Goal: Information Seeking & Learning: Learn about a topic

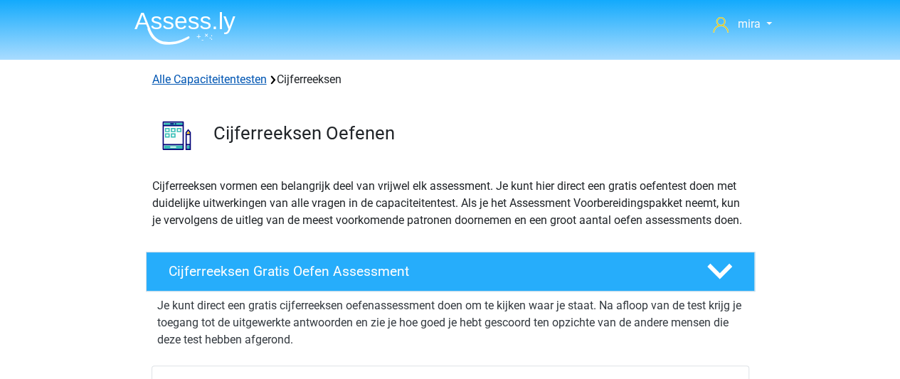
click at [213, 77] on link "Alle Capaciteitentesten" at bounding box center [209, 80] width 115 height 14
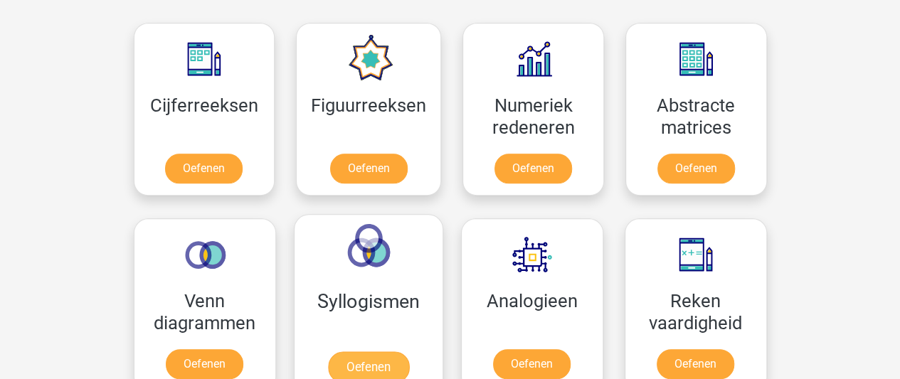
scroll to position [642, 0]
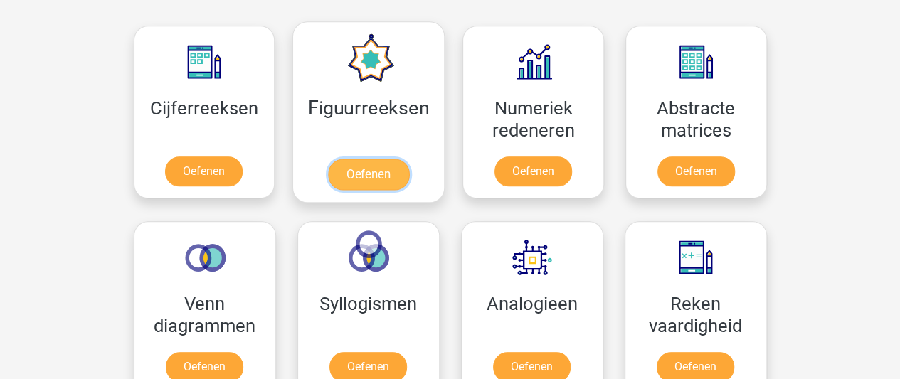
click at [400, 159] on link "Oefenen" at bounding box center [368, 174] width 81 height 31
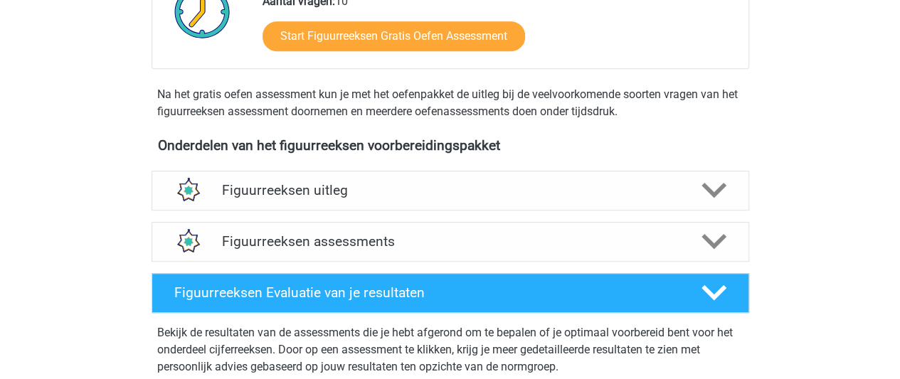
scroll to position [403, 0]
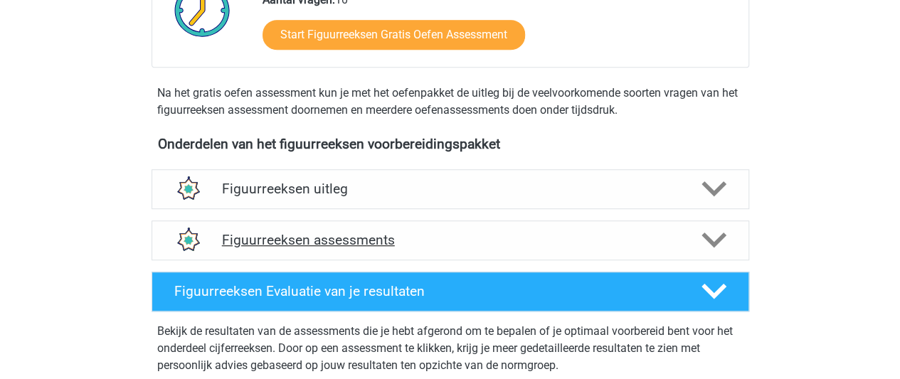
click at [428, 239] on h4 "Figuurreeksen assessments" at bounding box center [450, 240] width 457 height 16
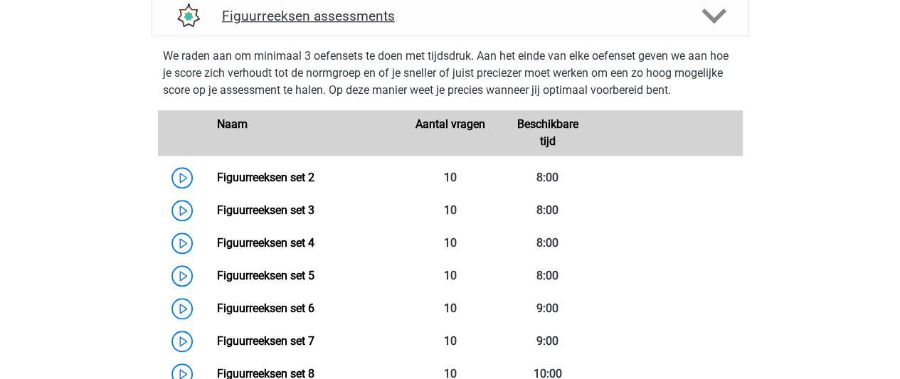
scroll to position [631, 0]
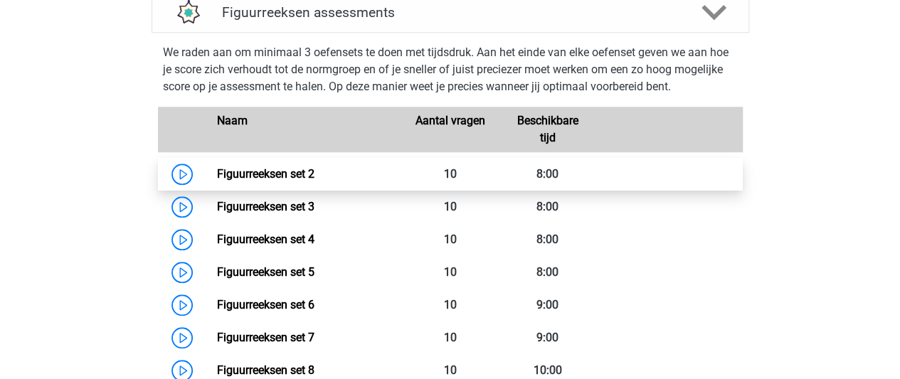
click at [314, 176] on link "Figuurreeksen set 2" at bounding box center [265, 174] width 97 height 14
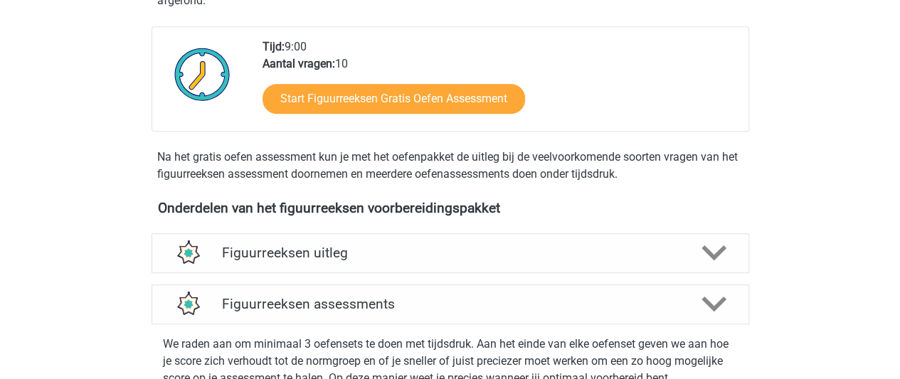
scroll to position [328, 0]
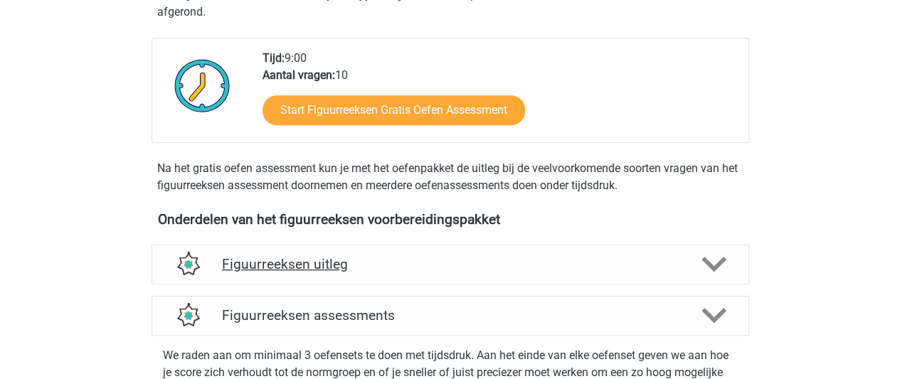
drag, startPoint x: 565, startPoint y: 288, endPoint x: 570, endPoint y: 274, distance: 15.1
click at [570, 274] on div "Figuurreeksen uitleg Er zijn verschillende soorten patronen te herkennen die va…" at bounding box center [450, 264] width 653 height 51
click at [570, 274] on div "Figuurreeksen uitleg" at bounding box center [450, 265] width 597 height 40
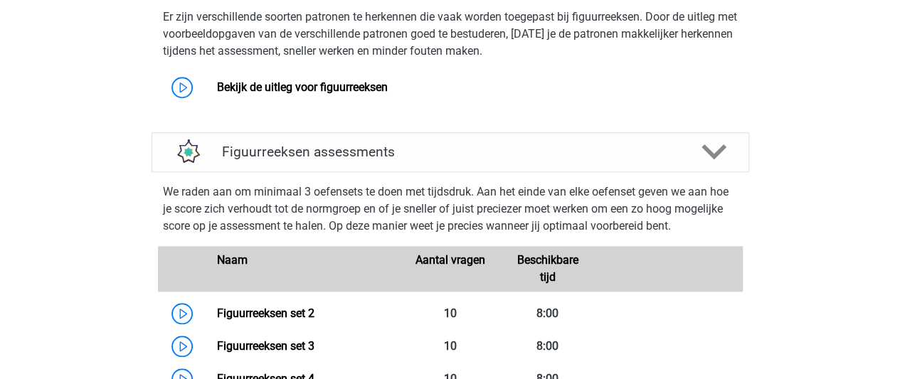
scroll to position [618, 0]
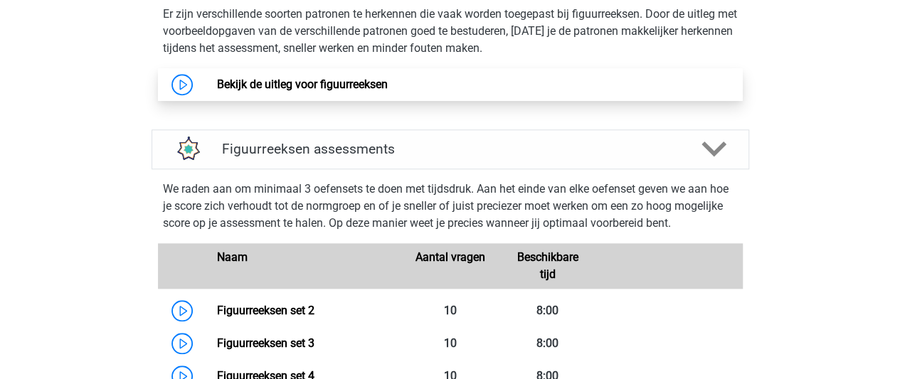
click at [370, 87] on link "Bekijk de uitleg voor figuurreeksen" at bounding box center [302, 85] width 171 height 14
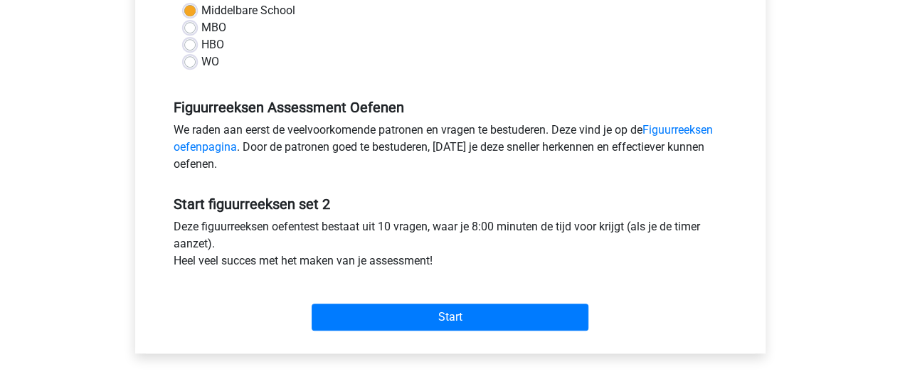
scroll to position [373, 0]
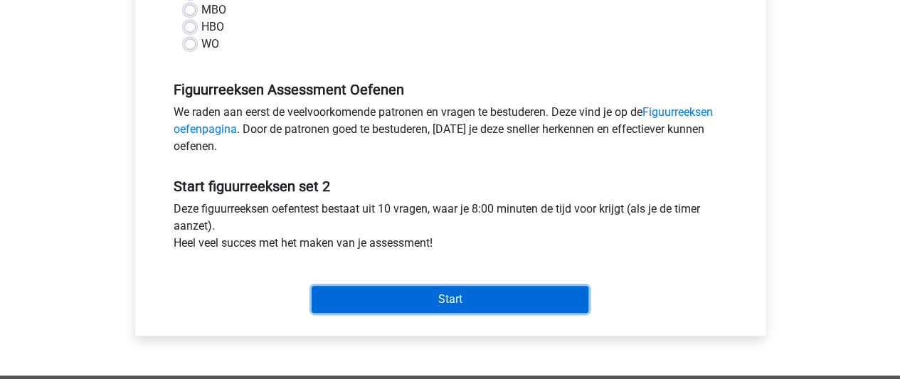
click at [393, 300] on input "Start" at bounding box center [450, 299] width 277 height 27
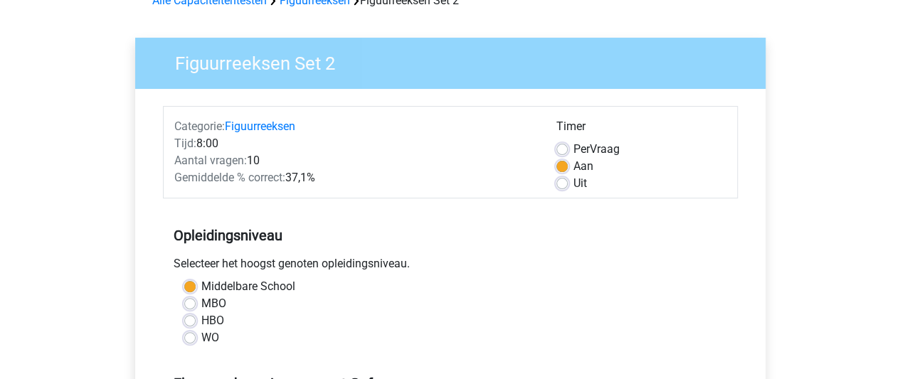
scroll to position [77, 0]
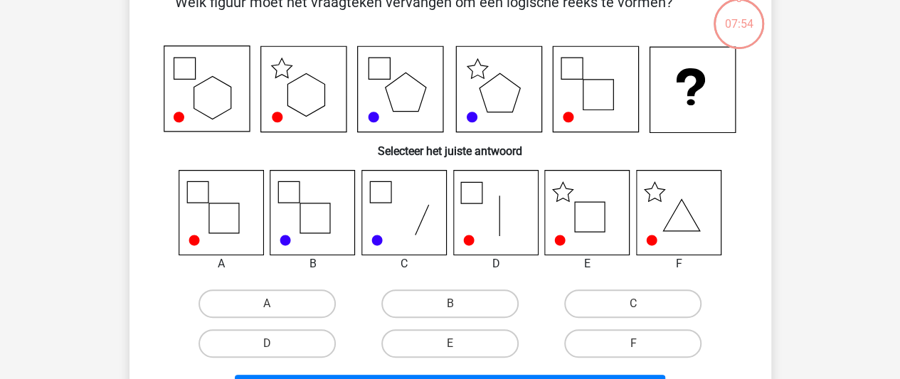
scroll to position [87, 0]
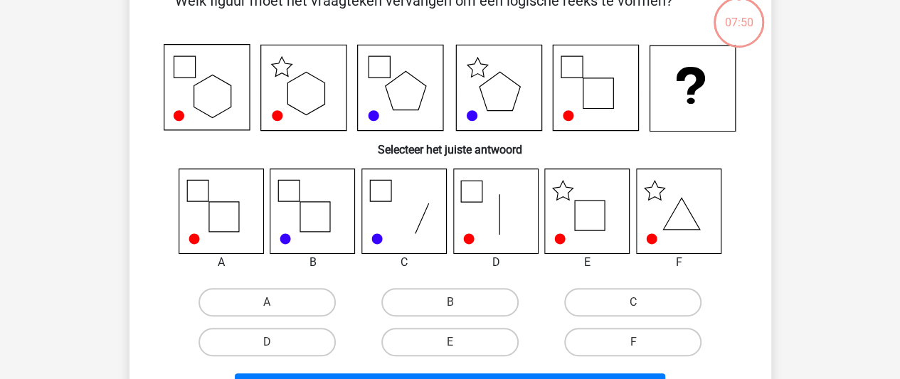
click at [313, 185] on icon at bounding box center [312, 211] width 85 height 85
click at [415, 297] on label "B" at bounding box center [449, 302] width 137 height 28
click at [450, 302] on input "B" at bounding box center [454, 306] width 9 height 9
radio input "true"
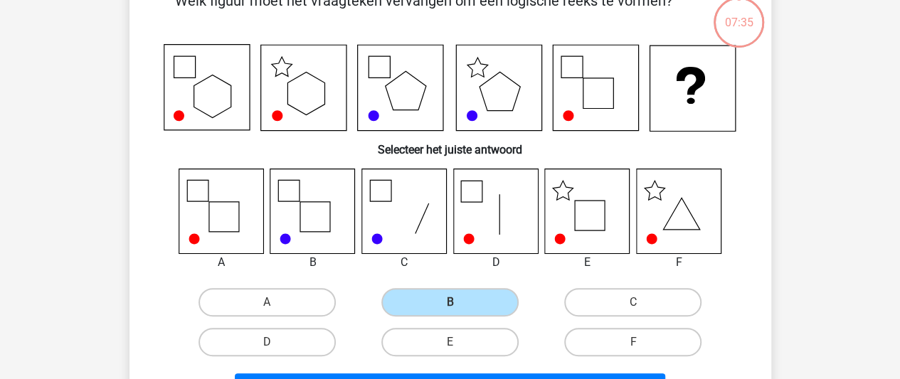
click at [389, 224] on icon at bounding box center [403, 211] width 85 height 85
click at [617, 293] on label "C" at bounding box center [632, 302] width 137 height 28
click at [633, 302] on input "C" at bounding box center [637, 306] width 9 height 9
radio input "true"
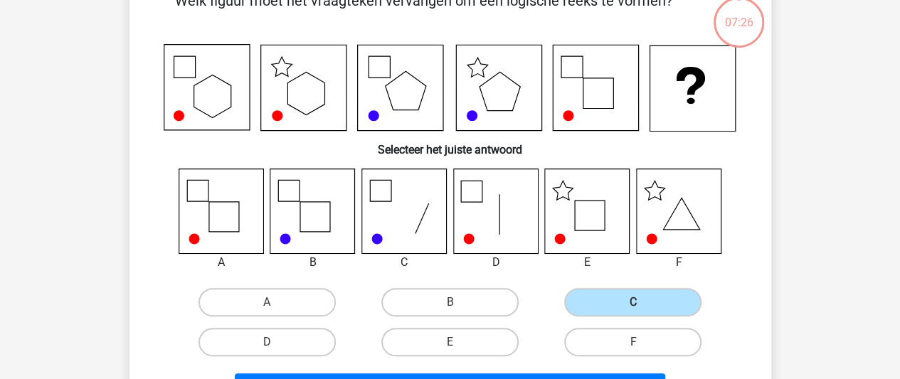
click at [492, 227] on icon at bounding box center [495, 211] width 85 height 85
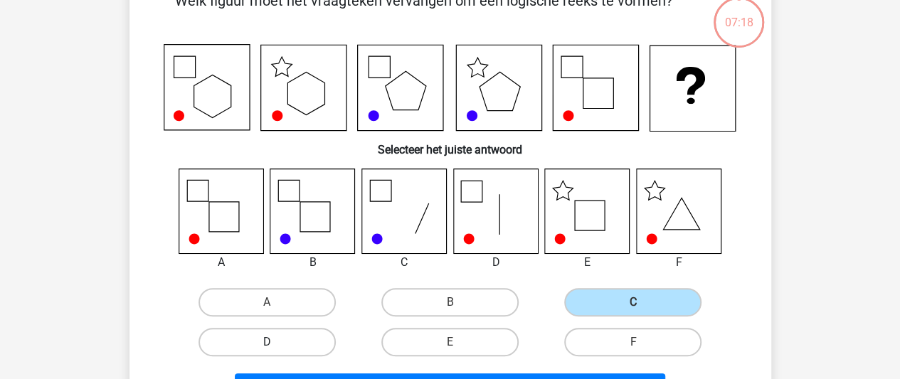
click at [317, 348] on label "D" at bounding box center [266, 342] width 137 height 28
click at [276, 348] on input "D" at bounding box center [271, 346] width 9 height 9
radio input "true"
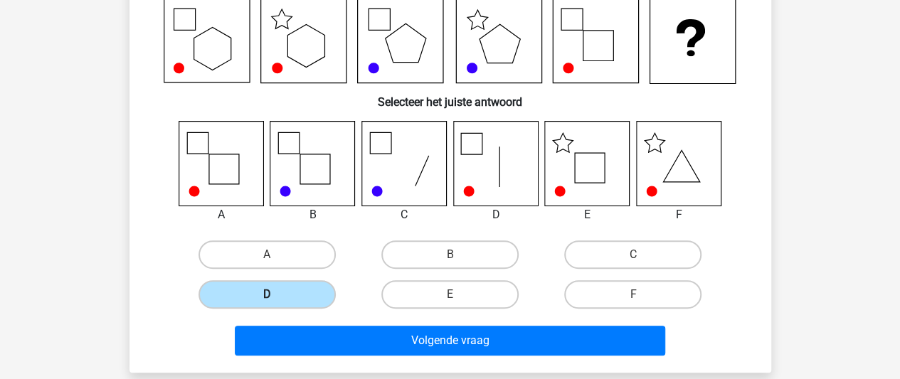
scroll to position [135, 0]
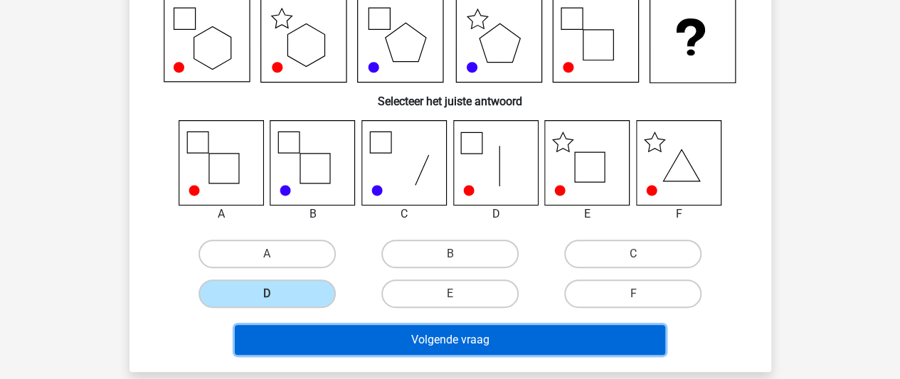
click at [356, 348] on button "Volgende vraag" at bounding box center [450, 340] width 430 height 30
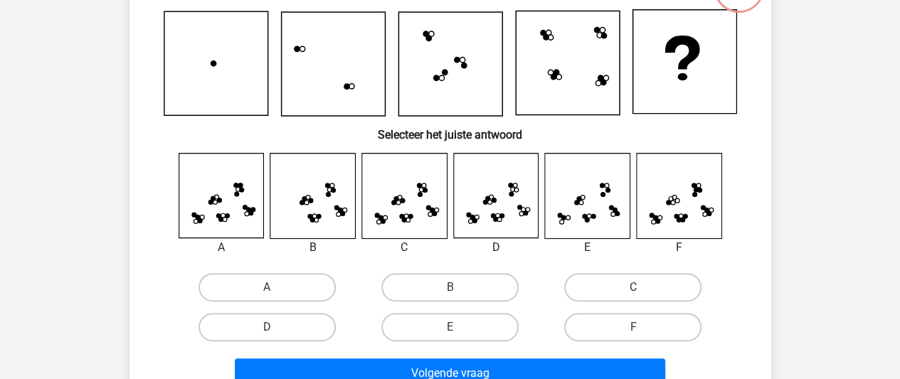
scroll to position [121, 0]
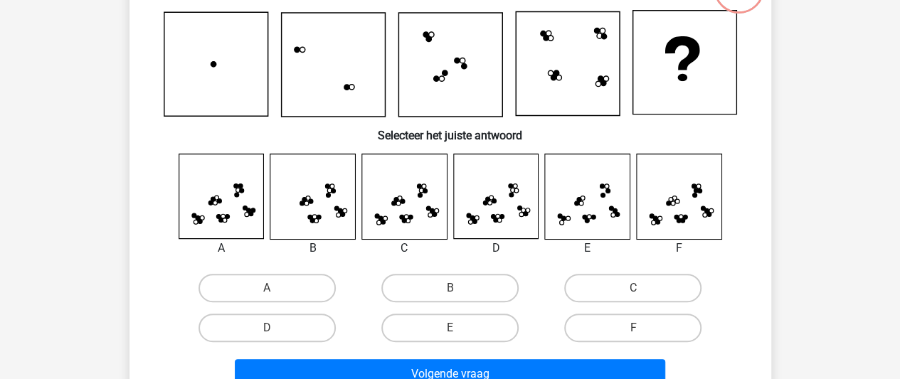
click at [322, 169] on icon at bounding box center [312, 196] width 85 height 85
click at [455, 274] on label "B" at bounding box center [449, 288] width 137 height 28
click at [455, 288] on input "B" at bounding box center [454, 292] width 9 height 9
radio input "true"
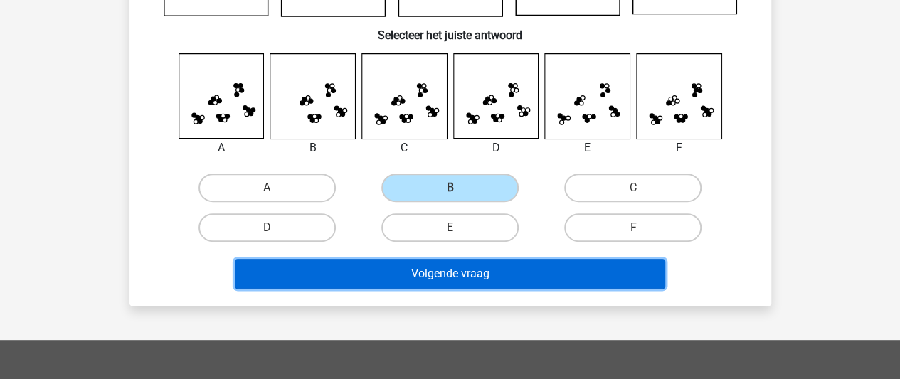
click at [452, 281] on button "Volgende vraag" at bounding box center [450, 274] width 430 height 30
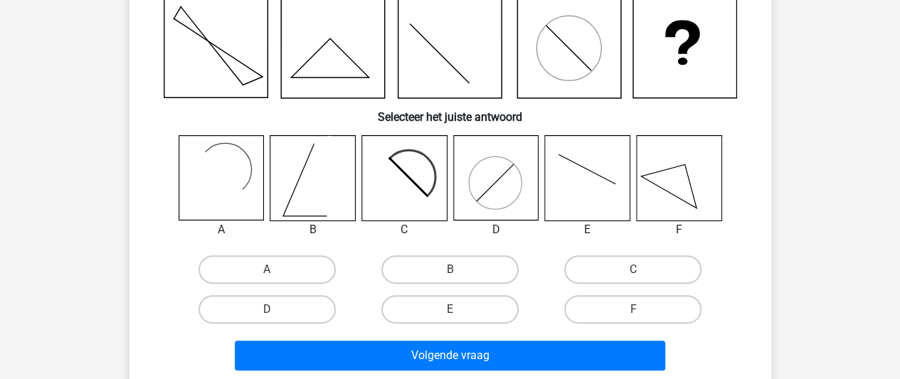
scroll to position [139, 0]
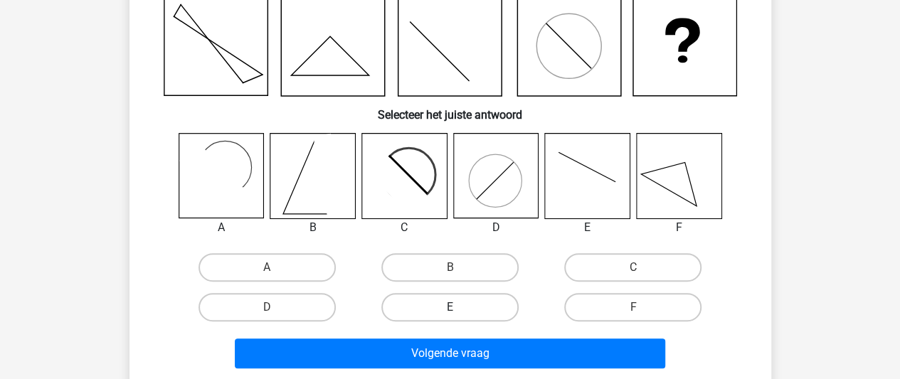
click at [442, 302] on label "E" at bounding box center [449, 307] width 137 height 28
click at [450, 307] on input "E" at bounding box center [454, 311] width 9 height 9
radio input "true"
click at [437, 260] on label "B" at bounding box center [449, 267] width 137 height 28
click at [450, 267] on input "B" at bounding box center [454, 271] width 9 height 9
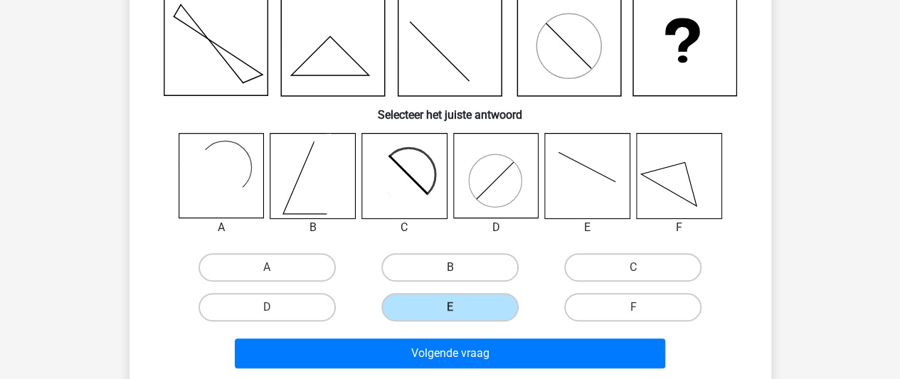
radio input "true"
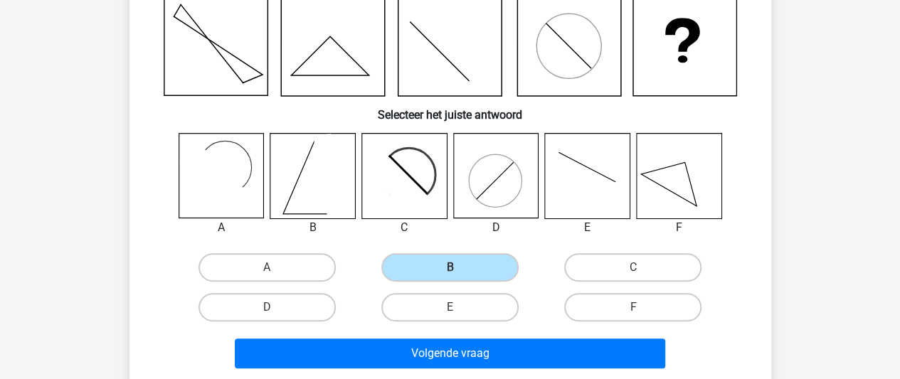
click at [410, 336] on div "Volgende vraag" at bounding box center [450, 350] width 596 height 47
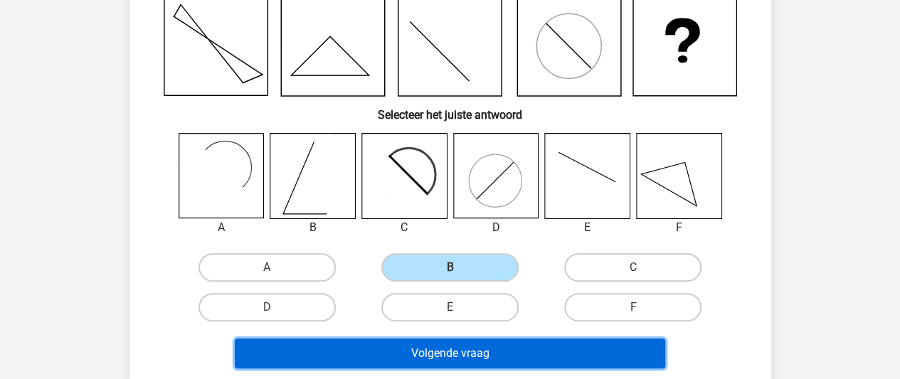
click at [415, 349] on button "Volgende vraag" at bounding box center [450, 354] width 430 height 30
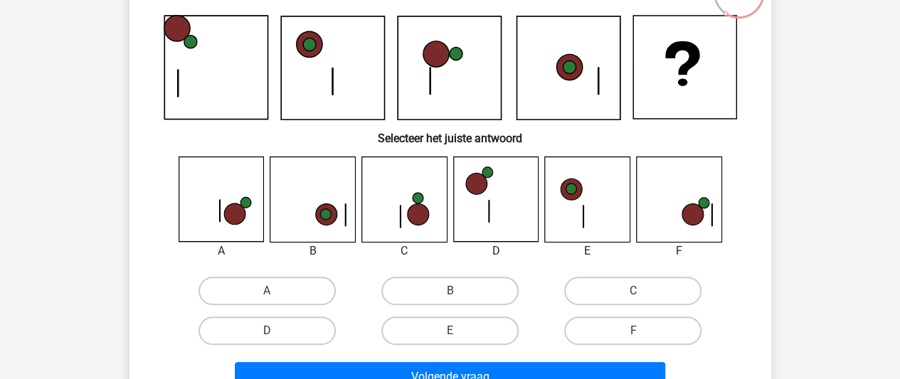
scroll to position [117, 0]
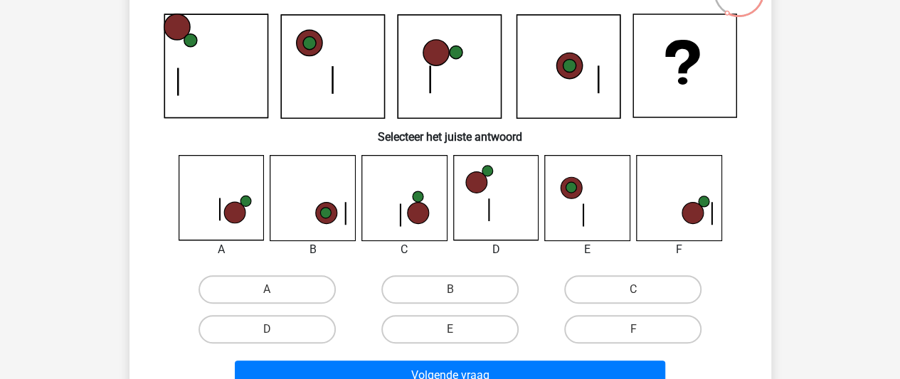
click at [694, 220] on icon at bounding box center [691, 213] width 21 height 21
click at [634, 325] on label "F" at bounding box center [632, 329] width 137 height 28
click at [634, 329] on input "F" at bounding box center [637, 333] width 9 height 9
radio input "true"
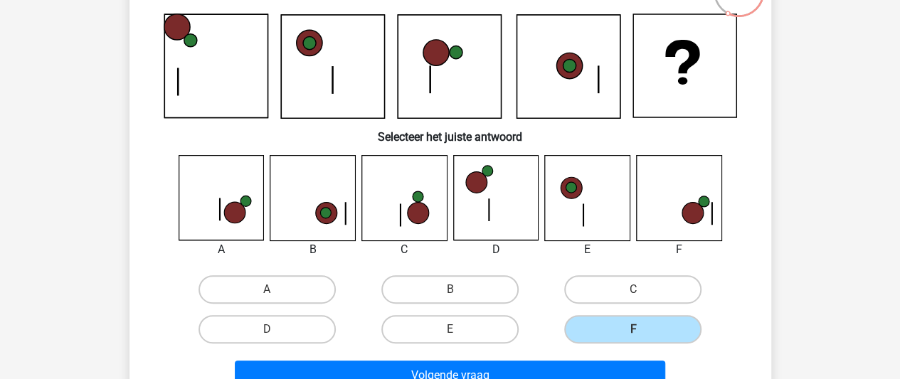
click at [620, 356] on div "Volgende vraag" at bounding box center [450, 372] width 596 height 47
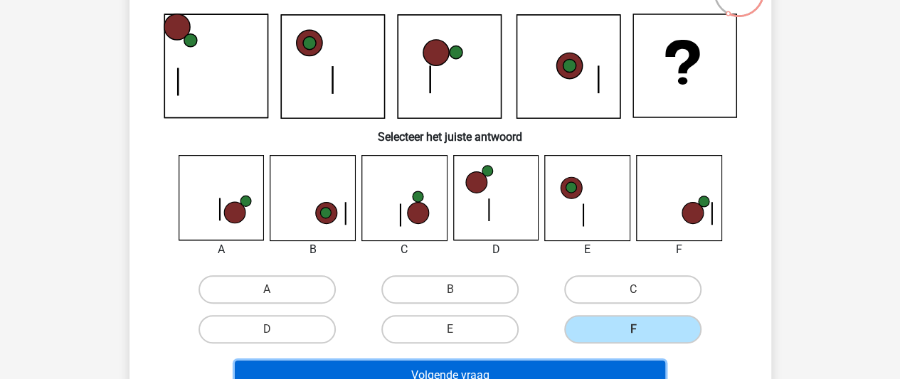
click at [625, 363] on button "Volgende vraag" at bounding box center [450, 376] width 430 height 30
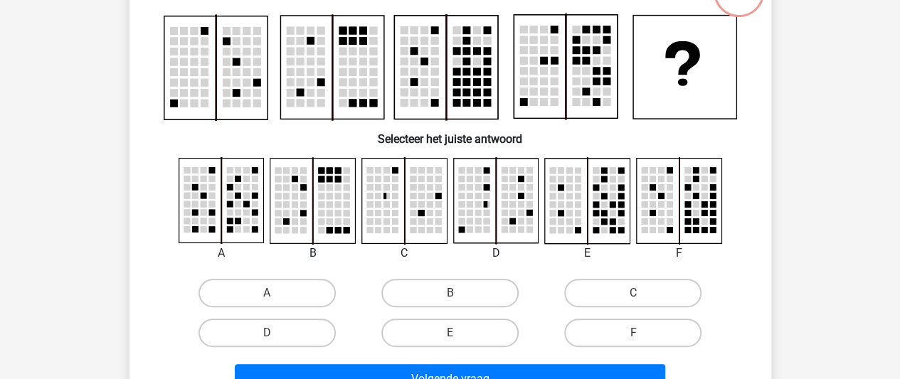
scroll to position [65, 0]
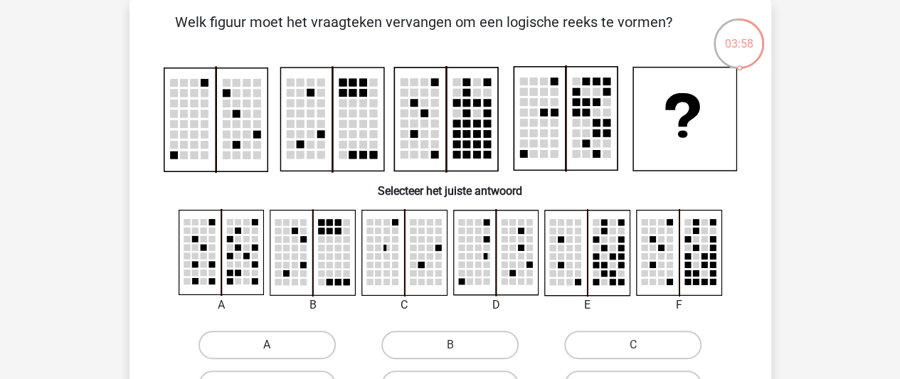
click at [309, 339] on label "A" at bounding box center [266, 345] width 137 height 28
click at [276, 345] on input "A" at bounding box center [271, 349] width 9 height 9
radio input "true"
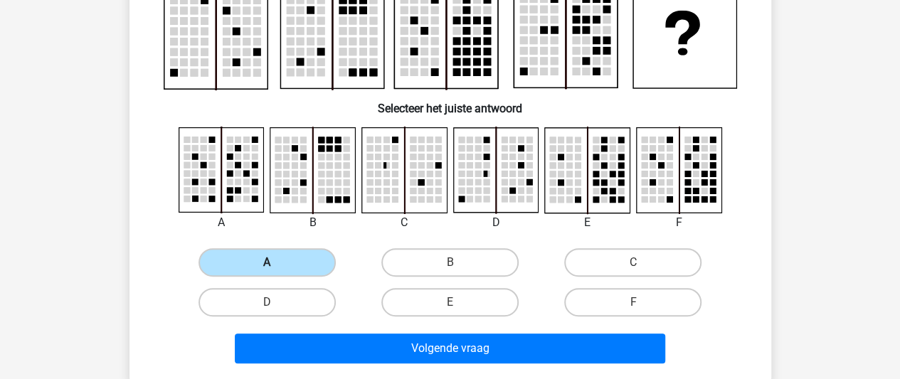
scroll to position [151, 0]
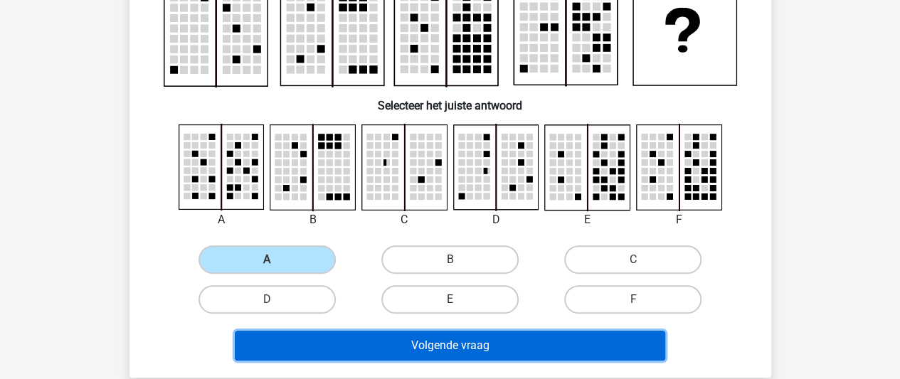
click at [316, 344] on button "Volgende vraag" at bounding box center [450, 346] width 430 height 30
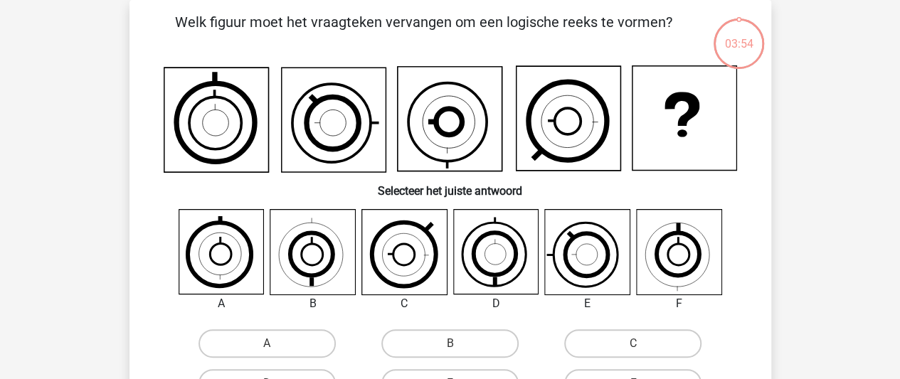
scroll to position [65, 0]
click at [443, 181] on h6 "Selecteer het juiste antwoord" at bounding box center [450, 185] width 596 height 25
click at [588, 216] on icon at bounding box center [587, 252] width 85 height 85
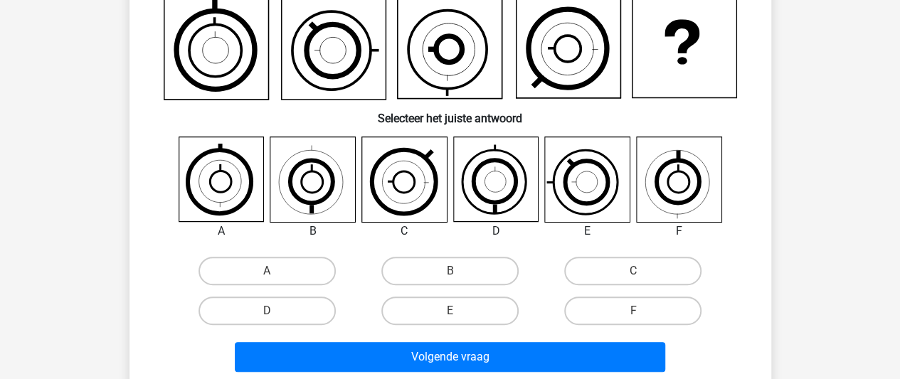
scroll to position [139, 0]
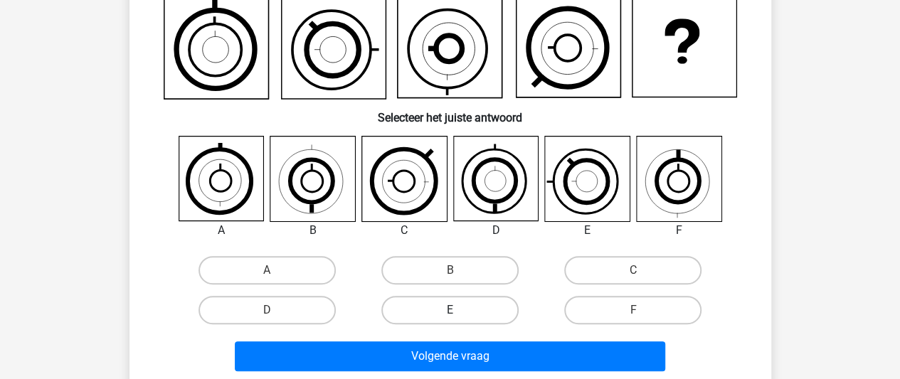
click at [495, 302] on label "E" at bounding box center [449, 310] width 137 height 28
click at [459, 310] on input "E" at bounding box center [454, 314] width 9 height 9
radio input "true"
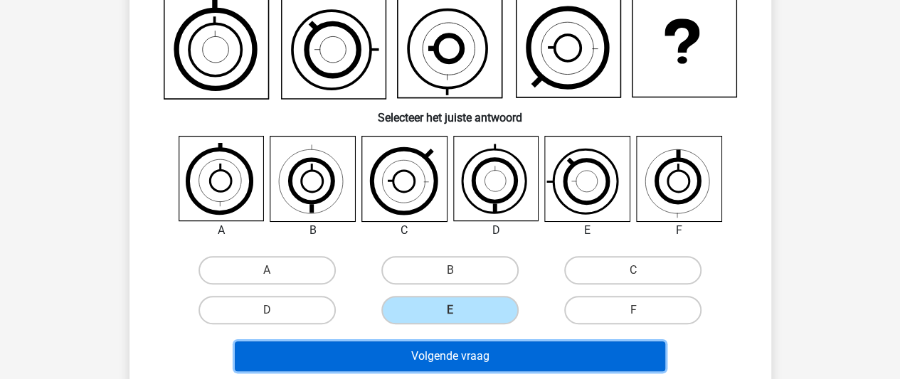
click at [471, 362] on button "Volgende vraag" at bounding box center [450, 356] width 430 height 30
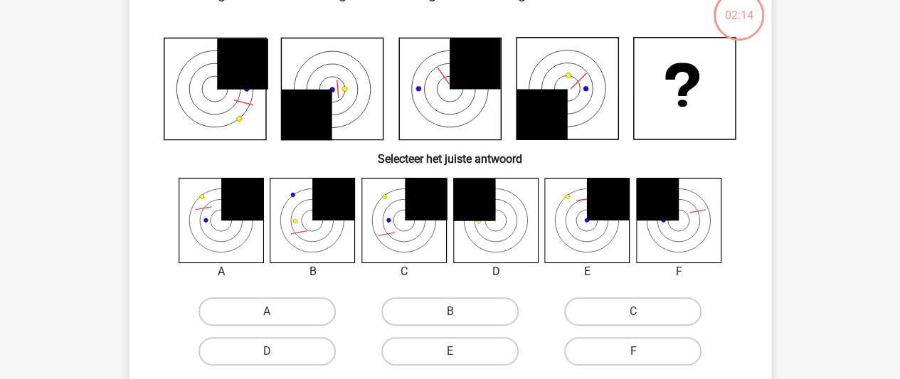
scroll to position [65, 0]
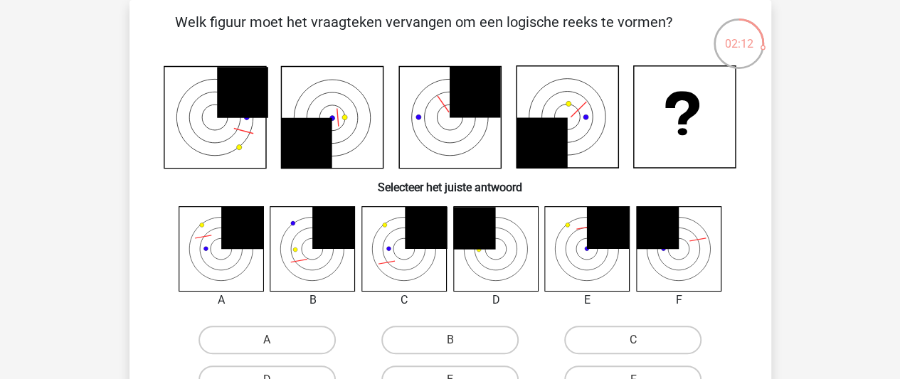
drag, startPoint x: 556, startPoint y: 162, endPoint x: 732, endPoint y: 63, distance: 201.6
click at [732, 63] on div "02:12 Vraag 7 van de 10 Categorie: figuurreeksen set 2 Welk figuur moet het vra…" at bounding box center [450, 229] width 664 height 458
click at [644, 186] on h6 "Selecteer het juiste antwoord" at bounding box center [450, 181] width 596 height 25
click at [482, 116] on icon at bounding box center [475, 92] width 51 height 51
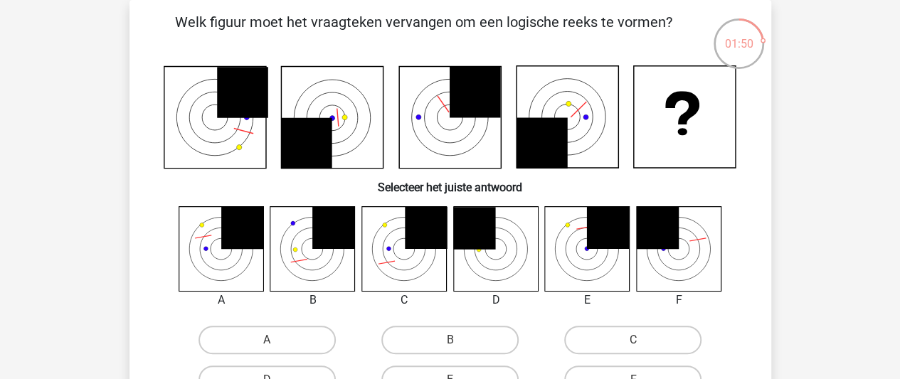
click at [482, 116] on icon at bounding box center [475, 92] width 51 height 51
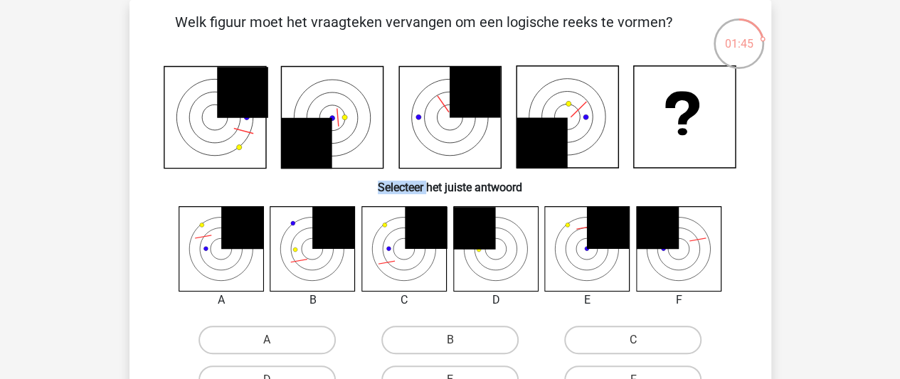
click at [482, 116] on icon at bounding box center [475, 92] width 51 height 51
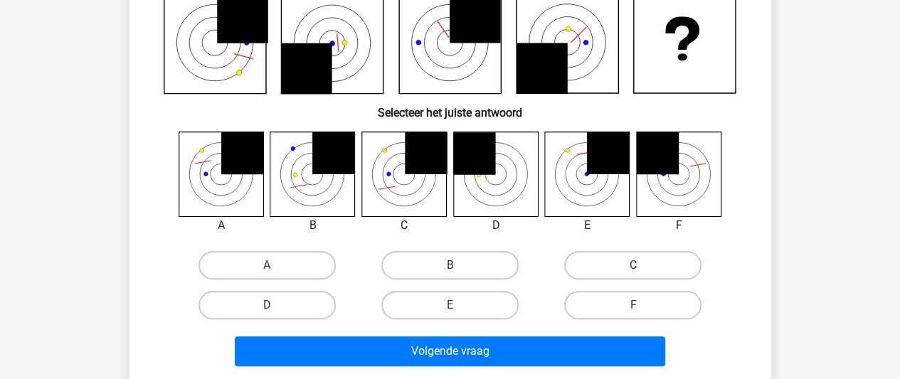
scroll to position [142, 0]
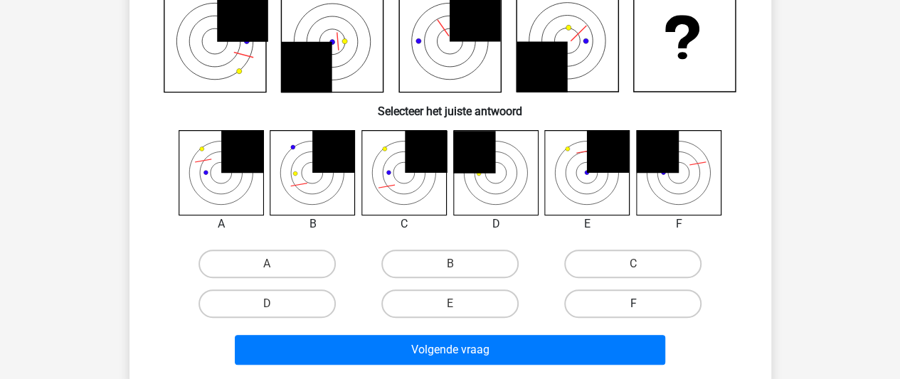
click at [584, 298] on label "F" at bounding box center [632, 303] width 137 height 28
click at [633, 304] on input "F" at bounding box center [637, 308] width 9 height 9
radio input "true"
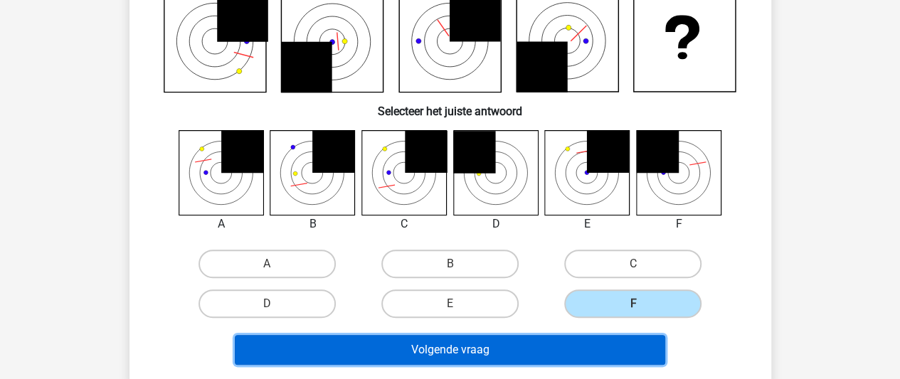
click at [545, 356] on button "Volgende vraag" at bounding box center [450, 350] width 430 height 30
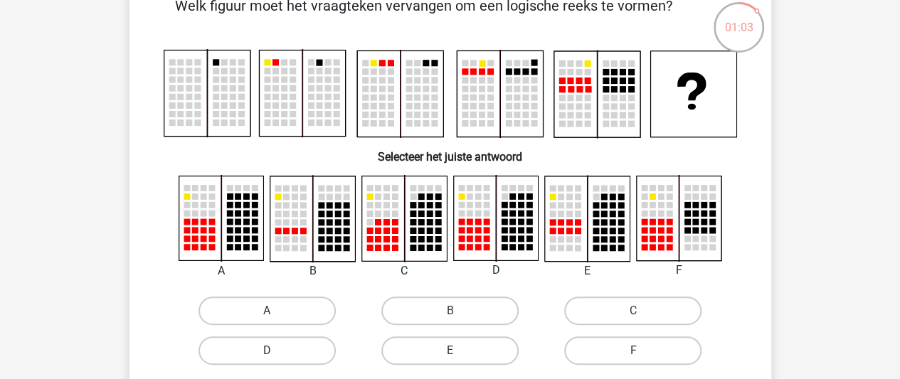
scroll to position [83, 0]
click at [584, 351] on label "F" at bounding box center [632, 350] width 137 height 28
click at [633, 351] on input "F" at bounding box center [637, 354] width 9 height 9
radio input "true"
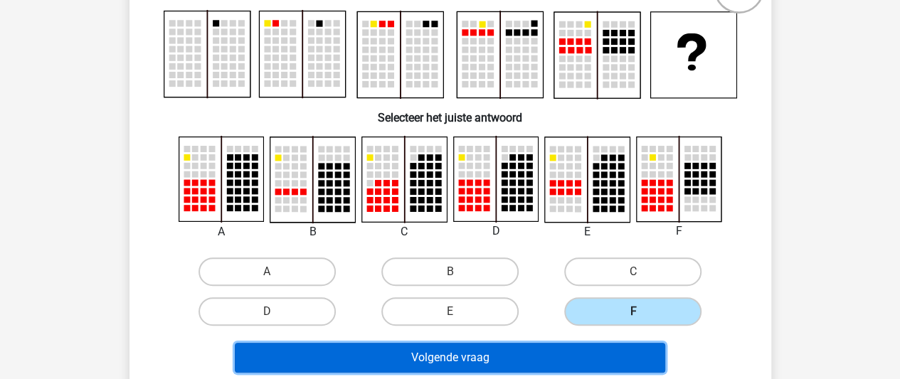
click at [581, 346] on button "Volgende vraag" at bounding box center [450, 358] width 430 height 30
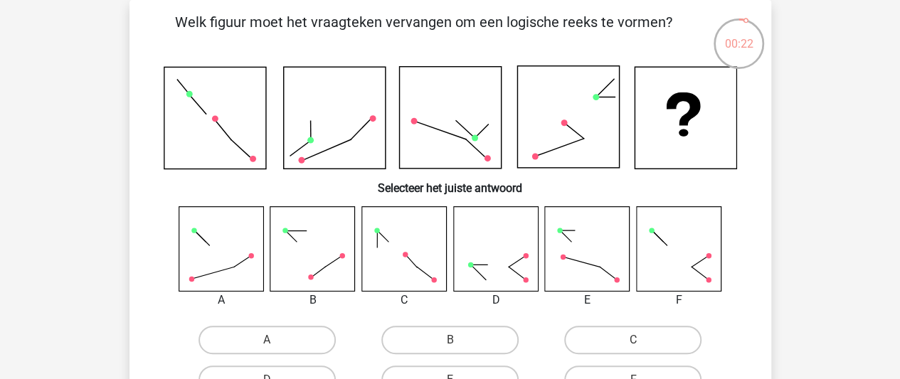
scroll to position [182, 0]
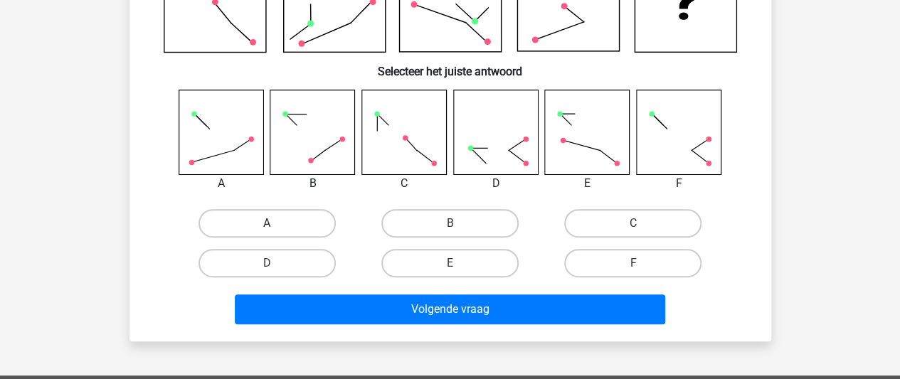
click at [299, 224] on label "A" at bounding box center [266, 223] width 137 height 28
click at [276, 224] on input "A" at bounding box center [271, 227] width 9 height 9
radio input "true"
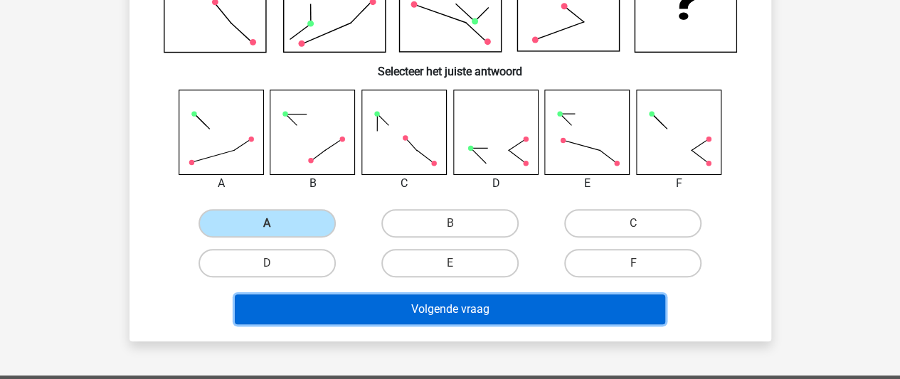
click at [306, 319] on button "Volgende vraag" at bounding box center [450, 309] width 430 height 30
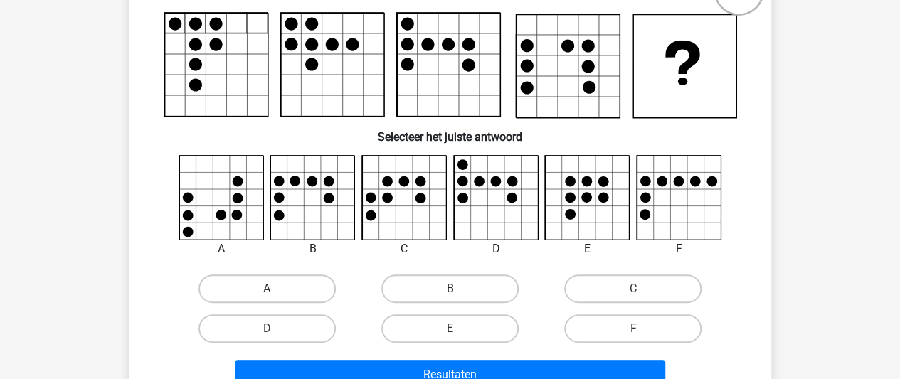
scroll to position [118, 0]
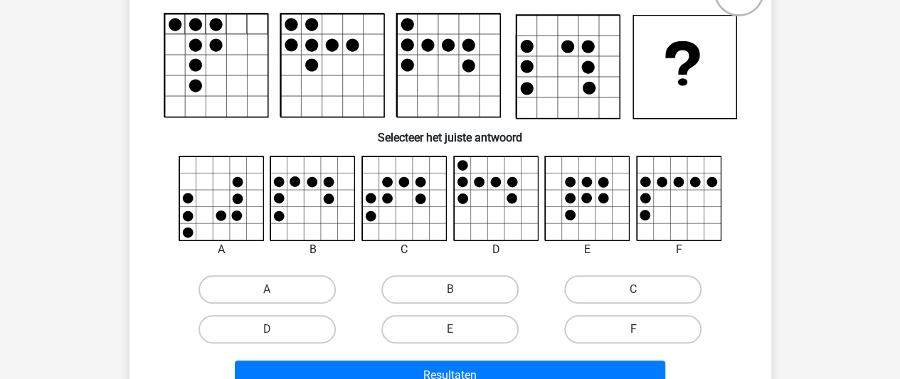
click at [586, 335] on label "F" at bounding box center [632, 329] width 137 height 28
click at [633, 335] on input "F" at bounding box center [637, 333] width 9 height 9
radio input "true"
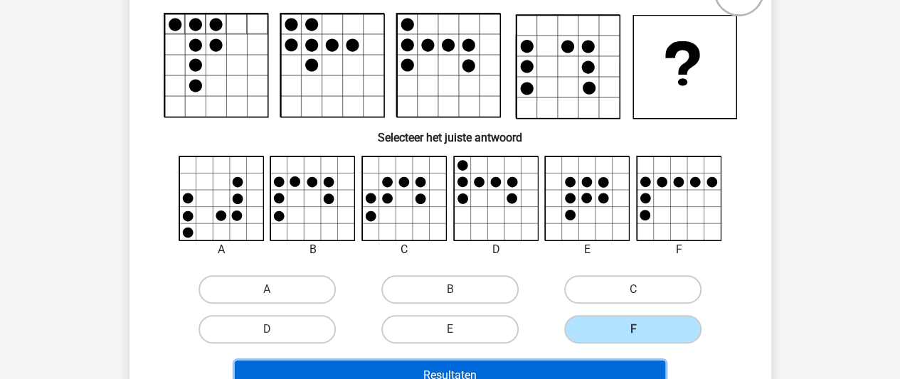
click at [566, 367] on button "Resultaten" at bounding box center [450, 376] width 430 height 30
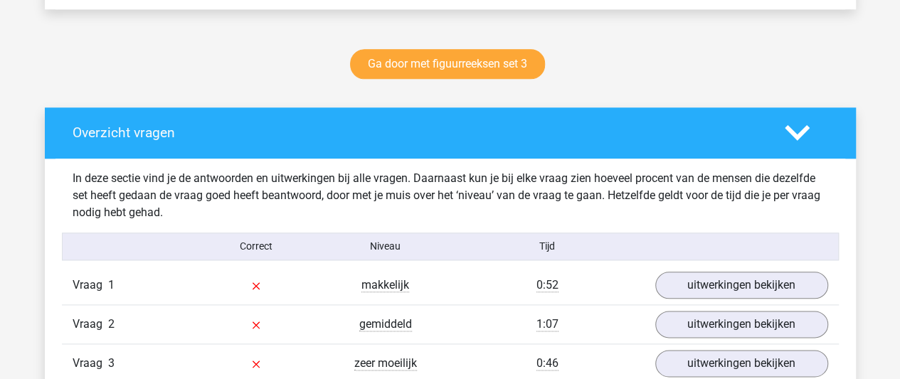
scroll to position [712, 0]
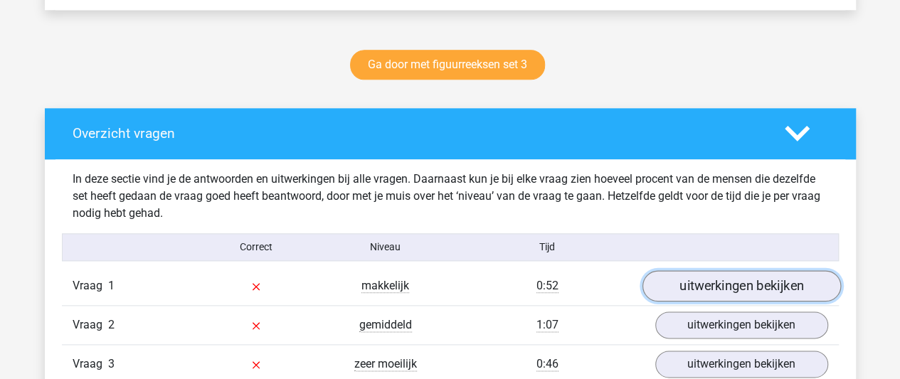
click at [703, 288] on link "uitwerkingen bekijken" at bounding box center [741, 285] width 198 height 31
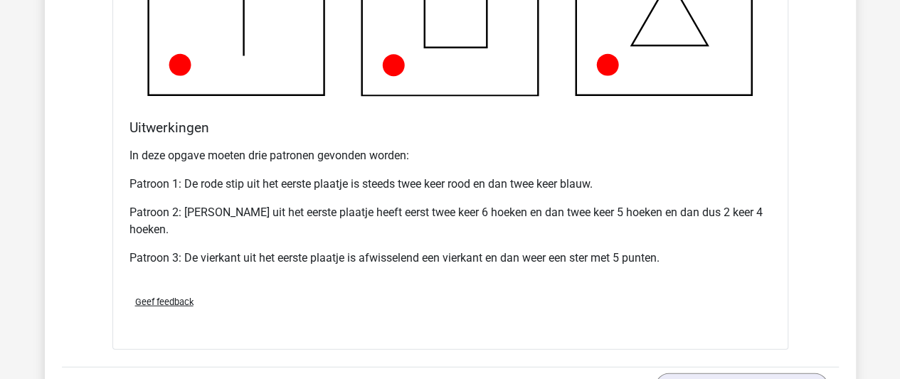
scroll to position [1526, 0]
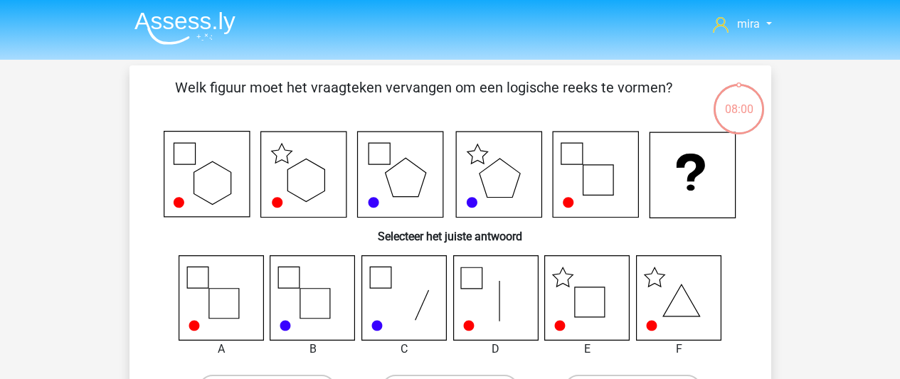
scroll to position [118, 0]
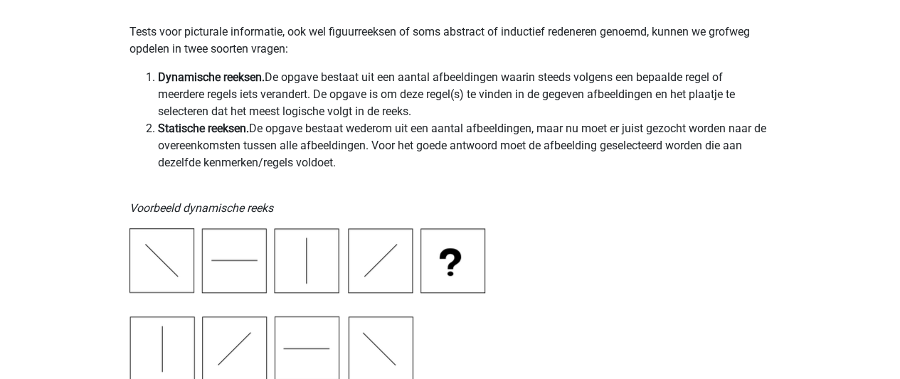
scroll to position [309, 0]
click at [616, 211] on p "Voorbeeld dynamische reeks" at bounding box center [450, 199] width 642 height 34
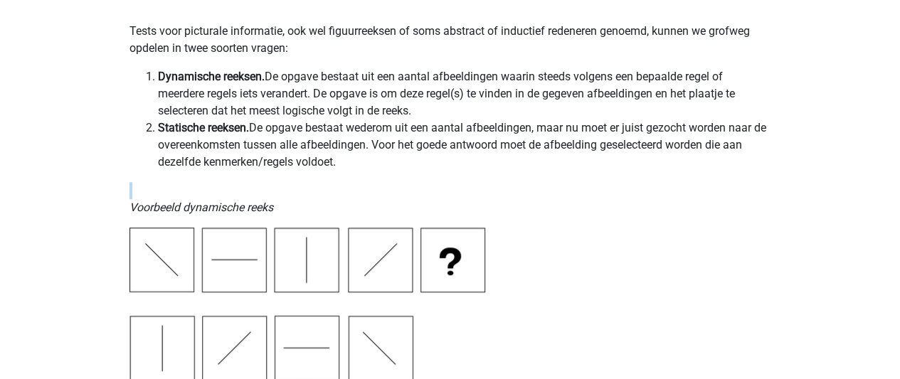
click at [492, 211] on p "Voorbeeld dynamische reeks" at bounding box center [450, 199] width 642 height 34
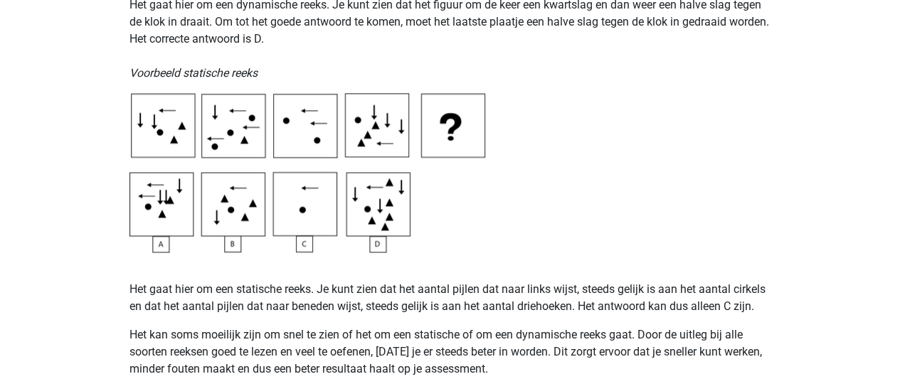
scroll to position [727, 0]
click at [418, 138] on img at bounding box center [307, 171] width 356 height 159
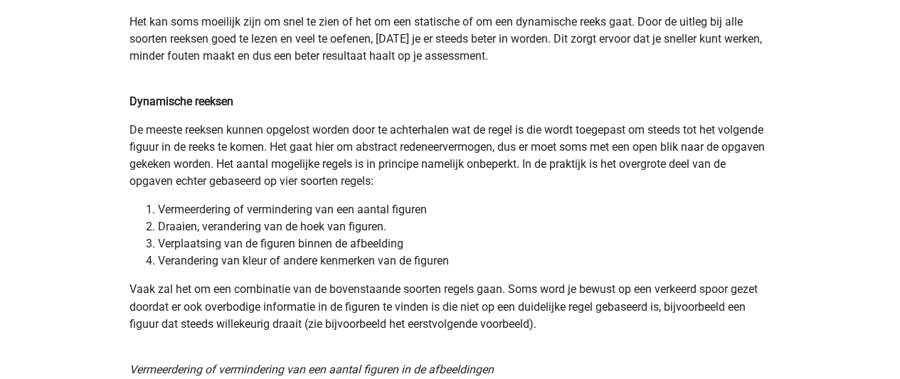
scroll to position [1040, 0]
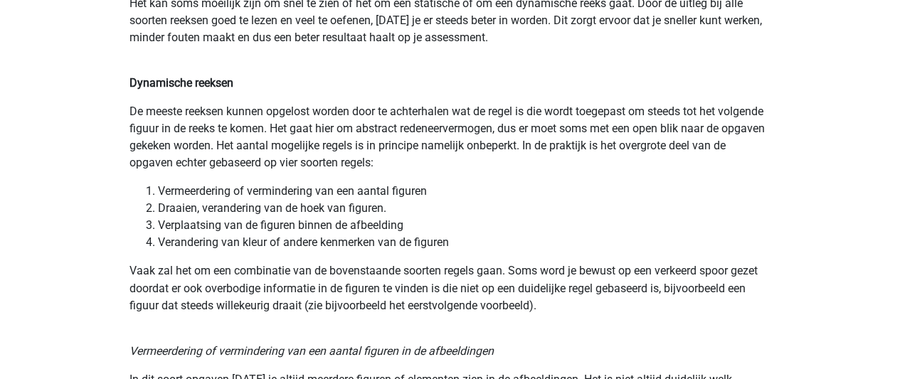
click at [302, 201] on li "Draaien, verandering van de hoek van figuren." at bounding box center [464, 208] width 613 height 17
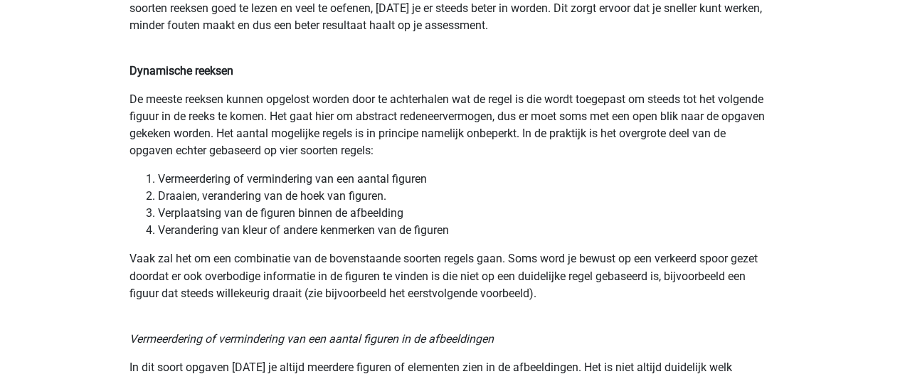
scroll to position [1073, 0]
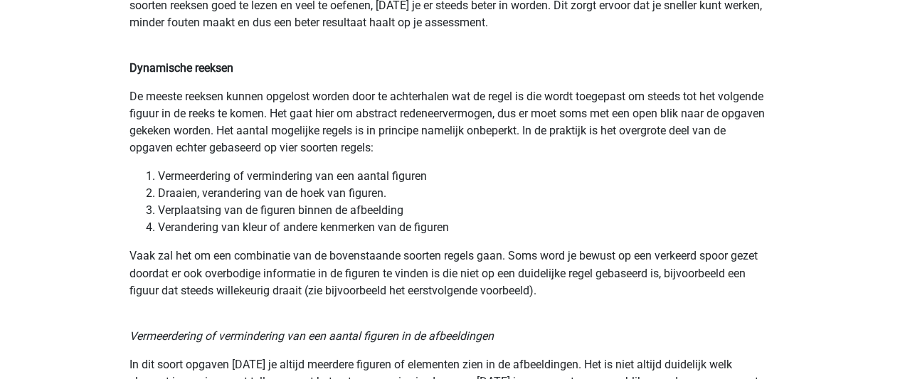
click at [302, 202] on li "Verplaatsing van de figuren binnen de afbeelding" at bounding box center [464, 210] width 613 height 17
drag, startPoint x: 302, startPoint y: 201, endPoint x: 257, endPoint y: 197, distance: 45.7
click at [257, 197] on li "Draaien, verandering van de hoek van figuren." at bounding box center [464, 193] width 613 height 17
click at [307, 140] on p "De meeste reeksen kunnen opgelost worden door te achterhalen wat de regel is di…" at bounding box center [450, 122] width 642 height 68
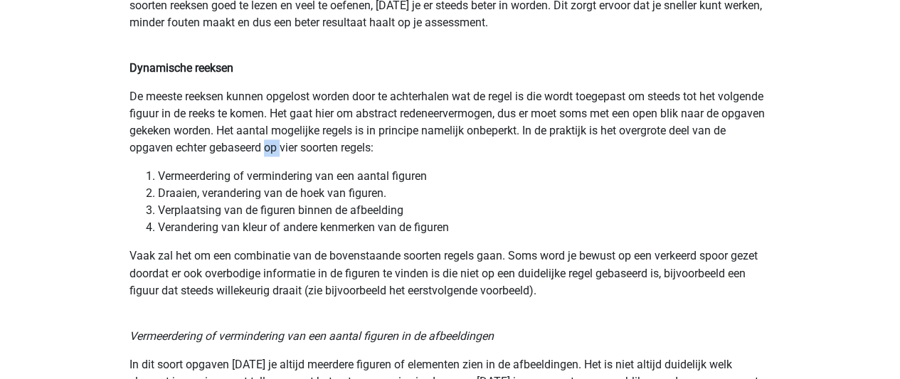
click at [307, 140] on p "De meeste reeksen kunnen opgelost worden door te achterhalen wat de regel is di…" at bounding box center [450, 122] width 642 height 68
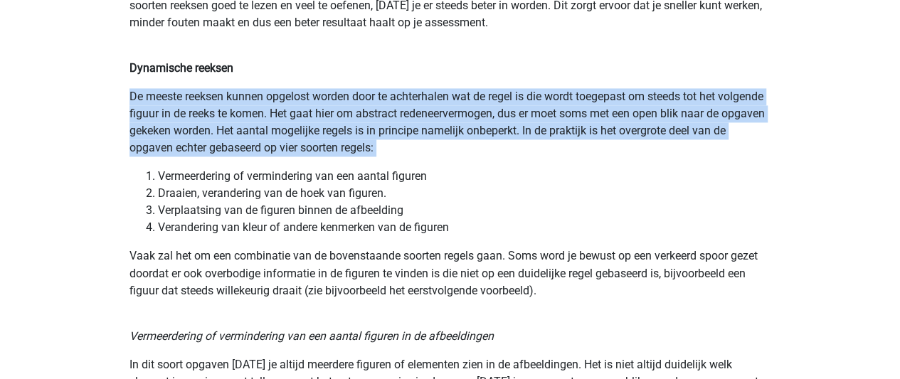
click at [307, 140] on p "De meeste reeksen kunnen opgelost worden door te achterhalen wat de regel is di…" at bounding box center [450, 122] width 642 height 68
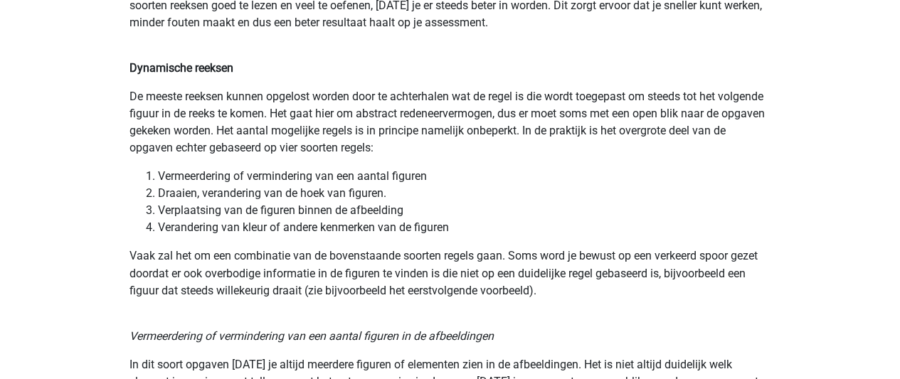
click at [280, 183] on li "Vermeerdering of vermindering van een aantal figuren" at bounding box center [464, 176] width 613 height 17
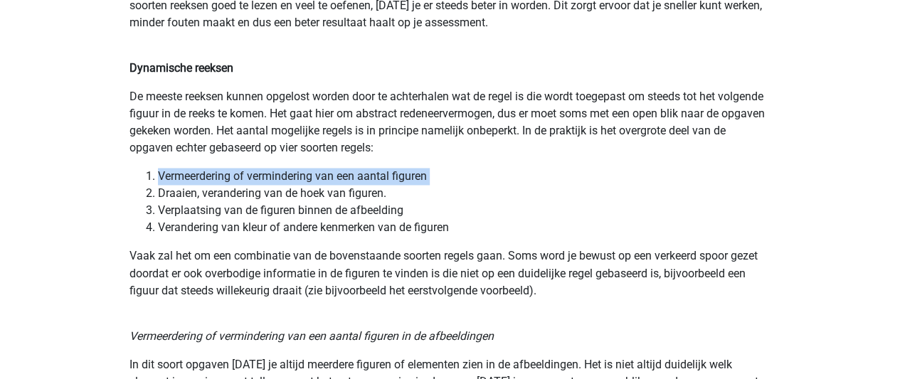
click at [280, 183] on li "Vermeerdering of vermindering van een aantal figuren" at bounding box center [464, 176] width 613 height 17
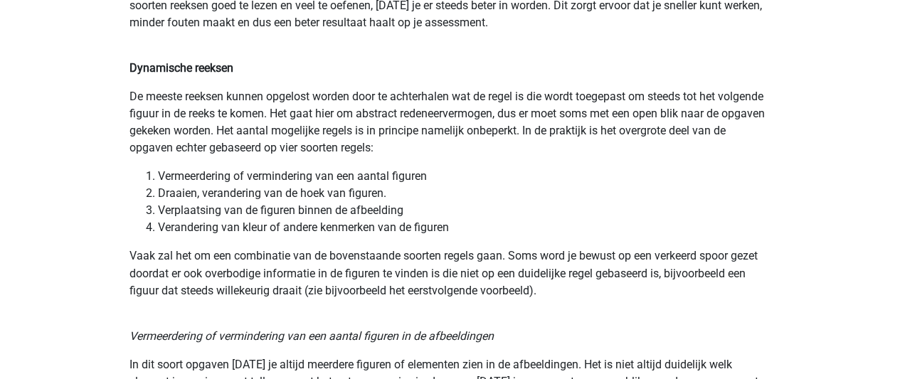
click at [277, 190] on li "Draaien, verandering van de hoek van figuren." at bounding box center [464, 193] width 613 height 17
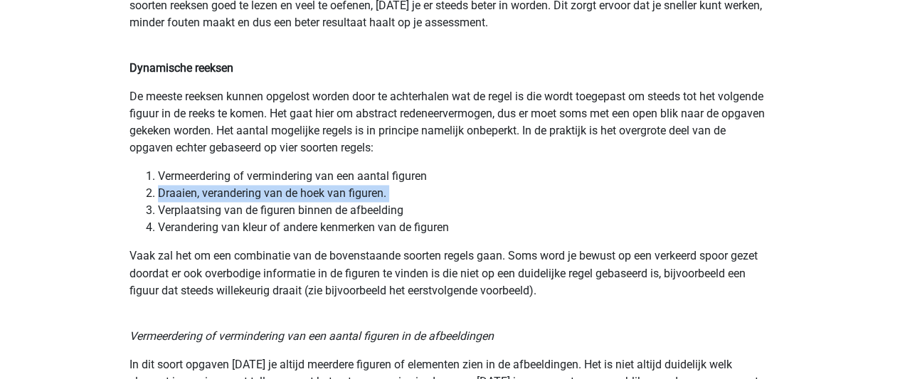
drag, startPoint x: 277, startPoint y: 190, endPoint x: 277, endPoint y: 197, distance: 7.1
click at [277, 197] on li "Draaien, verandering van de hoek van figuren." at bounding box center [464, 193] width 613 height 17
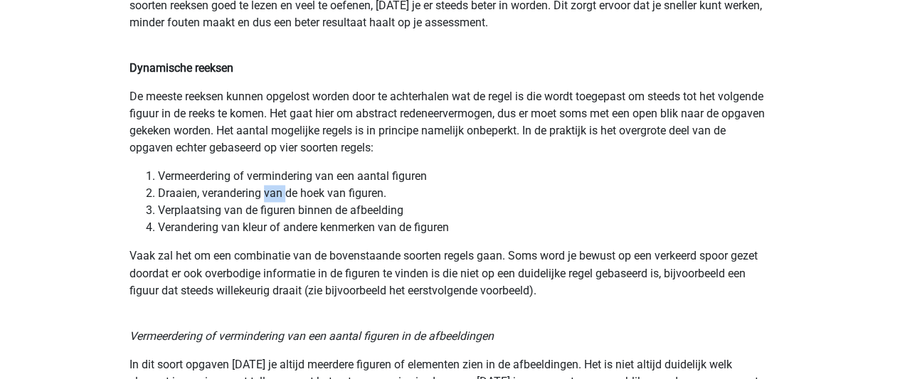
click at [277, 197] on li "Draaien, verandering van de hoek van figuren." at bounding box center [464, 193] width 613 height 17
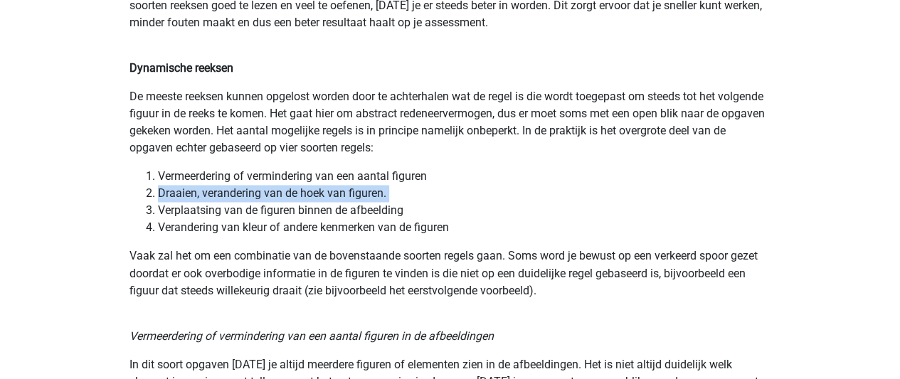
click at [277, 197] on li "Draaien, verandering van de hoek van figuren." at bounding box center [464, 193] width 613 height 17
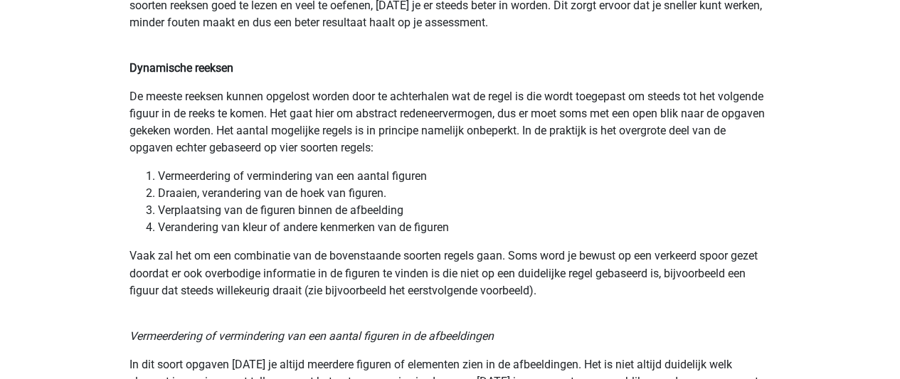
click at [276, 203] on li "Verplaatsing van de figuren binnen de afbeelding" at bounding box center [464, 210] width 613 height 17
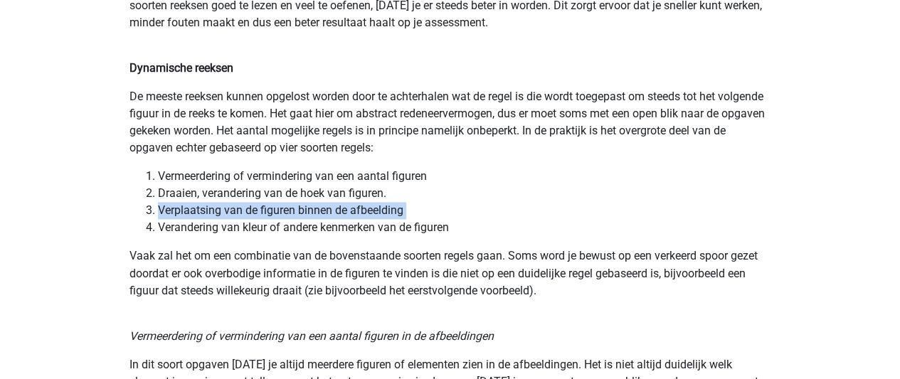
click at [276, 203] on li "Verplaatsing van de figuren binnen de afbeelding" at bounding box center [464, 210] width 613 height 17
click at [270, 216] on li "Verplaatsing van de figuren binnen de afbeelding" at bounding box center [464, 210] width 613 height 17
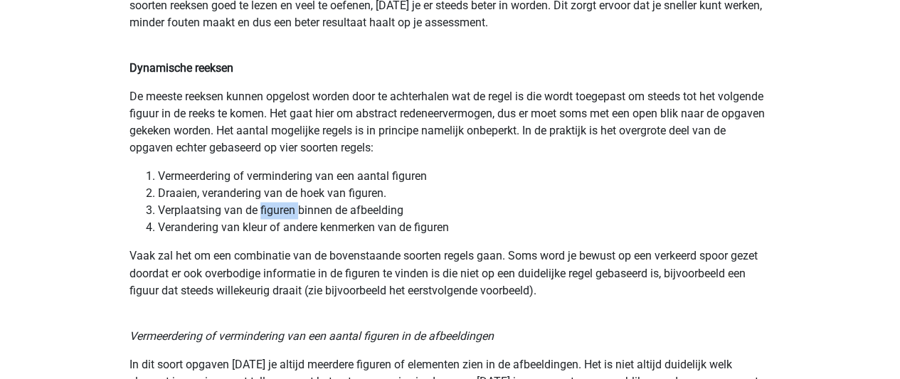
click at [270, 216] on li "Verplaatsing van de figuren binnen de afbeelding" at bounding box center [464, 210] width 613 height 17
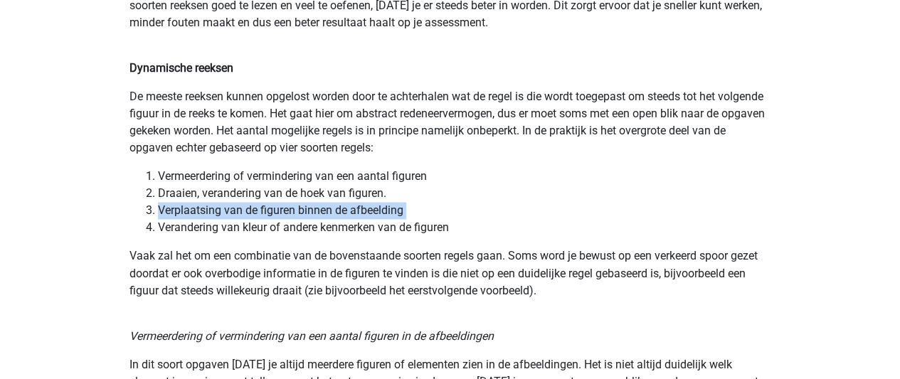
click at [270, 216] on li "Verplaatsing van de figuren binnen de afbeelding" at bounding box center [464, 210] width 613 height 17
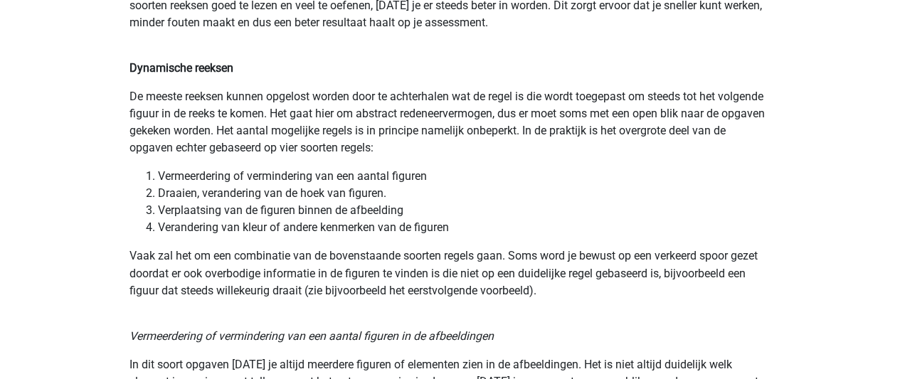
click at [266, 228] on li "Verandering van kleur of andere kenmerken van de figuren" at bounding box center [464, 227] width 613 height 17
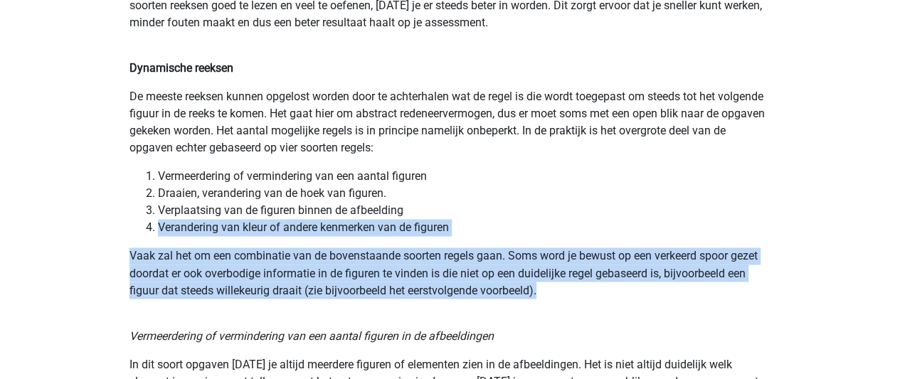
drag, startPoint x: 266, startPoint y: 228, endPoint x: 262, endPoint y: 251, distance: 23.7
click at [262, 251] on p "Vaak zal het om een combinatie van de bovenstaande soorten regels gaan. Soms wo…" at bounding box center [450, 273] width 642 height 51
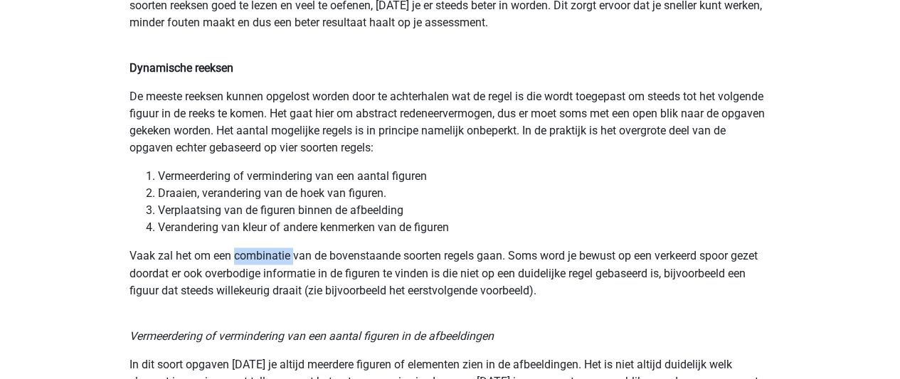
click at [262, 251] on p "Vaak zal het om een combinatie van de bovenstaande soorten regels gaan. Soms wo…" at bounding box center [450, 273] width 642 height 51
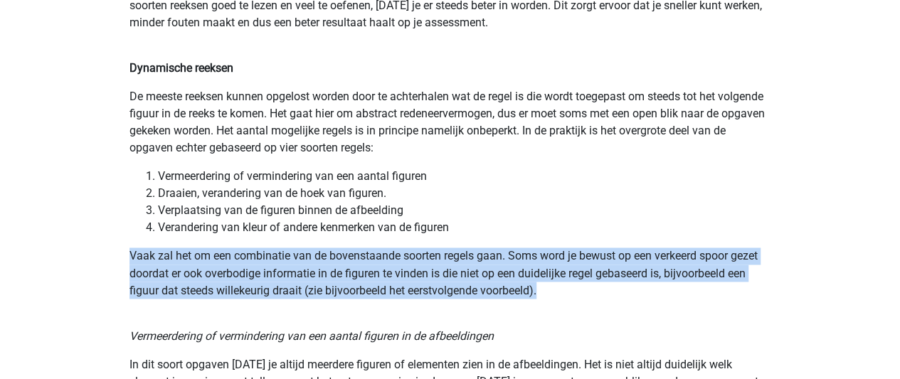
click at [262, 251] on p "Vaak zal het om een combinatie van de bovenstaande soorten regels gaan. Soms wo…" at bounding box center [450, 273] width 642 height 51
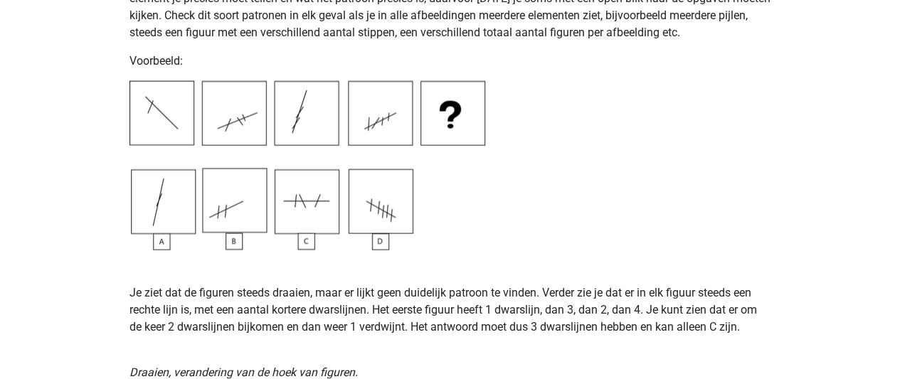
scroll to position [1458, 0]
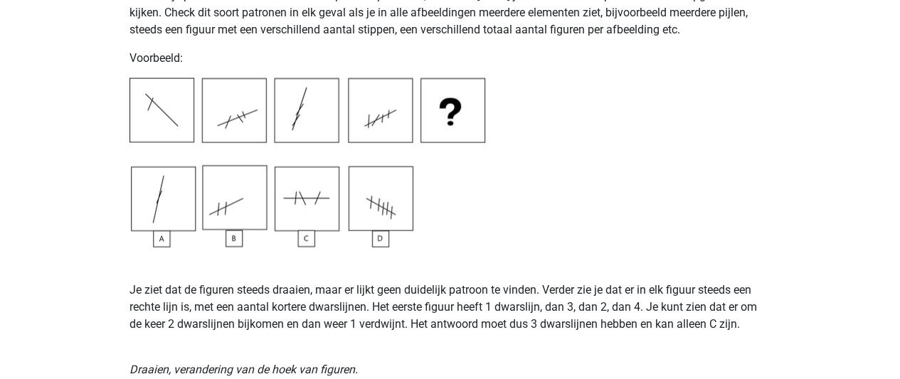
click at [147, 285] on p "Je ziet dat de figuren steeds draaien, maar er lijkt geen duidelijk patroon te …" at bounding box center [450, 290] width 642 height 85
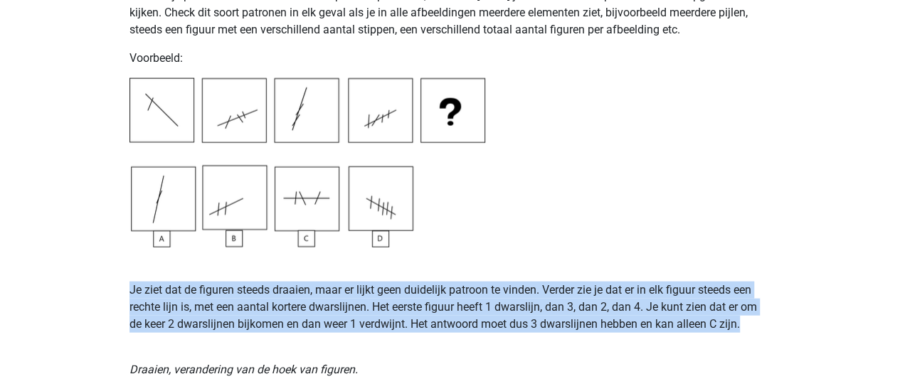
click at [147, 285] on p "Je ziet dat de figuren steeds draaien, maar er lijkt geen duidelijk patroon te …" at bounding box center [450, 290] width 642 height 85
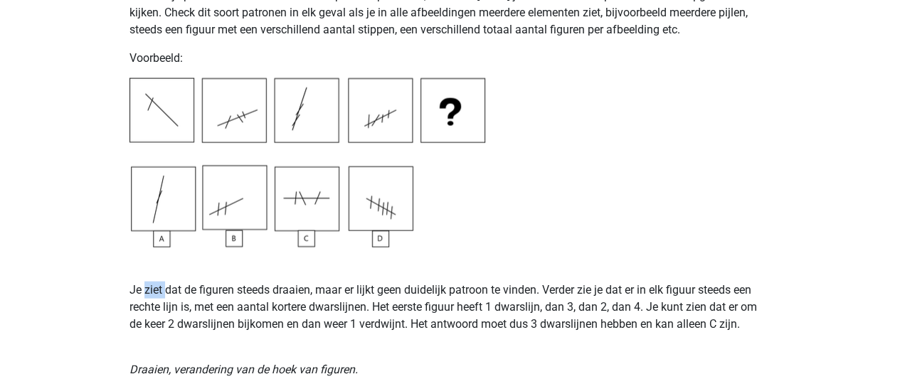
click at [147, 285] on p "Je ziet dat de figuren steeds draaien, maar er lijkt geen duidelijk patroon te …" at bounding box center [450, 290] width 642 height 85
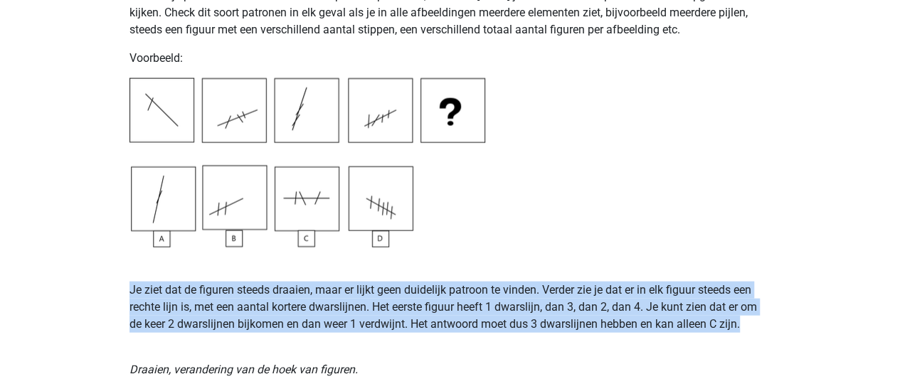
click at [147, 285] on p "Je ziet dat de figuren steeds draaien, maar er lijkt geen duidelijk patroon te …" at bounding box center [450, 290] width 642 height 85
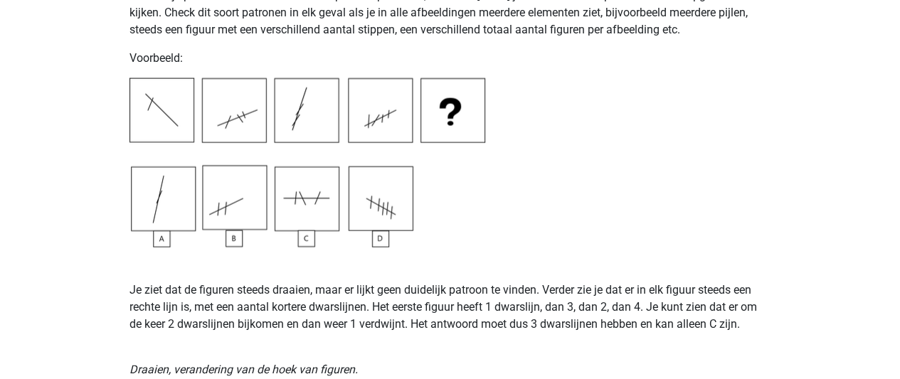
click at [159, 270] on p "Je ziet dat de figuren steeds draaien, maar er lijkt geen duidelijk patroon te …" at bounding box center [450, 290] width 642 height 85
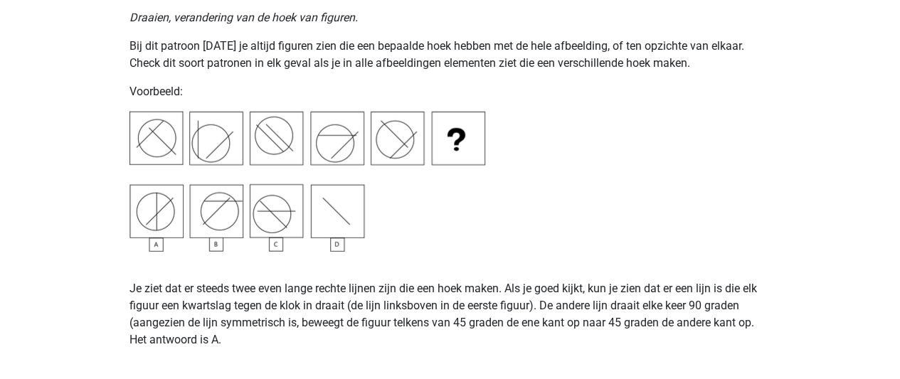
scroll to position [1811, 0]
click at [238, 287] on p "Je ziet dat er steeds twee even lange rechte lijnen zijn die een hoek maken. Al…" at bounding box center [450, 314] width 642 height 68
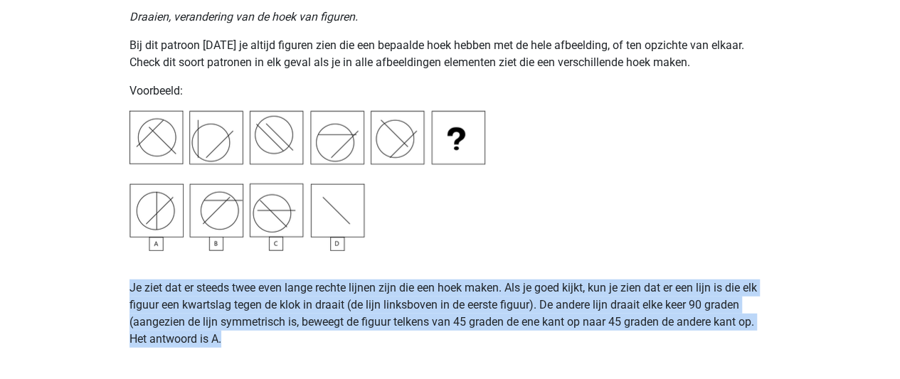
click at [238, 287] on p "Je ziet dat er steeds twee even lange rechte lijnen zijn die een hoek maken. Al…" at bounding box center [450, 314] width 642 height 68
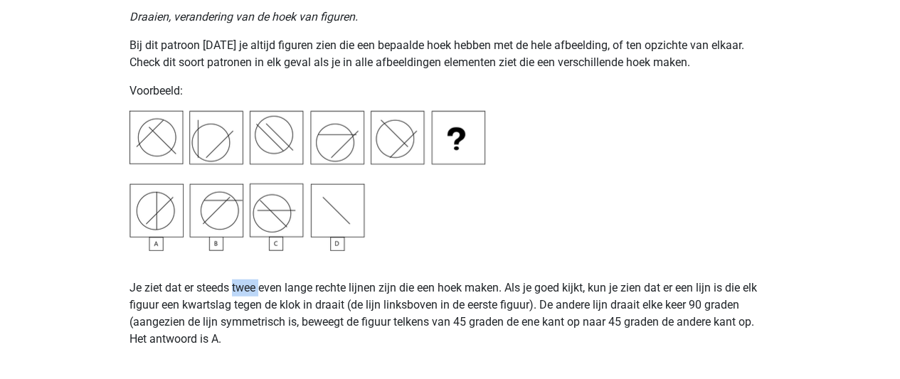
click at [238, 287] on p "Je ziet dat er steeds twee even lange rechte lijnen zijn die een hoek maken. Al…" at bounding box center [450, 314] width 642 height 68
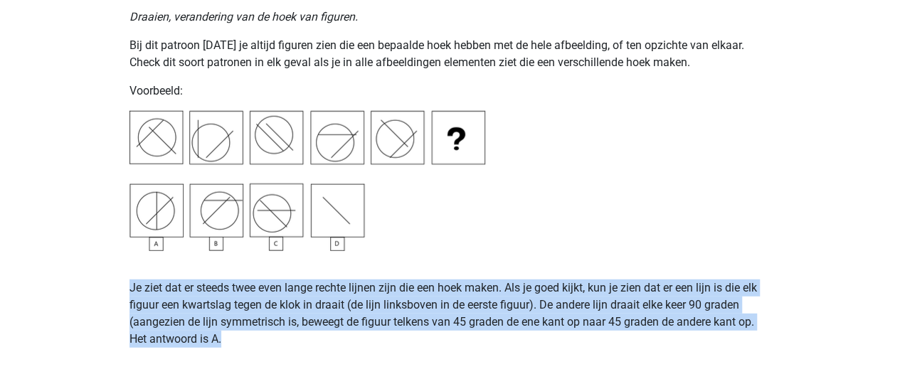
click at [238, 287] on p "Je ziet dat er steeds twee even lange rechte lijnen zijn die een hoek maken. Al…" at bounding box center [450, 314] width 642 height 68
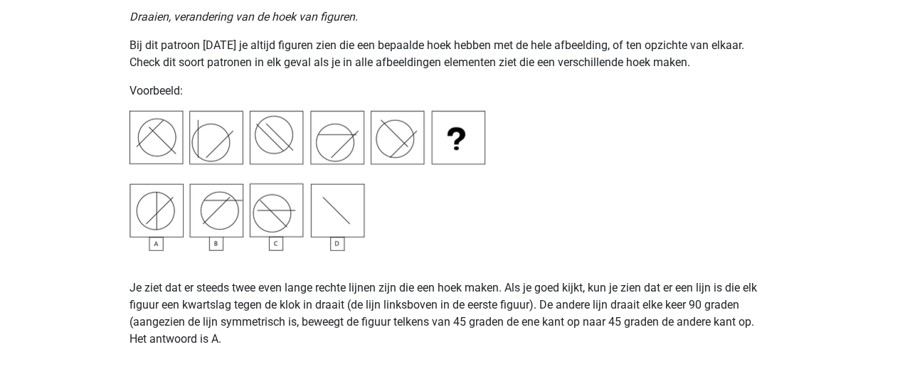
click at [238, 287] on p "Je ziet dat er steeds twee even lange rechte lijnen zijn die een hoek maken. Al…" at bounding box center [450, 314] width 642 height 68
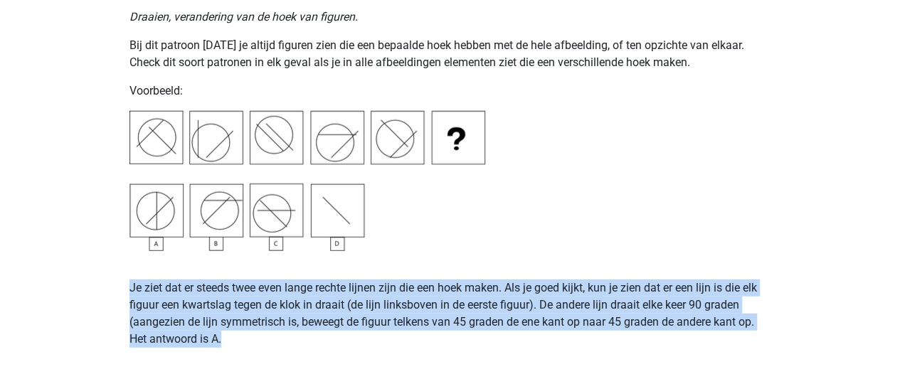
click at [238, 287] on p "Je ziet dat er steeds twee even lange rechte lijnen zijn die een hoek maken. Al…" at bounding box center [450, 314] width 642 height 68
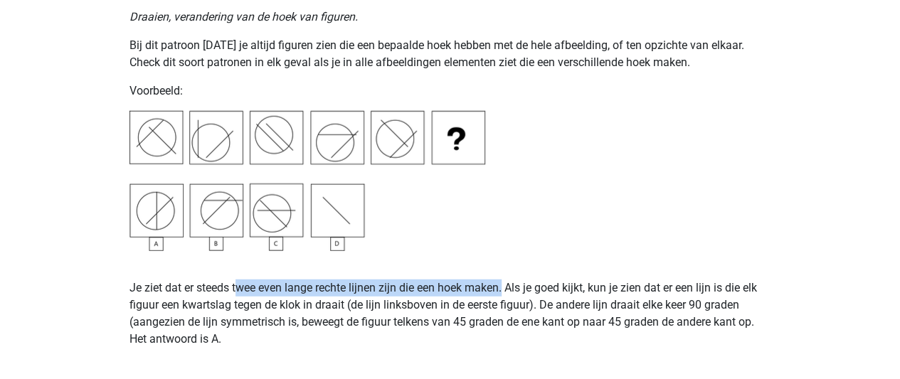
drag, startPoint x: 238, startPoint y: 287, endPoint x: 518, endPoint y: 280, distance: 280.3
click at [518, 280] on p "Je ziet dat er steeds twee even lange rechte lijnen zijn die een hoek maken. Al…" at bounding box center [450, 314] width 642 height 68
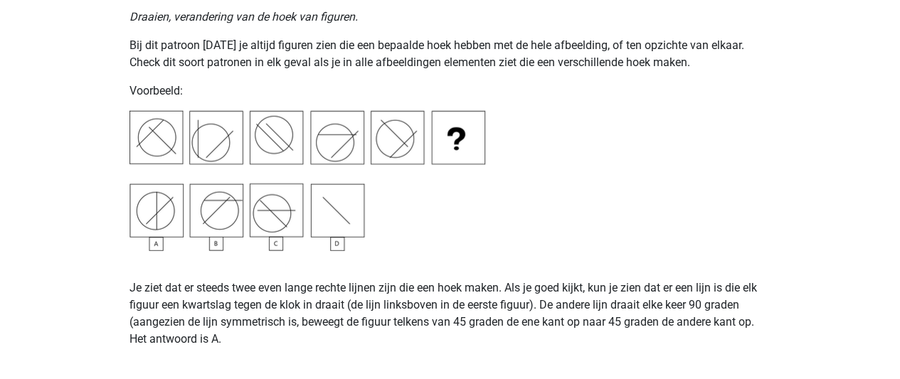
click at [669, 282] on p "Je ziet dat er steeds twee even lange rechte lijnen zijn die een hoek maken. Al…" at bounding box center [450, 314] width 642 height 68
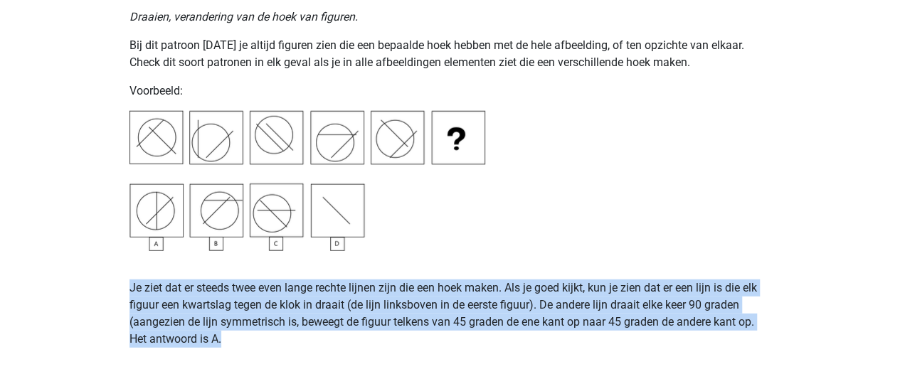
click at [669, 282] on p "Je ziet dat er steeds twee even lange rechte lijnen zijn die een hoek maken. Al…" at bounding box center [450, 314] width 642 height 68
click at [324, 296] on p "Je ziet dat er steeds twee even lange rechte lijnen zijn die een hoek maken. Al…" at bounding box center [450, 314] width 642 height 68
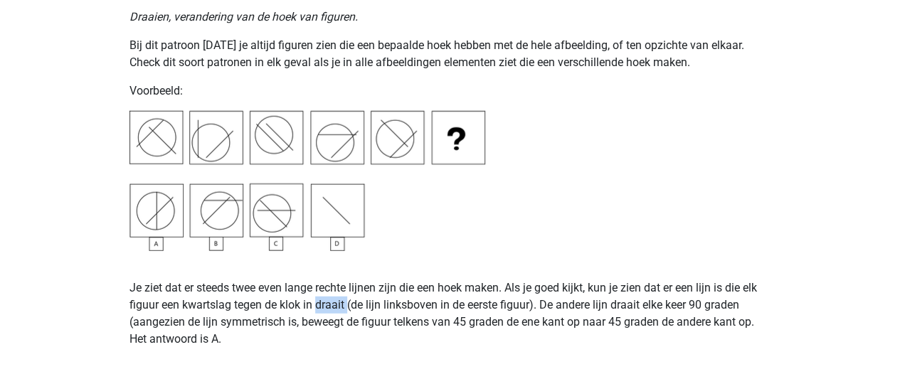
click at [324, 296] on p "Je ziet dat er steeds twee even lange rechte lijnen zijn die een hoek maken. Al…" at bounding box center [450, 314] width 642 height 68
click at [169, 119] on img at bounding box center [307, 181] width 356 height 140
click at [249, 330] on p "Je ziet dat er steeds twee even lange rechte lijnen zijn die een hoek maken. Al…" at bounding box center [450, 314] width 642 height 68
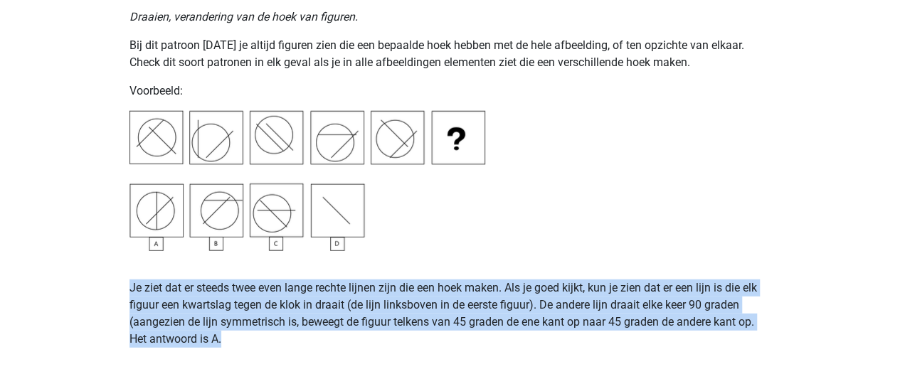
click at [249, 330] on p "Je ziet dat er steeds twee even lange rechte lijnen zijn die een hoek maken. Al…" at bounding box center [450, 314] width 642 height 68
click at [252, 325] on p "Je ziet dat er steeds twee even lange rechte lijnen zijn die een hoek maken. Al…" at bounding box center [450, 314] width 642 height 68
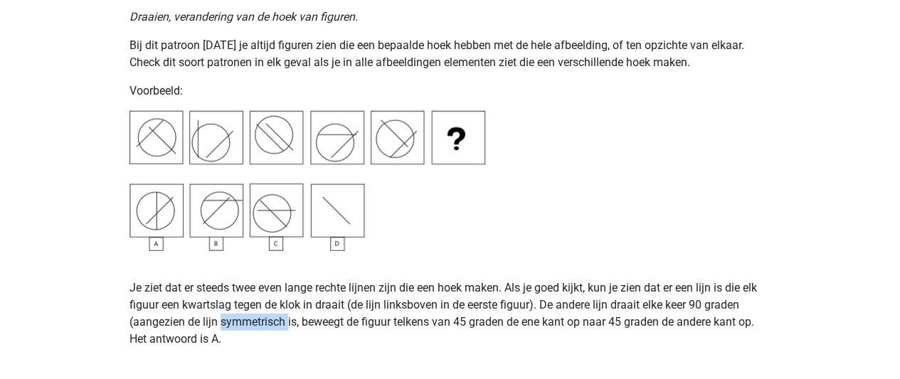
click at [252, 325] on p "Je ziet dat er steeds twee even lange rechte lijnen zijn die een hoek maken. Al…" at bounding box center [450, 314] width 642 height 68
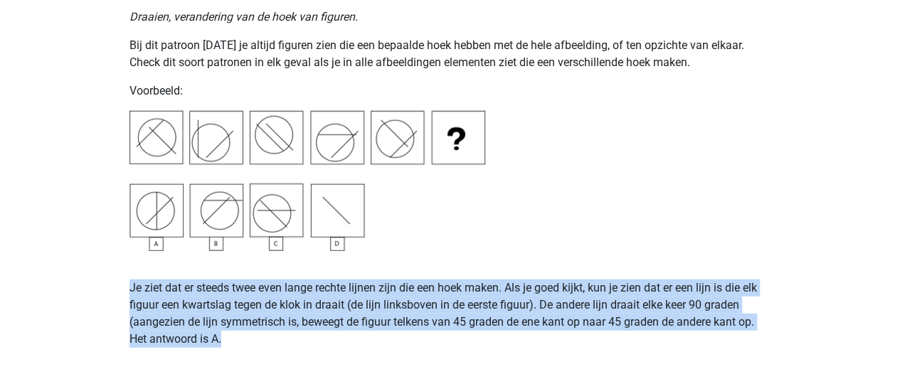
click at [252, 325] on p "Je ziet dat er steeds twee even lange rechte lijnen zijn die een hoek maken. Al…" at bounding box center [450, 314] width 642 height 68
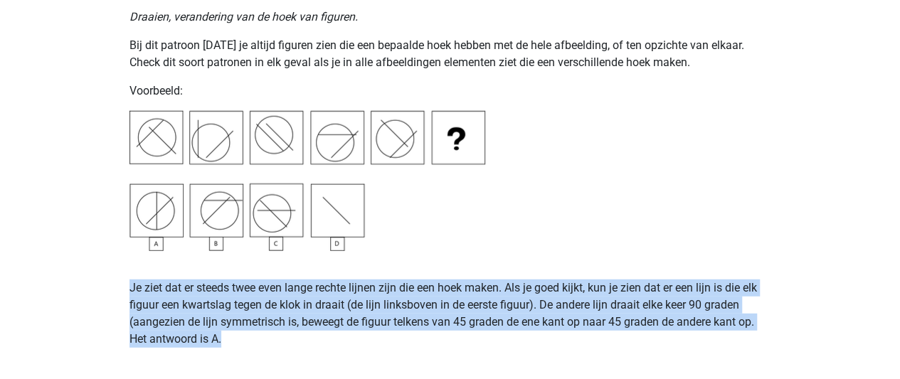
click at [252, 326] on p "Je ziet dat er steeds twee even lange rechte lijnen zijn die een hoek maken. Al…" at bounding box center [450, 314] width 642 height 68
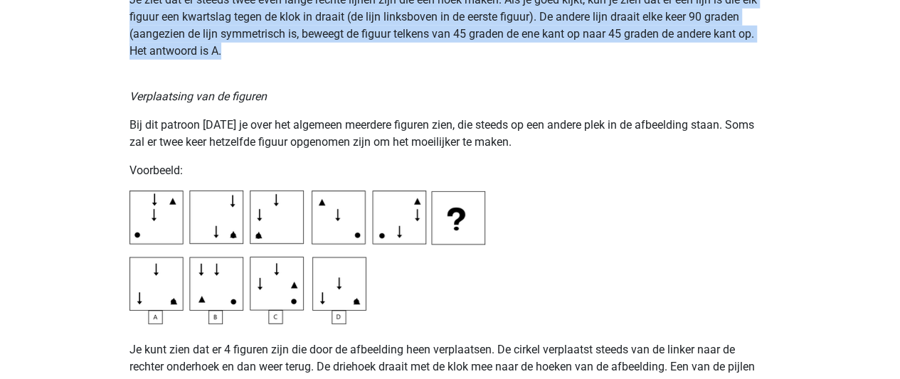
scroll to position [2100, 0]
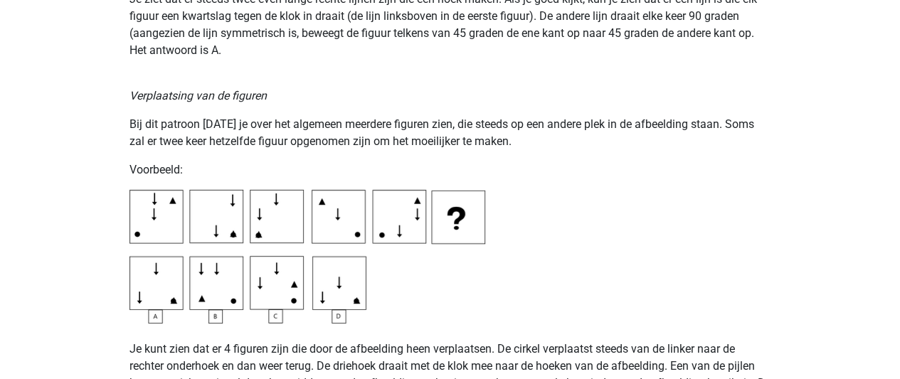
click at [270, 124] on p "Bij dit patroon zul je over het algemeen meerdere figuren zien, die steeds op e…" at bounding box center [450, 133] width 642 height 34
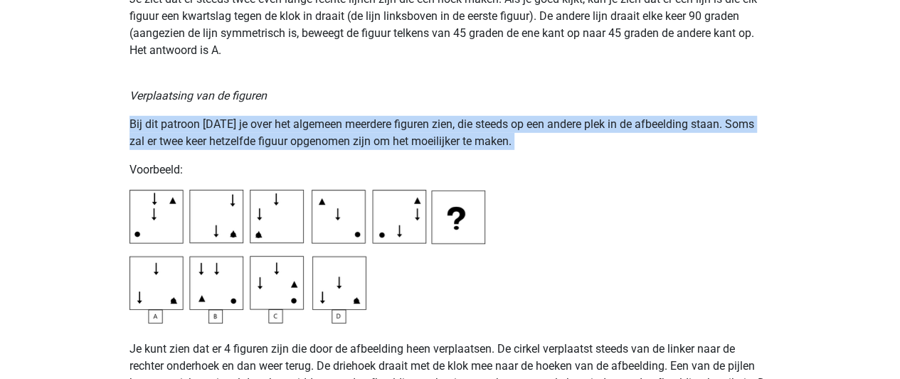
click at [270, 124] on p "Bij dit patroon zul je over het algemeen meerdere figuren zien, die steeds op e…" at bounding box center [450, 133] width 642 height 34
click at [259, 142] on p "Bij dit patroon zul je over het algemeen meerdere figuren zien, die steeds op e…" at bounding box center [450, 133] width 642 height 34
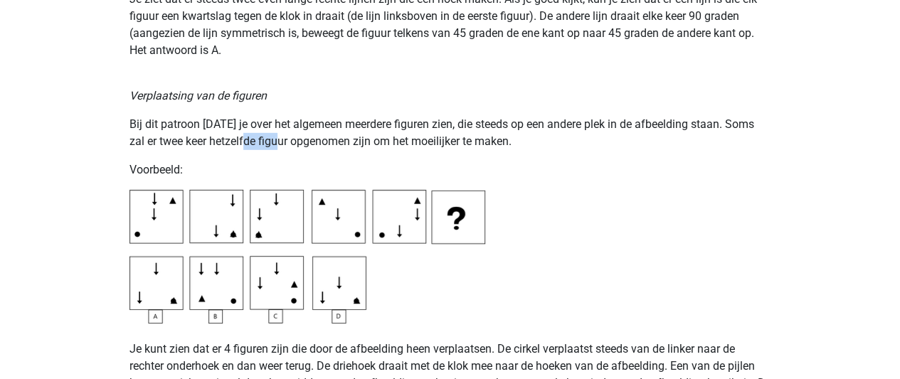
click at [259, 142] on p "Bij dit patroon zul je over het algemeen meerdere figuren zien, die steeds op e…" at bounding box center [450, 133] width 642 height 34
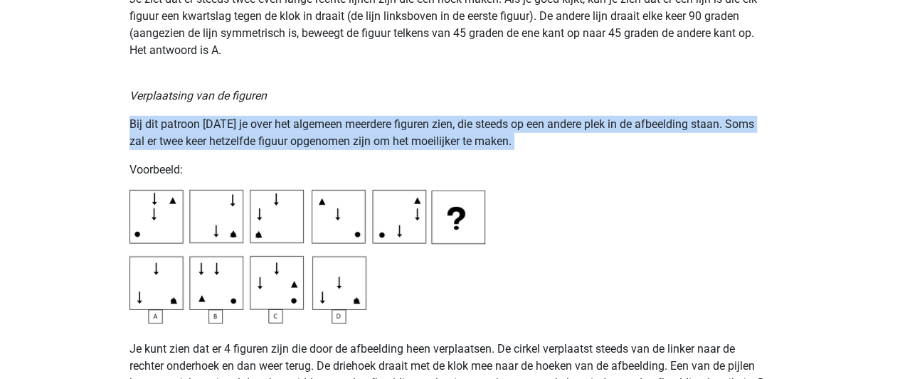
click at [259, 142] on p "Bij dit patroon zul je over het algemeen meerdere figuren zien, die steeds op e…" at bounding box center [450, 133] width 642 height 34
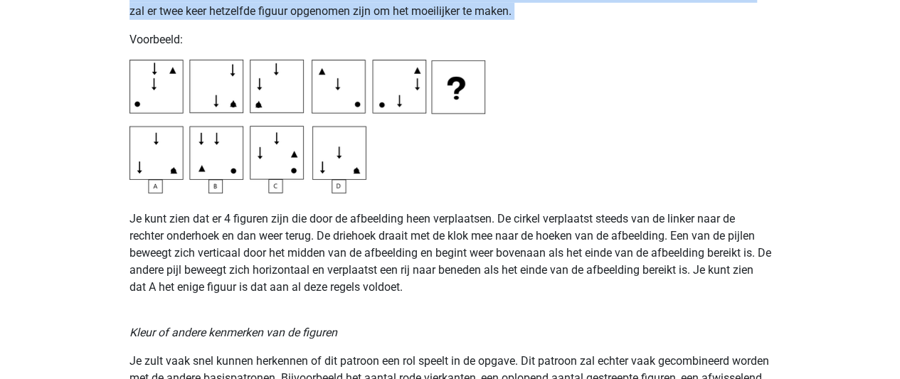
scroll to position [2229, 0]
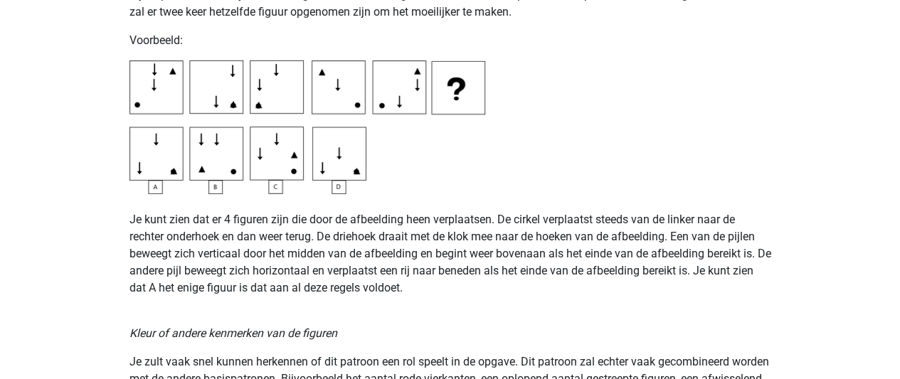
click at [522, 214] on p "Je kunt zien dat er 4 figuren zijn die door de afbeelding heen verplaatsen. De …" at bounding box center [450, 245] width 642 height 102
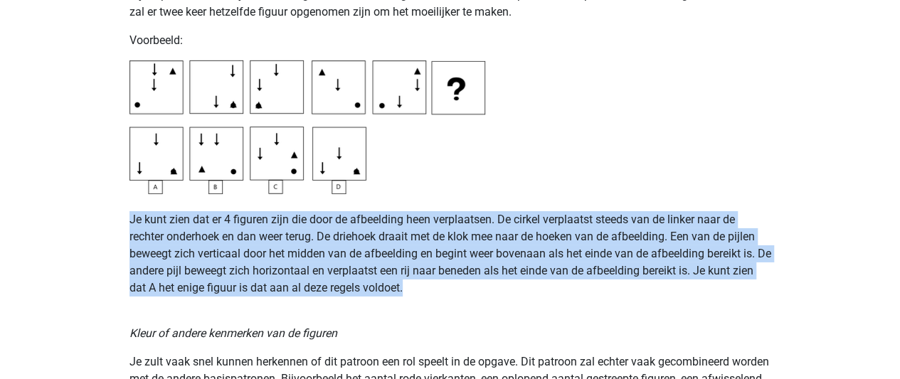
click at [522, 214] on p "Je kunt zien dat er 4 figuren zijn die door de afbeelding heen verplaatsen. De …" at bounding box center [450, 245] width 642 height 102
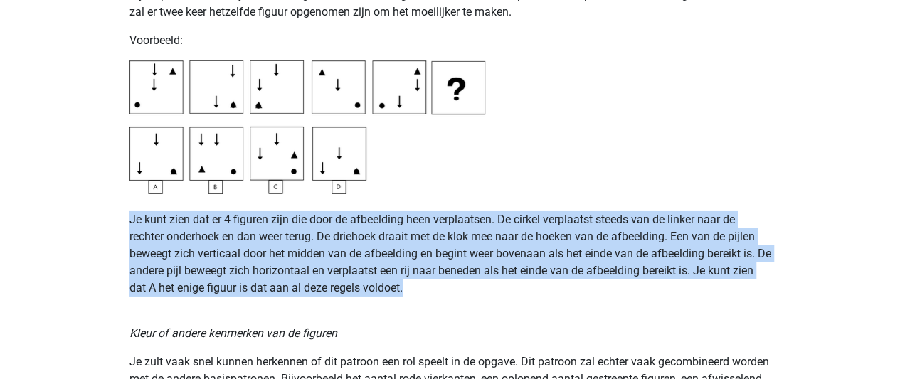
click at [522, 214] on p "Je kunt zien dat er 4 figuren zijn die door de afbeelding heen verplaatsen. De …" at bounding box center [450, 245] width 642 height 102
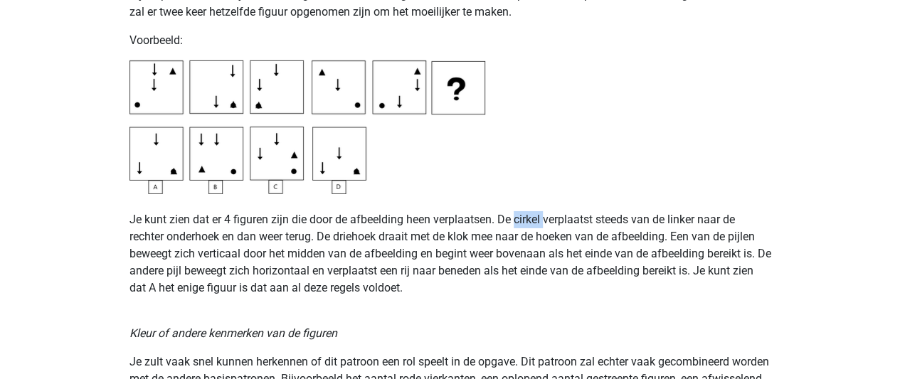
click at [522, 214] on p "Je kunt zien dat er 4 figuren zijn die door de afbeelding heen verplaatsen. De …" at bounding box center [450, 245] width 642 height 102
click at [320, 234] on p "Je kunt zien dat er 4 figuren zijn die door de afbeelding heen verplaatsen. De …" at bounding box center [450, 245] width 642 height 102
click at [356, 107] on img at bounding box center [307, 127] width 356 height 134
click at [657, 213] on p "Je kunt zien dat er 4 figuren zijn die door de afbeelding heen verplaatsen. De …" at bounding box center [450, 245] width 642 height 102
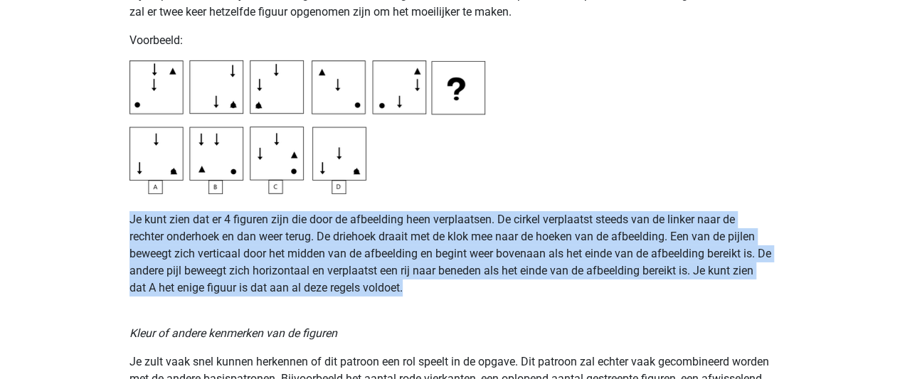
click at [657, 213] on p "Je kunt zien dat er 4 figuren zijn die door de afbeelding heen verplaatsen. De …" at bounding box center [450, 245] width 642 height 102
click at [575, 235] on p "Je kunt zien dat er 4 figuren zijn die door de afbeelding heen verplaatsen. De …" at bounding box center [450, 245] width 642 height 102
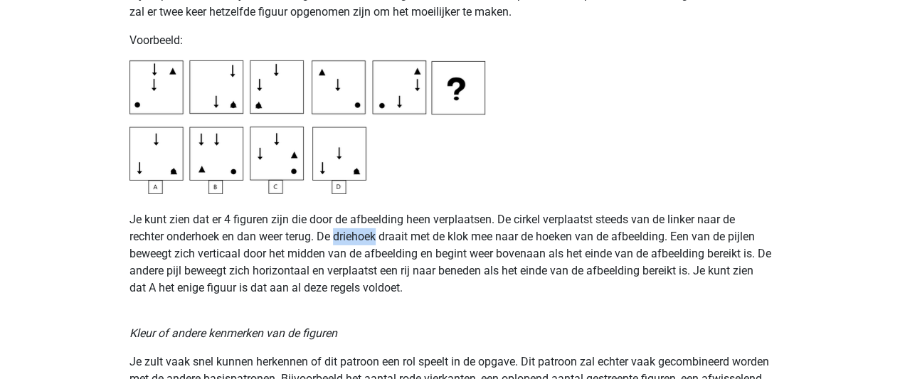
drag, startPoint x: 337, startPoint y: 236, endPoint x: 378, endPoint y: 244, distance: 41.3
click at [378, 244] on p "Je kunt zien dat er 4 figuren zijn die door de afbeelding heen verplaatsen. De …" at bounding box center [450, 245] width 642 height 102
click at [377, 243] on p "Je kunt zien dat er 4 figuren zijn die door de afbeelding heen verplaatsen. De …" at bounding box center [450, 245] width 642 height 102
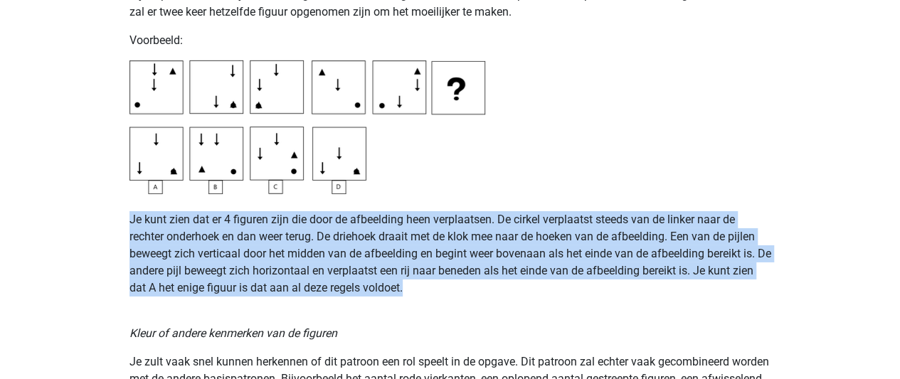
click at [377, 243] on p "Je kunt zien dat er 4 figuren zijn die door de afbeelding heen verplaatsen. De …" at bounding box center [450, 245] width 642 height 102
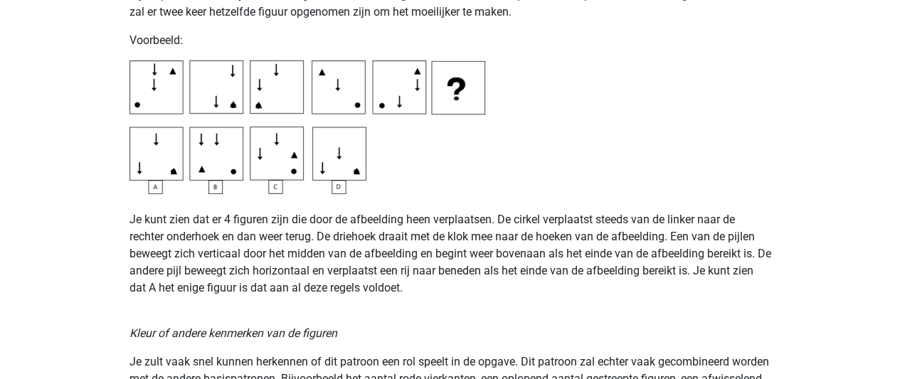
click at [190, 92] on img at bounding box center [307, 127] width 356 height 134
click at [154, 137] on img at bounding box center [307, 127] width 356 height 134
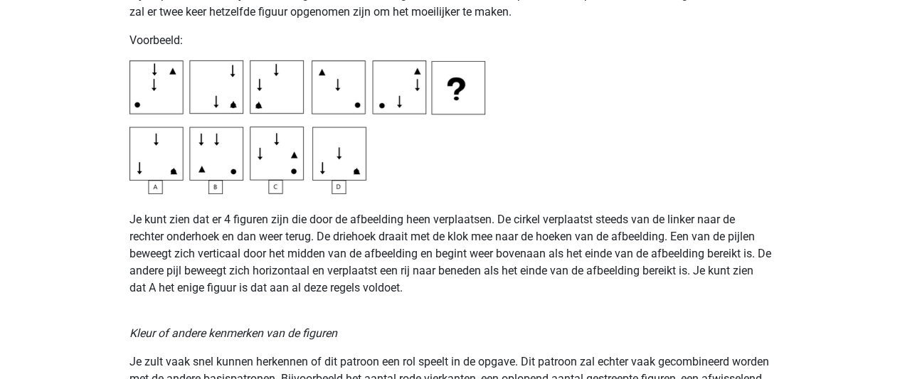
click at [154, 137] on img at bounding box center [307, 127] width 356 height 134
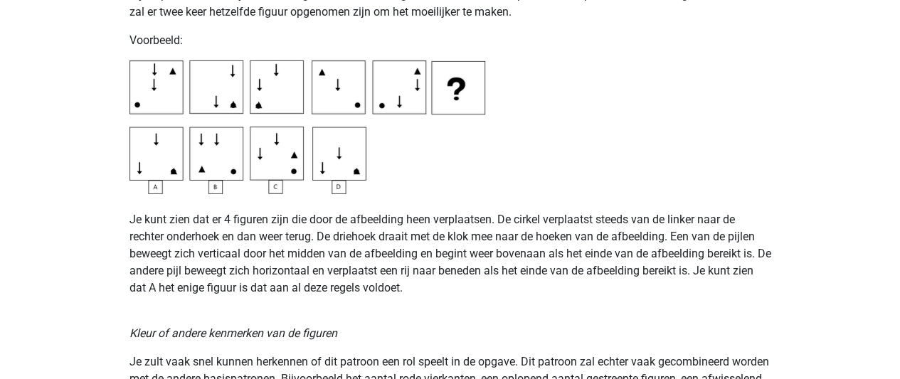
click at [154, 137] on img at bounding box center [307, 127] width 356 height 134
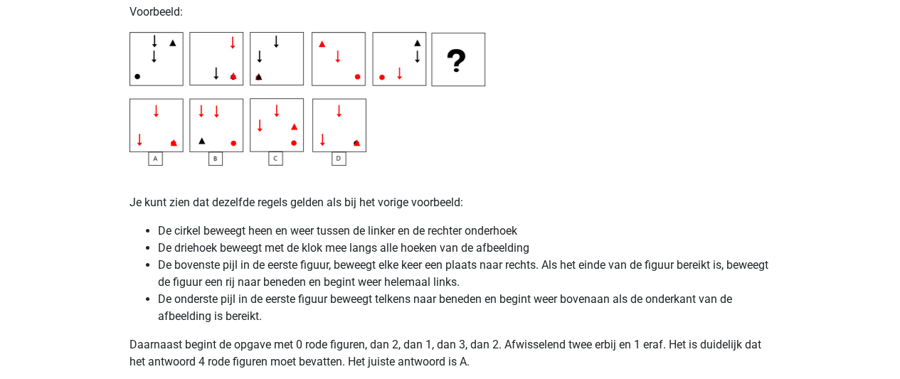
scroll to position [2675, 0]
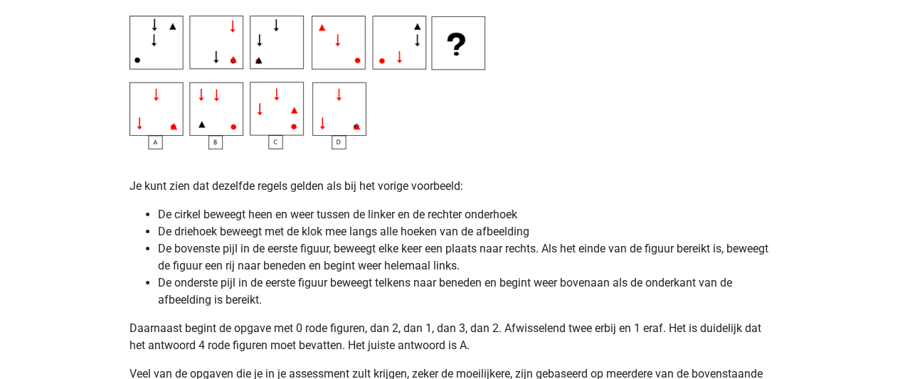
click at [178, 123] on img at bounding box center [307, 83] width 356 height 134
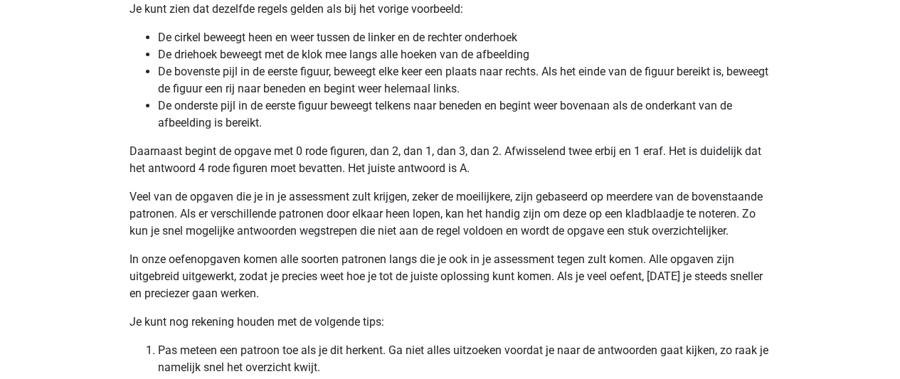
scroll to position [2854, 0]
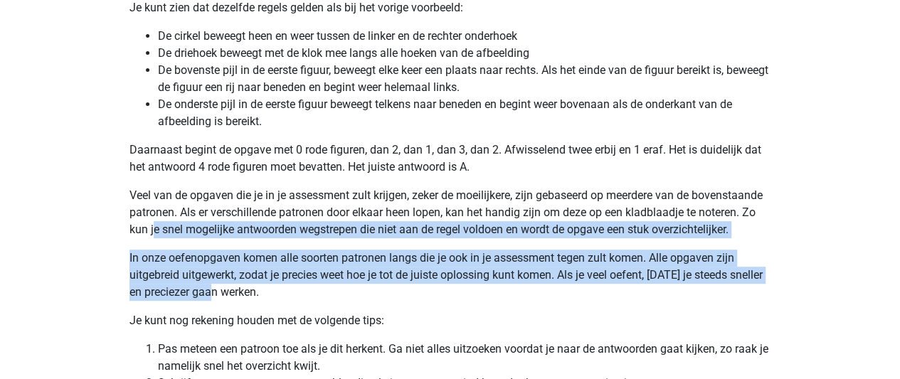
drag, startPoint x: 154, startPoint y: 230, endPoint x: 212, endPoint y: 285, distance: 80.0
click at [212, 285] on p "In onze oefenopgaven komen alle soorten patronen langs die je ook in je assessm…" at bounding box center [450, 275] width 642 height 51
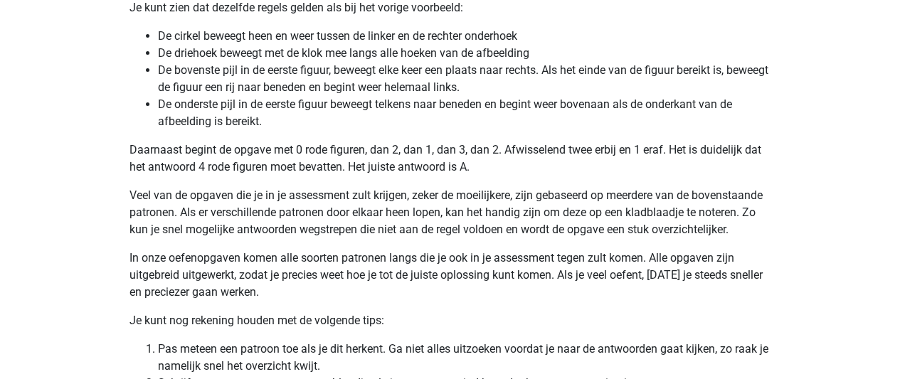
click at [212, 285] on p "In onze oefenopgaven komen alle soorten patronen langs die je ook in je assessm…" at bounding box center [450, 275] width 642 height 51
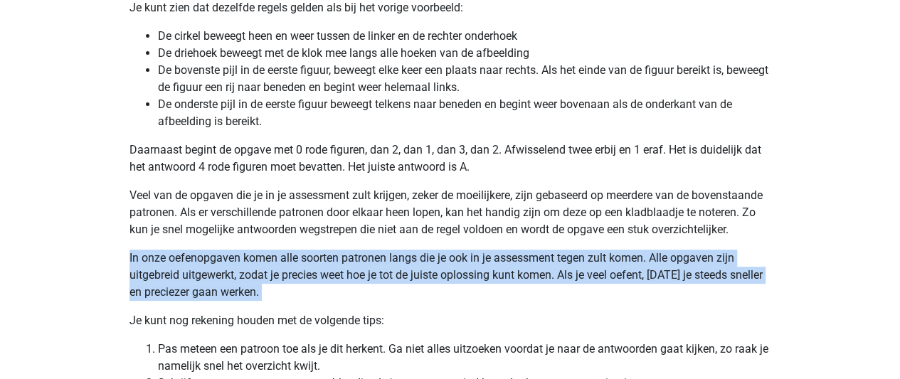
click at [212, 285] on p "In onze oefenopgaven komen alle soorten patronen langs die je ook in je assessm…" at bounding box center [450, 275] width 642 height 51
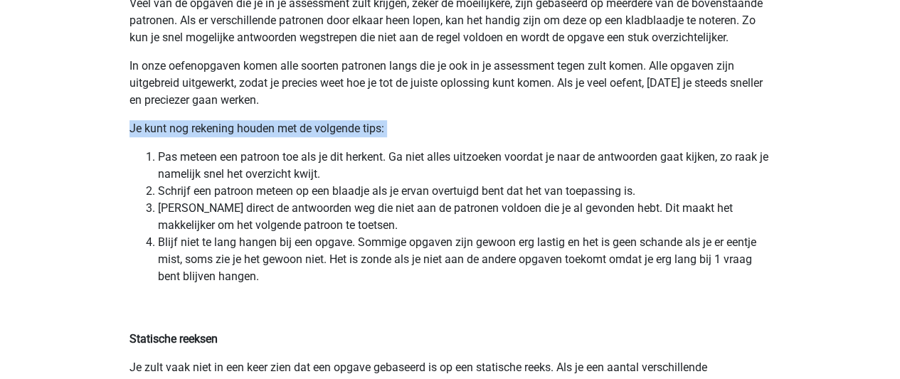
scroll to position [3045, 0]
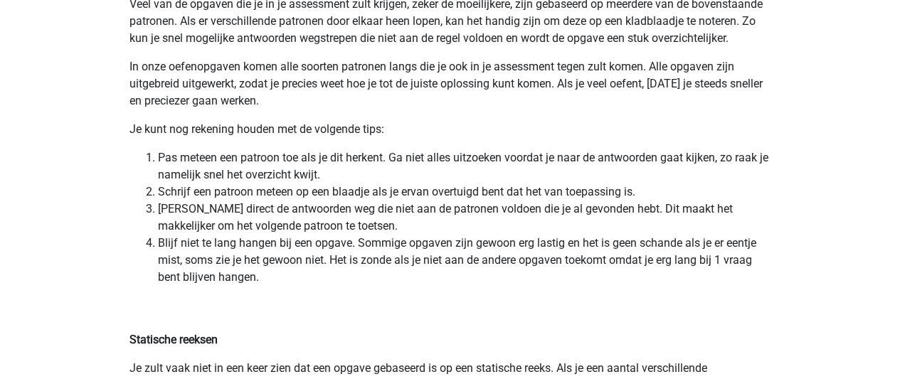
click at [250, 164] on li "Pas meteen een patroon toe als je dit herkent. Ga niet alles uitzoeken voordat …" at bounding box center [464, 166] width 613 height 34
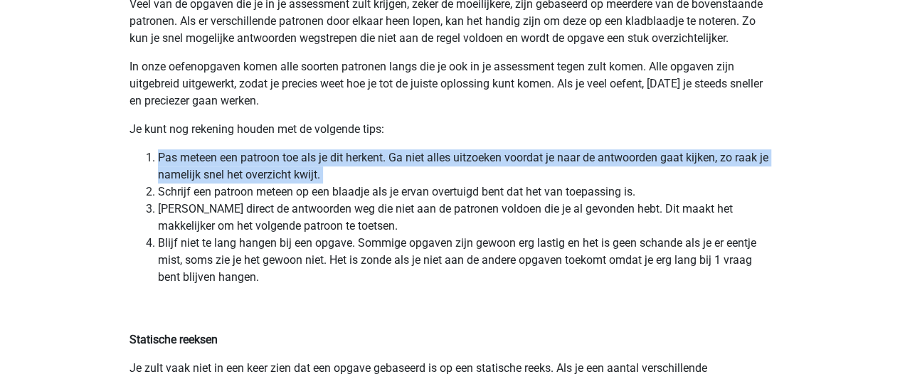
click at [250, 164] on li "Pas meteen een patroon toe als je dit herkent. Ga niet alles uitzoeken voordat …" at bounding box center [464, 166] width 613 height 34
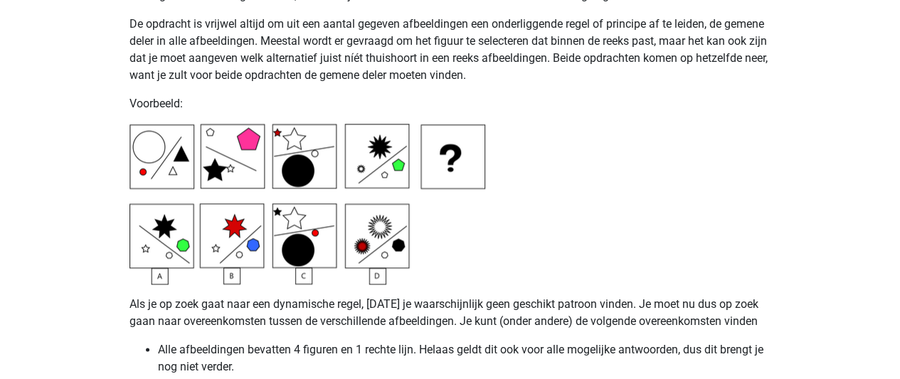
scroll to position [3470, 0]
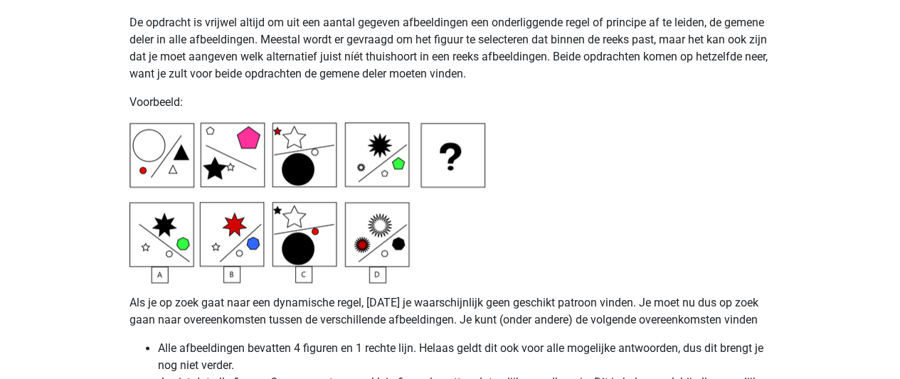
click at [312, 59] on p "De opdracht is vrijwel altijd om uit een aantal gegeven afbeeldingen een onderl…" at bounding box center [450, 48] width 642 height 68
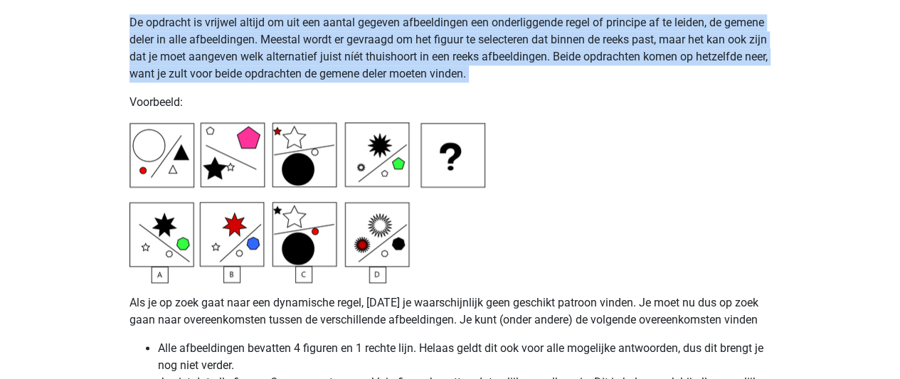
click at [312, 59] on p "De opdracht is vrijwel altijd om uit een aantal gegeven afbeeldingen een onderl…" at bounding box center [450, 48] width 642 height 68
click at [307, 70] on p "De opdracht is vrijwel altijd om uit een aantal gegeven afbeeldingen een onderl…" at bounding box center [450, 48] width 642 height 68
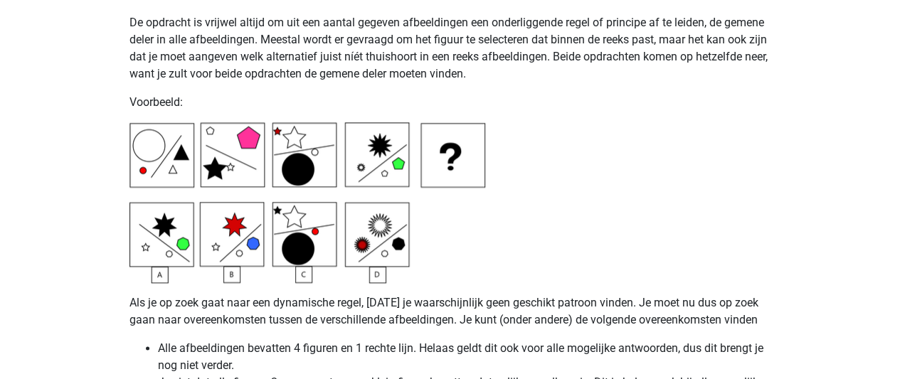
click at [307, 70] on p "De opdracht is vrijwel altijd om uit een aantal gegeven afbeeldingen een onderl…" at bounding box center [450, 48] width 642 height 68
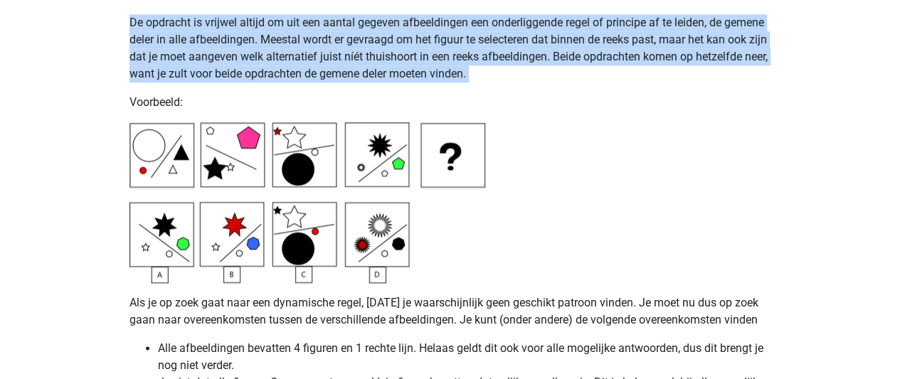
click at [307, 70] on p "De opdracht is vrijwel altijd om uit een aantal gegeven afbeeldingen een onderl…" at bounding box center [450, 48] width 642 height 68
click at [307, 68] on p "De opdracht is vrijwel altijd om uit een aantal gegeven afbeeldingen een onderl…" at bounding box center [450, 48] width 642 height 68
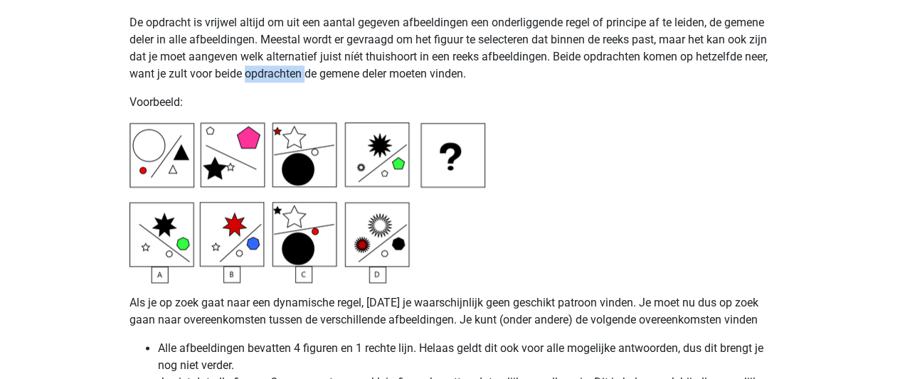
click at [307, 68] on p "De opdracht is vrijwel altijd om uit een aantal gegeven afbeeldingen een onderl…" at bounding box center [450, 48] width 642 height 68
click at [277, 195] on img at bounding box center [307, 202] width 356 height 161
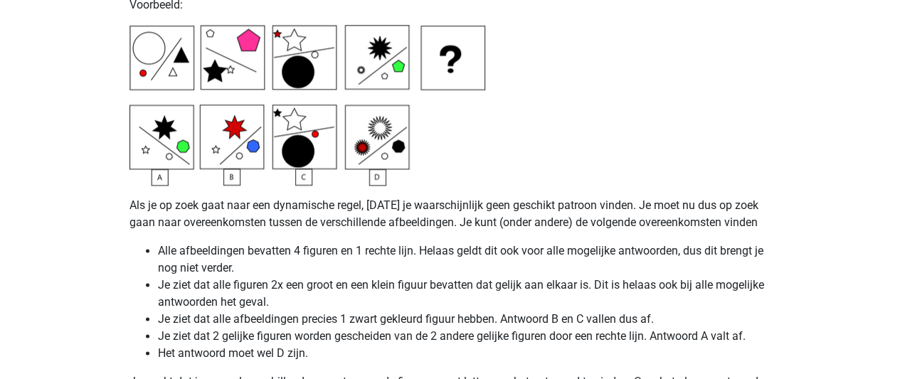
scroll to position [3569, 0]
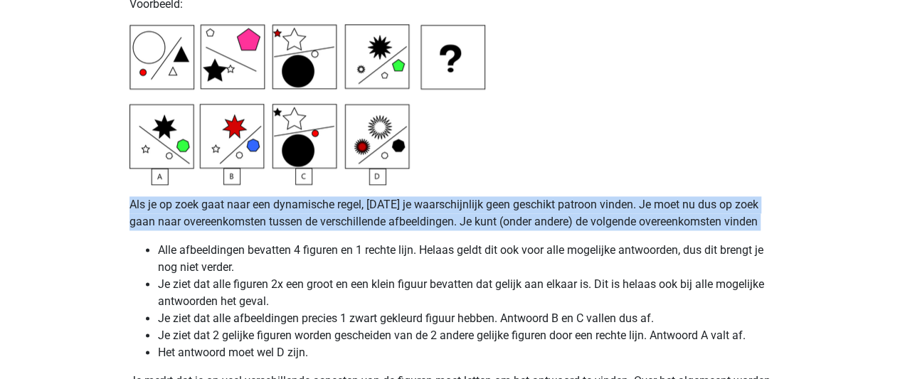
click at [287, 196] on p "Als je op zoek gaat naar een dynamische regel, zul je waarschijnlijk geen gesch…" at bounding box center [450, 213] width 642 height 34
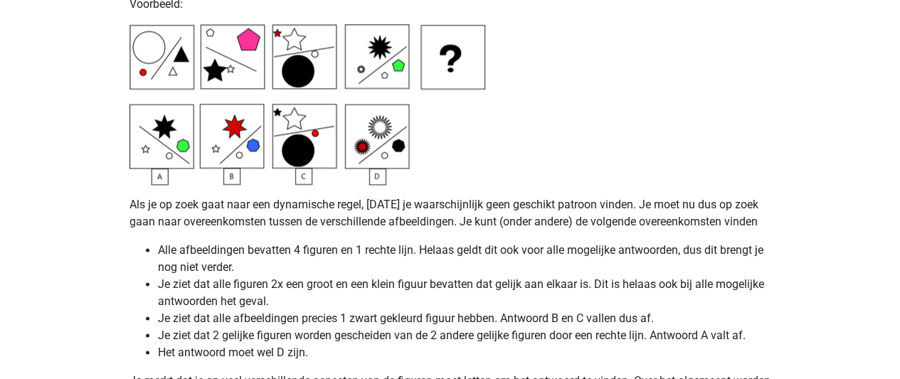
click at [302, 227] on p "Als je op zoek gaat naar een dynamische regel, zul je waarschijnlijk geen gesch…" at bounding box center [450, 213] width 642 height 34
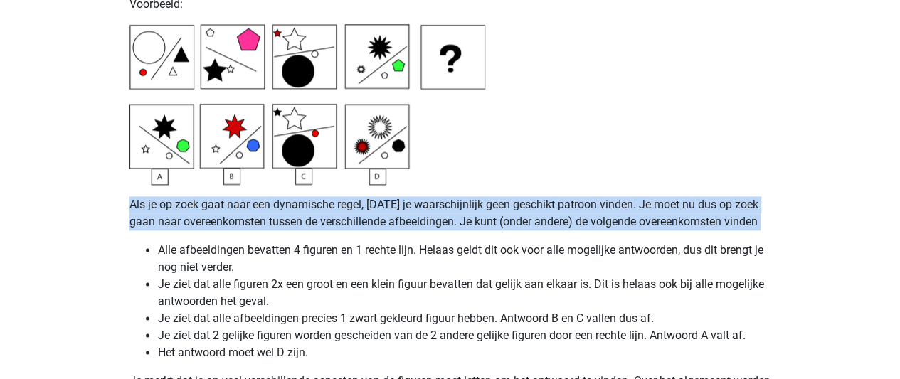
click at [302, 227] on p "Als je op zoek gaat naar een dynamische regel, zul je waarschijnlijk geen gesch…" at bounding box center [450, 213] width 642 height 34
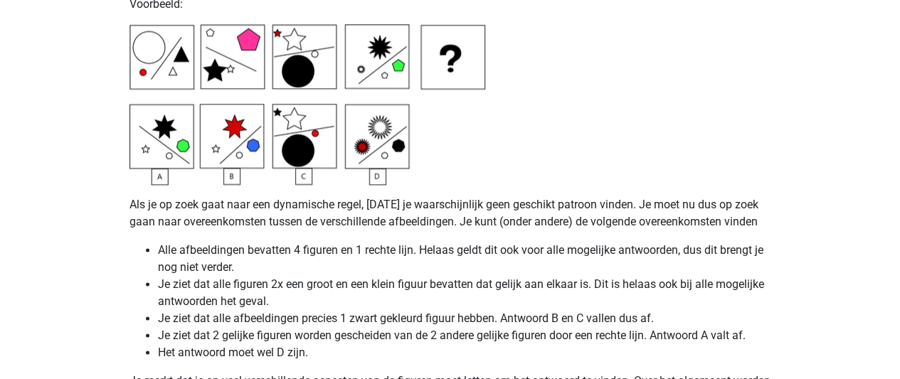
click at [300, 243] on li "Alle afbeeldingen bevatten 4 figuren en 1 rechte lijn. Helaas geldt dit ook voo…" at bounding box center [464, 259] width 613 height 34
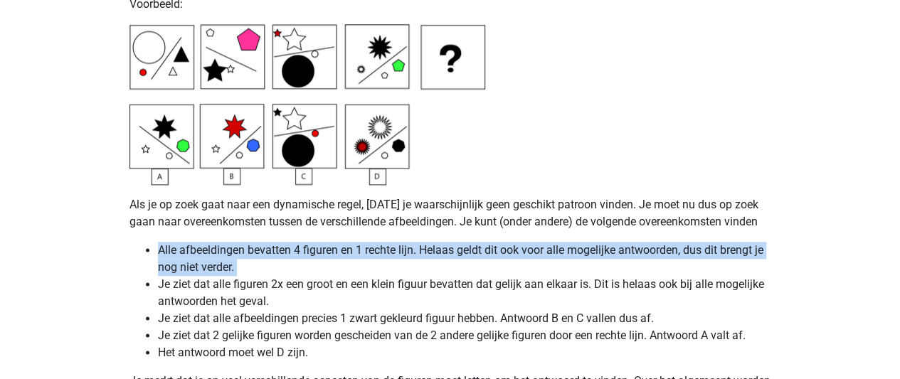
click at [300, 243] on li "Alle afbeeldingen bevatten 4 figuren en 1 rechte lijn. Helaas geldt dit ook voo…" at bounding box center [464, 259] width 613 height 34
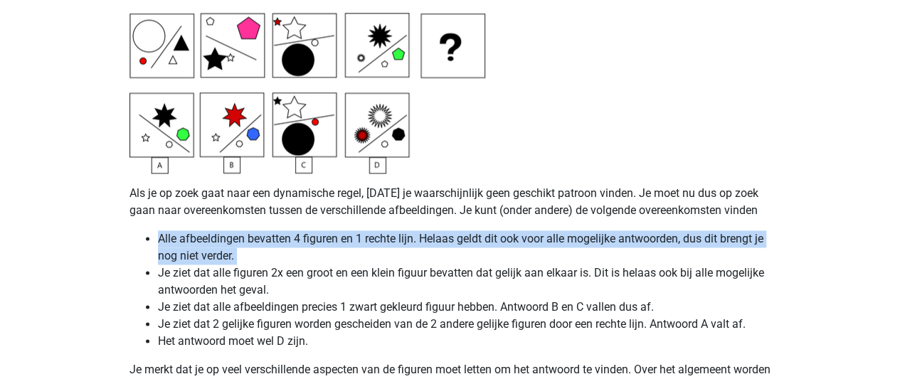
scroll to position [3581, 0]
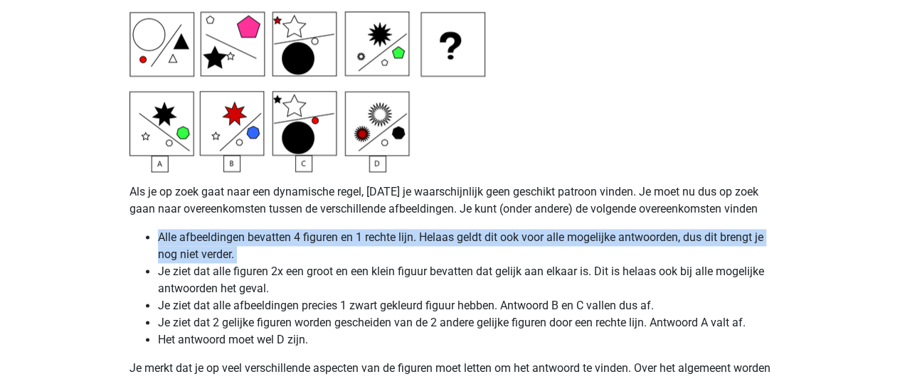
click at [196, 59] on img at bounding box center [307, 91] width 356 height 161
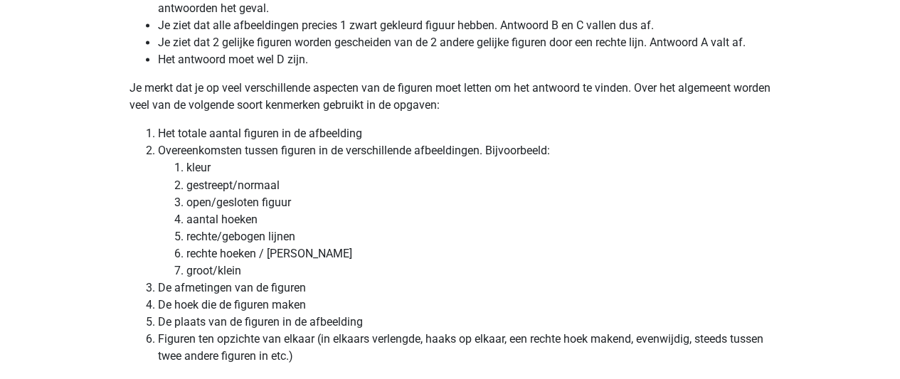
scroll to position [3874, 0]
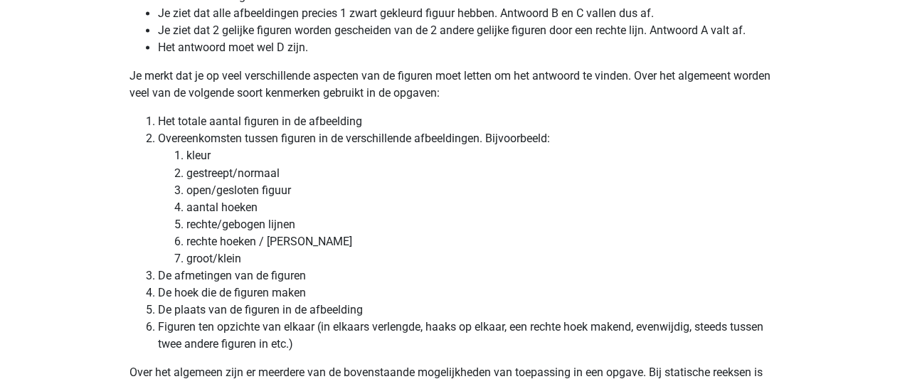
click at [228, 136] on li "Overeenkomsten tussen figuren in de verschillende afbeeldingen. Bijvoorbeeld: k…" at bounding box center [464, 198] width 613 height 137
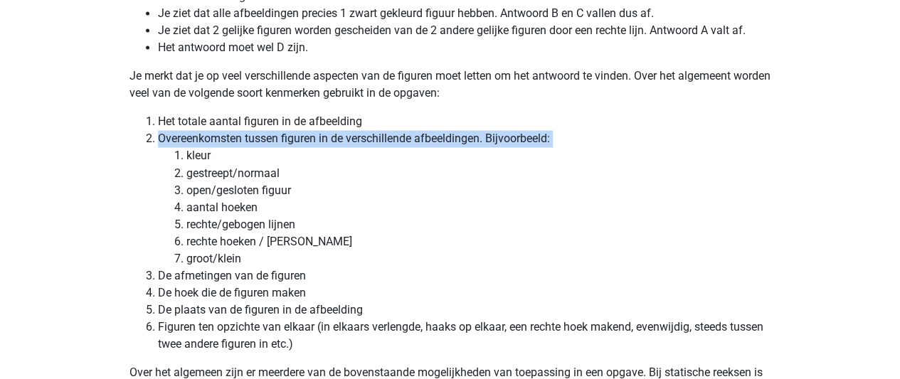
click at [228, 136] on li "Overeenkomsten tussen figuren in de verschillende afbeeldingen. Bijvoorbeeld: k…" at bounding box center [464, 198] width 613 height 137
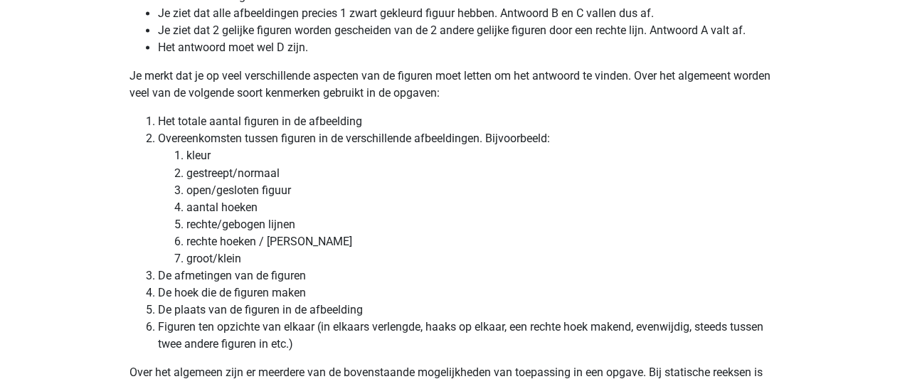
click at [225, 166] on li "gestreept/normaal" at bounding box center [478, 172] width 585 height 17
click at [225, 181] on li "open/gesloten figuur" at bounding box center [478, 189] width 585 height 17
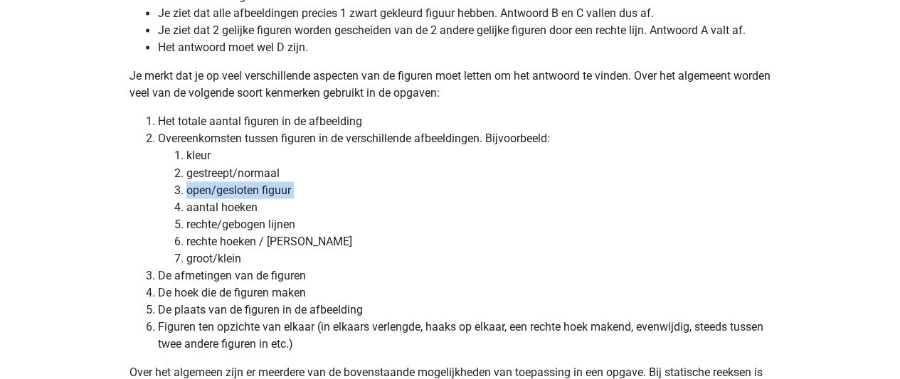
click at [225, 181] on li "open/gesloten figuur" at bounding box center [478, 189] width 585 height 17
click at [233, 216] on li "rechte/gebogen lijnen" at bounding box center [478, 224] width 585 height 17
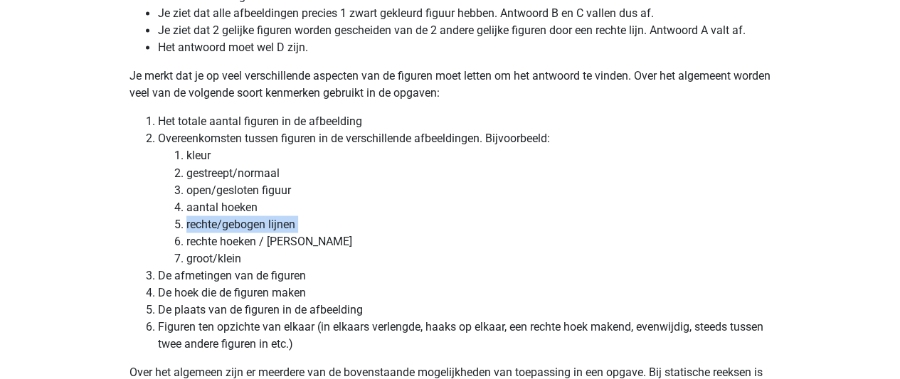
click at [233, 216] on li "rechte/gebogen lijnen" at bounding box center [478, 224] width 585 height 17
click at [238, 233] on li "rechte hoeken / stompe hoeken" at bounding box center [478, 241] width 585 height 17
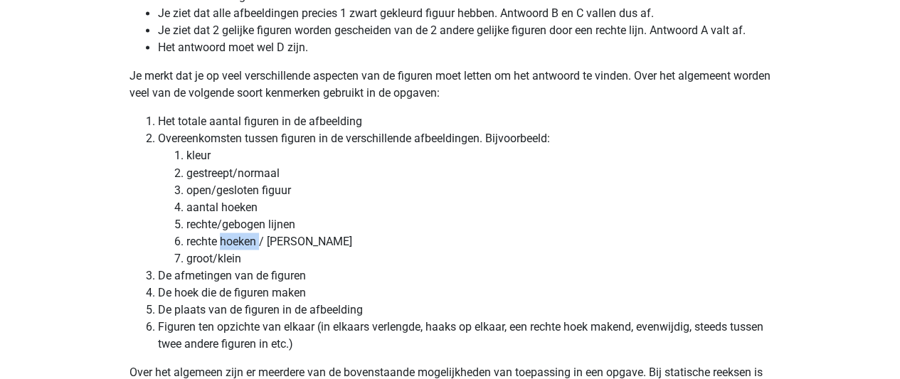
click at [238, 233] on li "rechte hoeken / stompe hoeken" at bounding box center [478, 241] width 585 height 17
click at [225, 255] on li "groot/klein" at bounding box center [478, 258] width 585 height 17
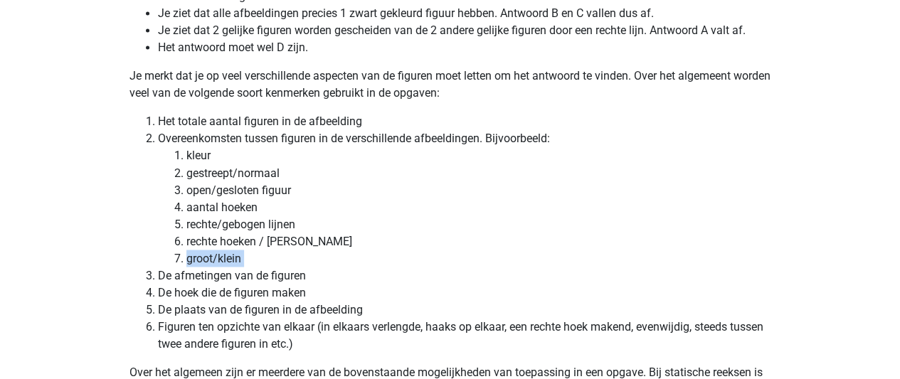
click at [225, 255] on li "groot/klein" at bounding box center [478, 258] width 585 height 17
click at [210, 284] on li "De hoek die de figuren maken" at bounding box center [464, 292] width 613 height 17
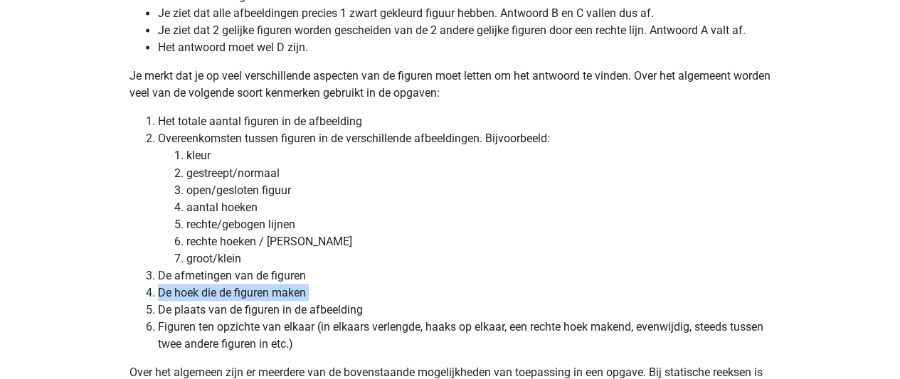
click at [210, 284] on li "De hoek die de figuren maken" at bounding box center [464, 292] width 613 height 17
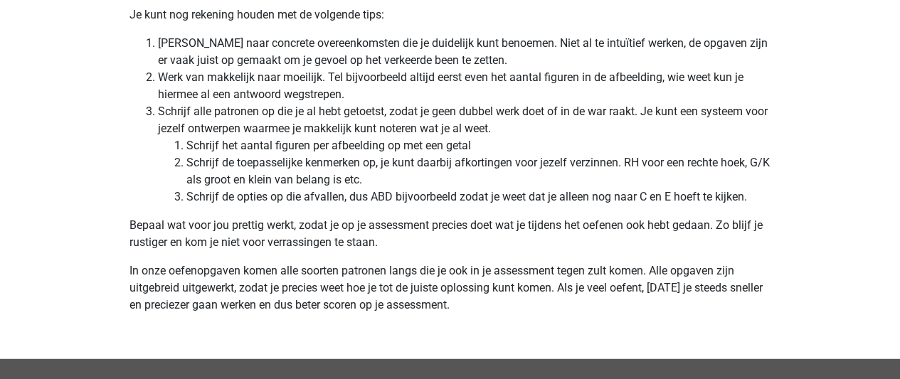
scroll to position [4314, 0]
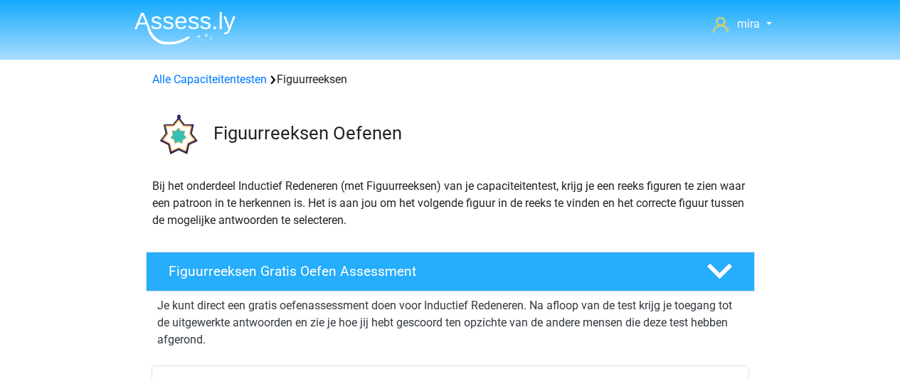
scroll to position [656, 0]
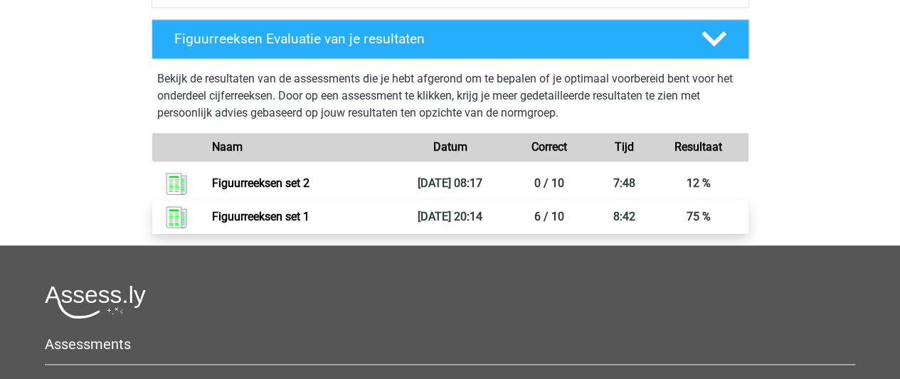
click at [309, 213] on link "Figuurreeksen set 1" at bounding box center [260, 217] width 97 height 14
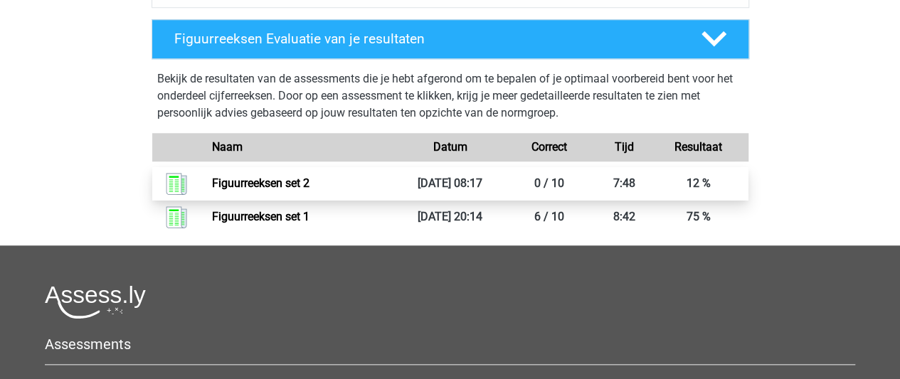
click at [309, 177] on link "Figuurreeksen set 2" at bounding box center [260, 183] width 97 height 14
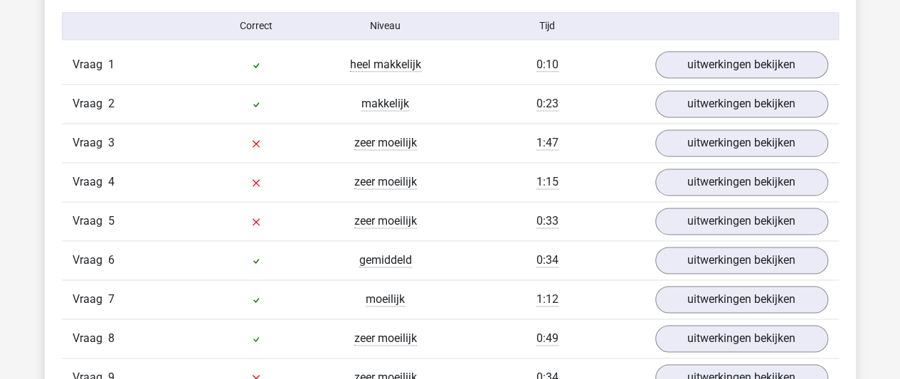
scroll to position [809, 0]
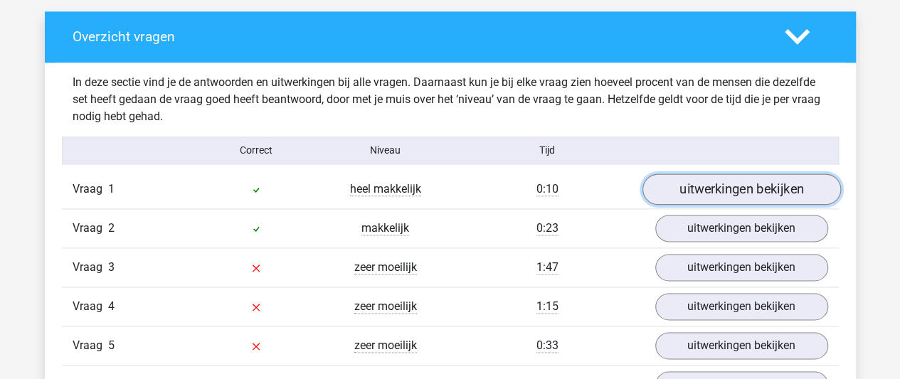
click at [730, 181] on link "uitwerkingen bekijken" at bounding box center [741, 189] width 198 height 31
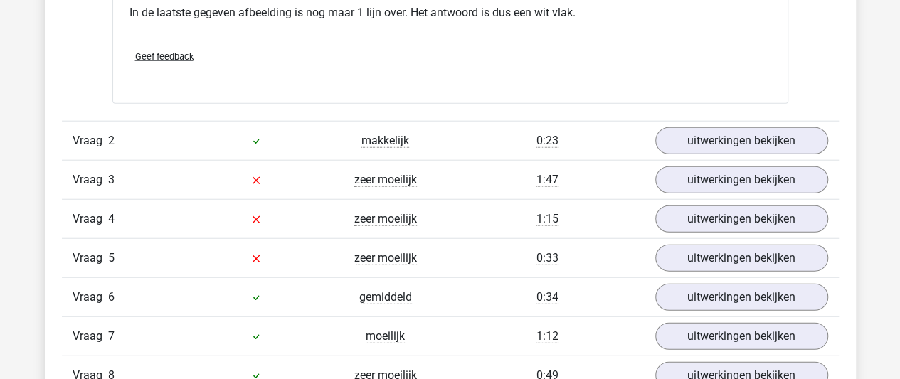
scroll to position [1718, 0]
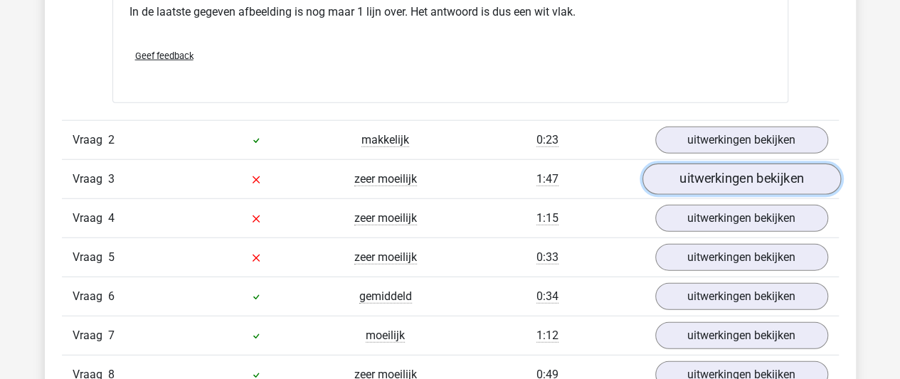
click at [730, 187] on link "uitwerkingen bekijken" at bounding box center [741, 179] width 198 height 31
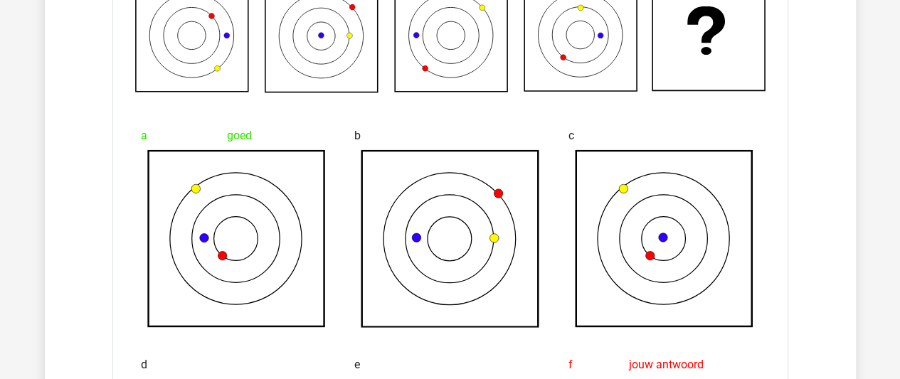
scroll to position [1980, 0]
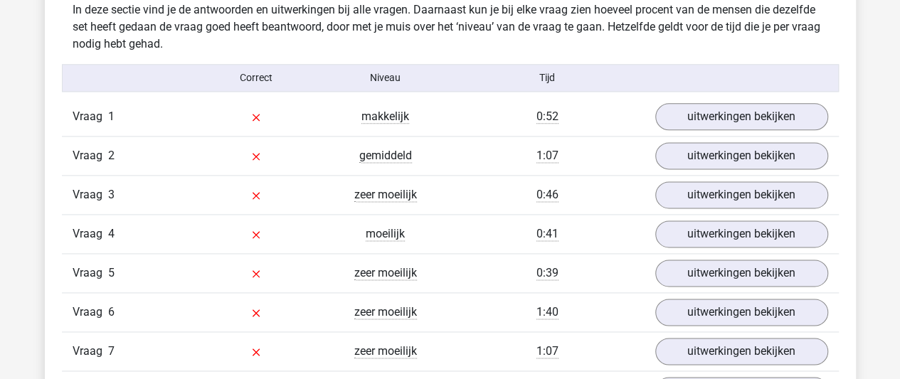
scroll to position [882, 0]
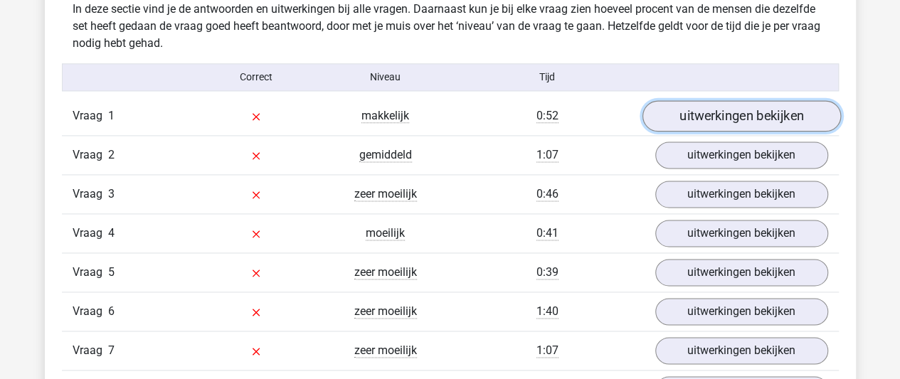
click at [733, 116] on link "uitwerkingen bekijken" at bounding box center [741, 115] width 198 height 31
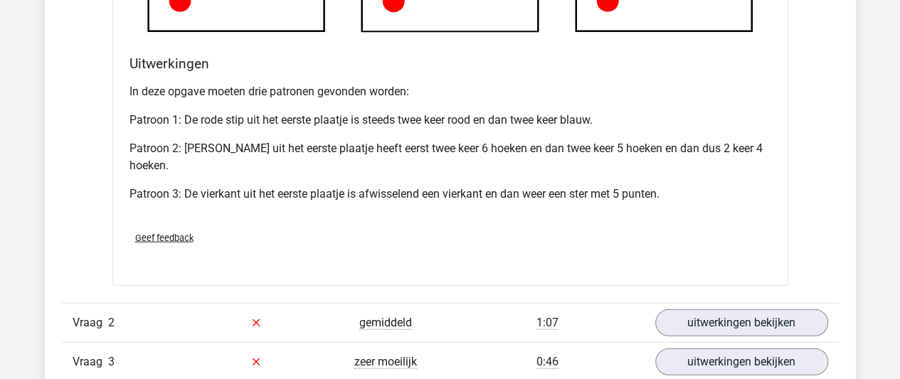
scroll to position [1591, 0]
click at [509, 154] on p "Patroon 2: De Zeshoek uit het eerste plaatje heeft eerst twee keer 6 hoeken en …" at bounding box center [450, 156] width 642 height 34
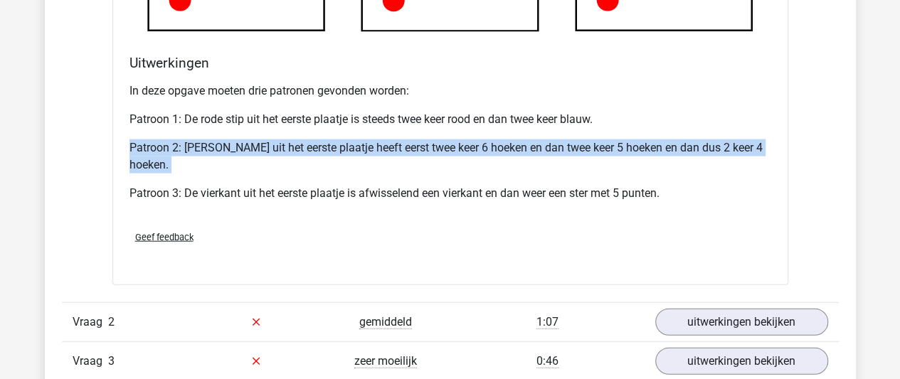
click at [509, 154] on p "Patroon 2: [PERSON_NAME] uit het eerste plaatje heeft eerst twee keer 6 hoeken …" at bounding box center [450, 156] width 642 height 34
click at [458, 147] on p "Patroon 2: [PERSON_NAME] uit het eerste plaatje heeft eerst twee keer 6 hoeken …" at bounding box center [450, 156] width 642 height 34
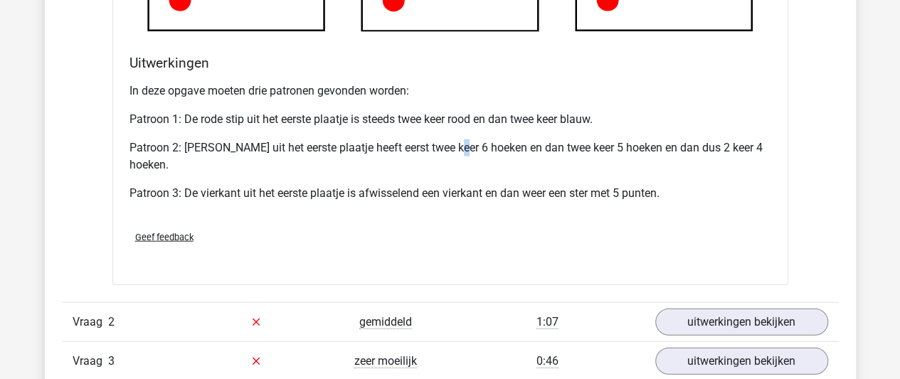
click at [458, 147] on p "Patroon 2: [PERSON_NAME] uit het eerste plaatje heeft eerst twee keer 6 hoeken …" at bounding box center [450, 156] width 642 height 34
click at [593, 136] on div "In deze opgave moeten drie patronen gevonden worden: Patroon 1: De rode stip ui…" at bounding box center [450, 148] width 642 height 142
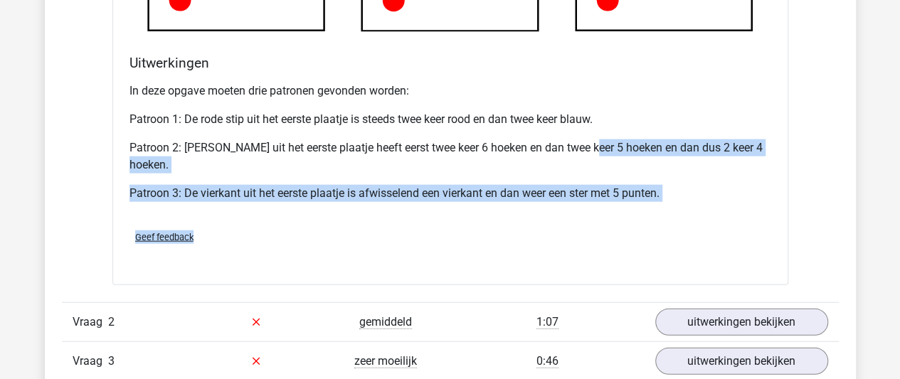
drag, startPoint x: 595, startPoint y: 137, endPoint x: 610, endPoint y: 230, distance: 93.8
click at [610, 230] on div "Geef feedback" at bounding box center [450, 237] width 653 height 36
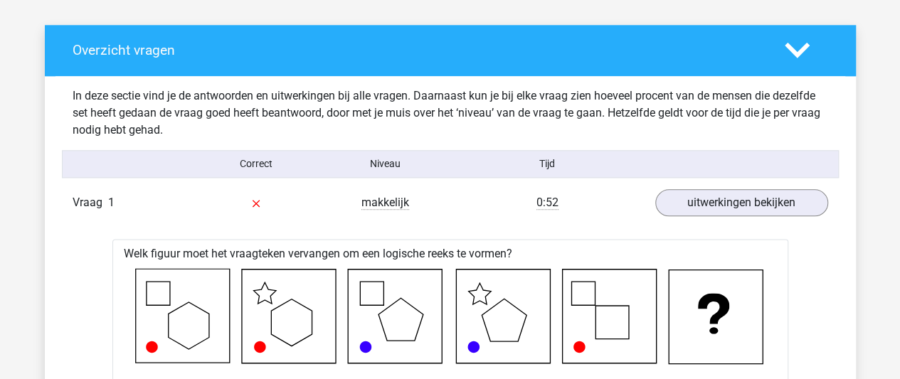
scroll to position [795, 0]
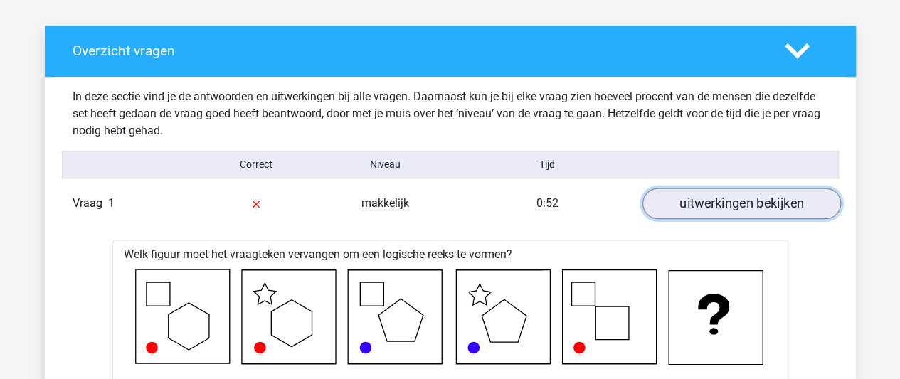
click at [703, 197] on link "uitwerkingen bekijken" at bounding box center [741, 203] width 198 height 31
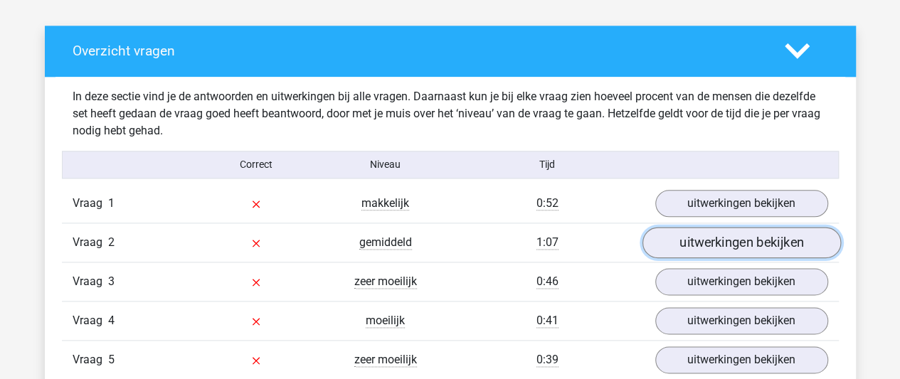
click at [702, 243] on link "uitwerkingen bekijken" at bounding box center [741, 242] width 198 height 31
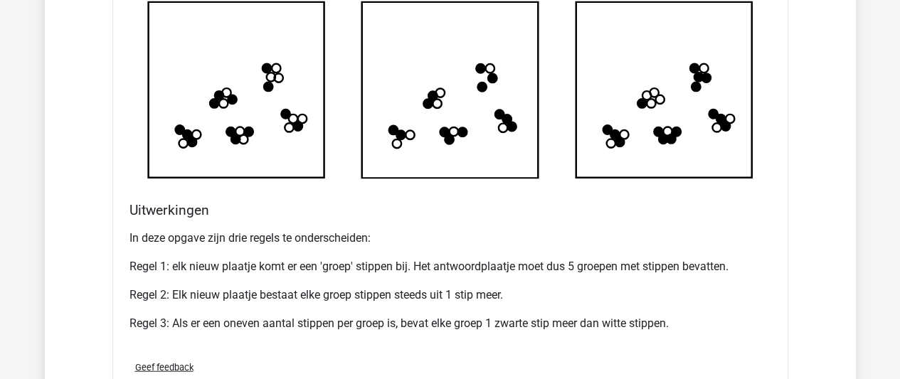
scroll to position [1504, 0]
click at [395, 272] on p "Regel 1: elk nieuw plaatje komt er een 'groep' stippen bij. Het antwoordplaatje…" at bounding box center [450, 267] width 642 height 17
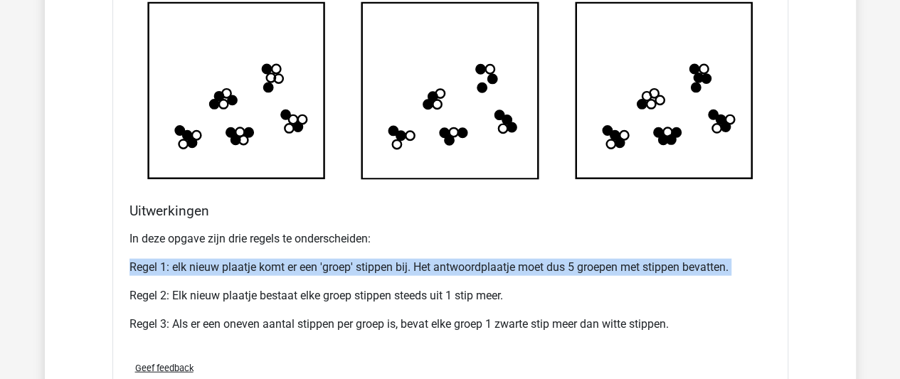
click at [395, 272] on p "Regel 1: elk nieuw plaatje komt er een 'groep' stippen bij. Het antwoordplaatje…" at bounding box center [450, 267] width 642 height 17
click at [409, 271] on p "Regel 1: elk nieuw plaatje komt er een 'groep' stippen bij. Het antwoordplaatje…" at bounding box center [450, 267] width 642 height 17
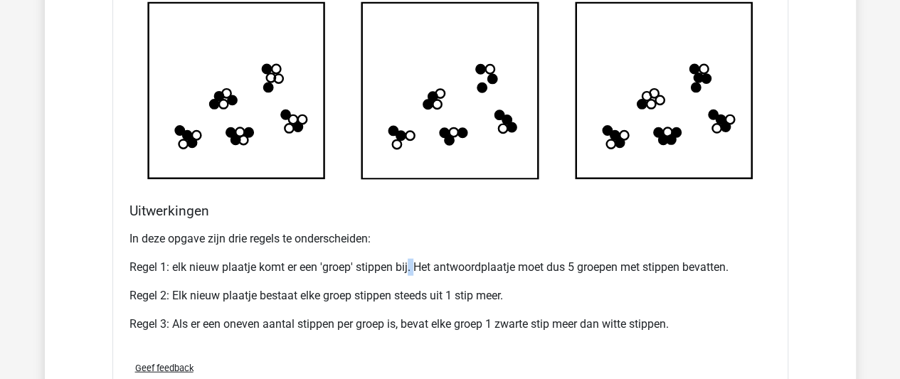
click at [409, 271] on p "Regel 1: elk nieuw plaatje komt er een 'groep' stippen bij. Het antwoordplaatje…" at bounding box center [450, 267] width 642 height 17
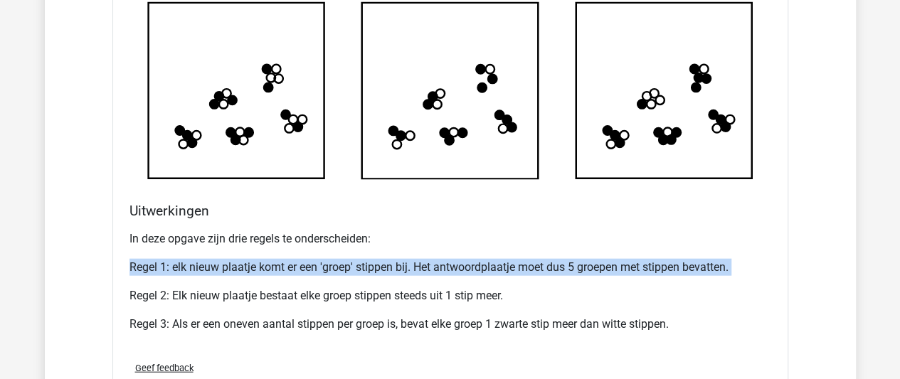
click at [409, 271] on p "Regel 1: elk nieuw plaatje komt er een 'groep' stippen bij. Het antwoordplaatje…" at bounding box center [450, 267] width 642 height 17
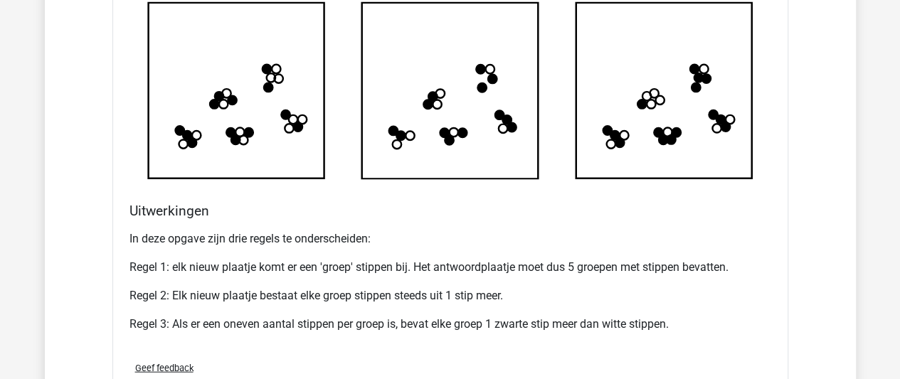
click at [412, 291] on p "Regel 2: Elk nieuw plaatje bestaat elke groep stippen steeds uit 1 stip meer." at bounding box center [450, 295] width 642 height 17
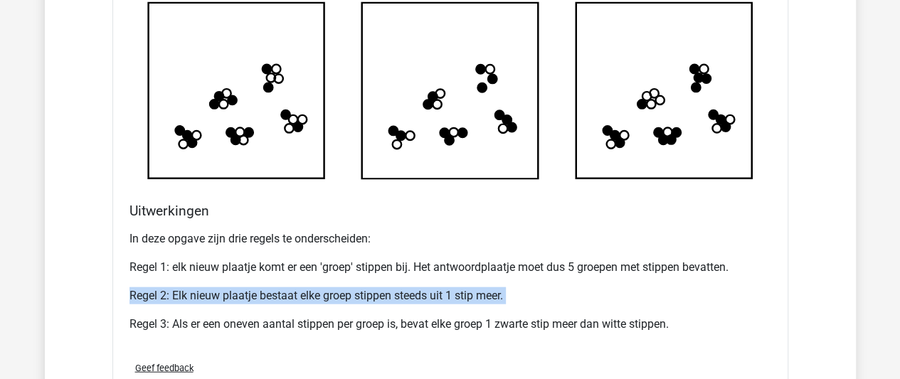
click at [412, 291] on p "Regel 2: Elk nieuw plaatje bestaat elke groep stippen steeds uit 1 stip meer." at bounding box center [450, 295] width 642 height 17
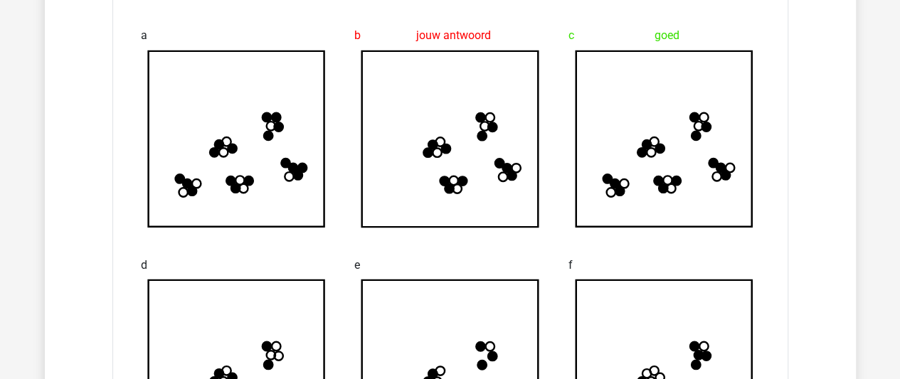
scroll to position [1273, 0]
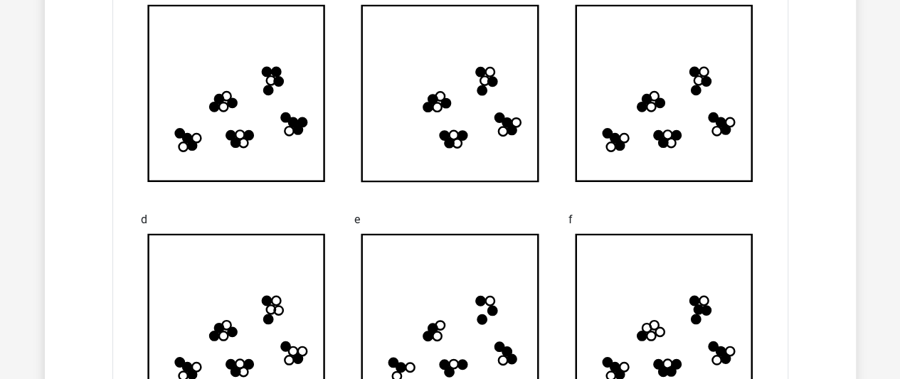
click at [716, 128] on icon at bounding box center [663, 93] width 176 height 176
drag, startPoint x: 695, startPoint y: 111, endPoint x: 459, endPoint y: 240, distance: 269.0
click at [459, 240] on div "a b jouw antwoord c goed d" at bounding box center [450, 193] width 642 height 469
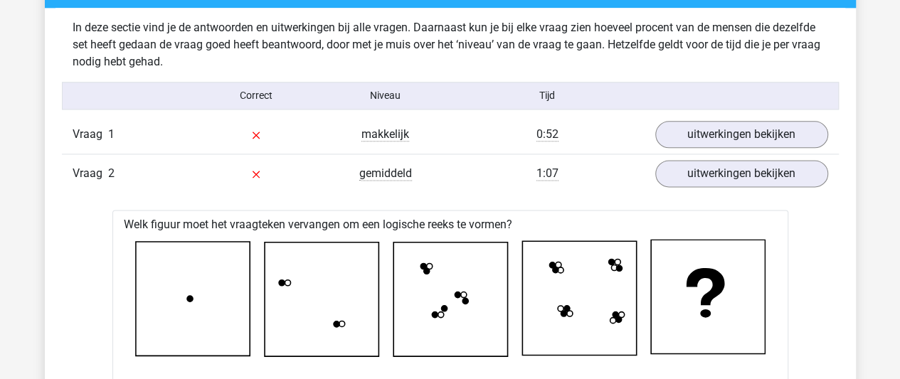
scroll to position [863, 0]
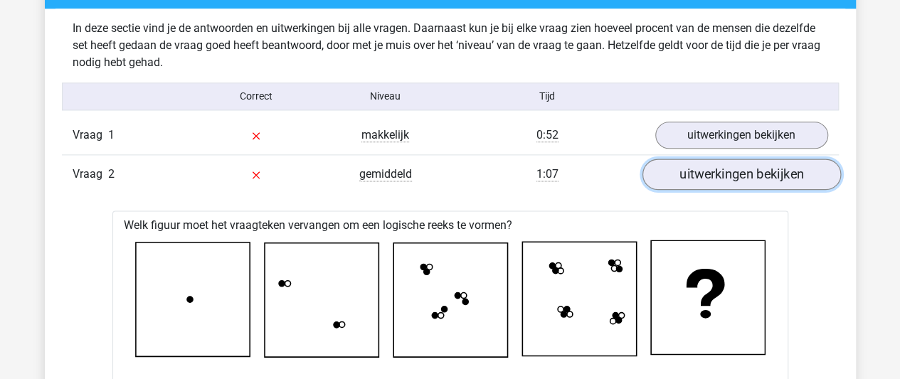
click at [677, 180] on link "uitwerkingen bekijken" at bounding box center [741, 174] width 198 height 31
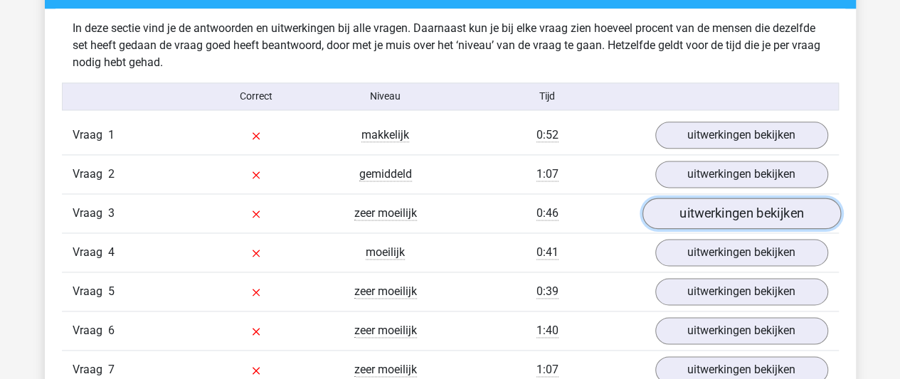
click at [723, 198] on link "uitwerkingen bekijken" at bounding box center [741, 213] width 198 height 31
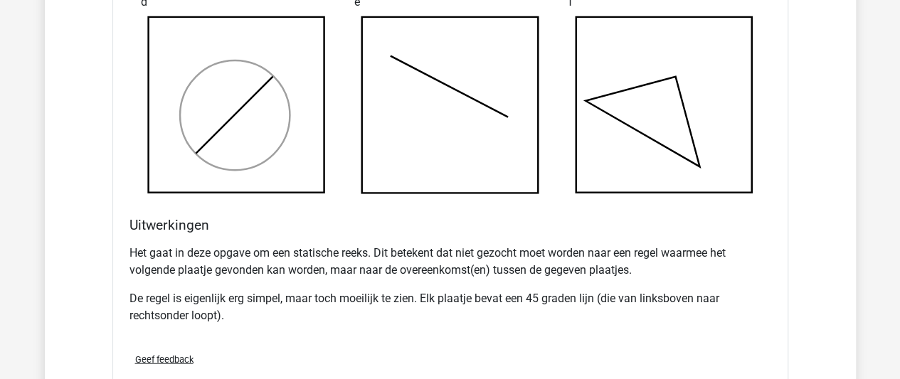
scroll to position [1527, 0]
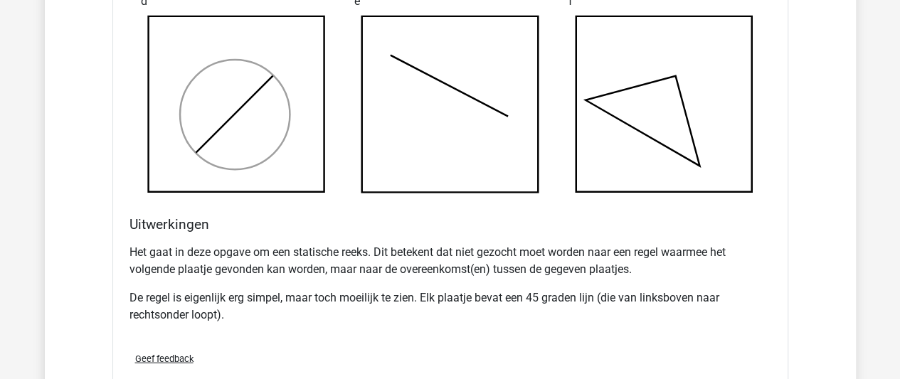
click at [321, 297] on p "De regel is eigenlijk erg simpel, maar toch moeilijk te zien. Elk plaatje bevat…" at bounding box center [450, 306] width 642 height 34
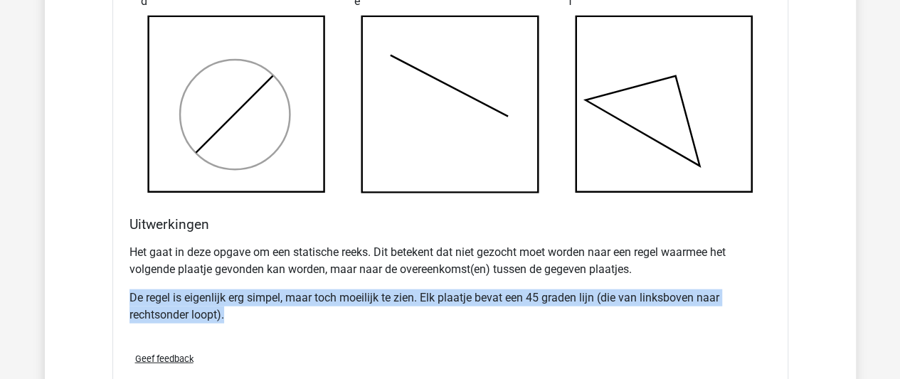
click at [321, 297] on p "De regel is eigenlijk erg simpel, maar toch moeilijk te zien. Elk plaatje bevat…" at bounding box center [450, 306] width 642 height 34
click at [353, 304] on p "De regel is eigenlijk erg simpel, maar toch moeilijk te zien. Elk plaatje bevat…" at bounding box center [450, 306] width 642 height 34
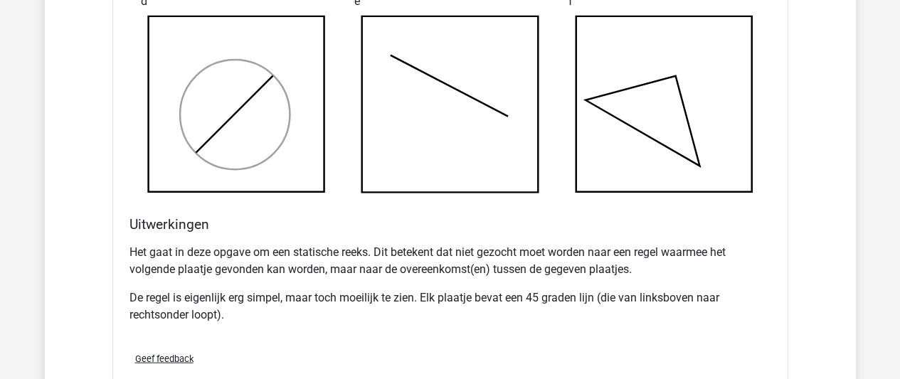
click at [353, 304] on p "De regel is eigenlijk erg simpel, maar toch moeilijk te zien. Elk plaatje bevat…" at bounding box center [450, 306] width 642 height 34
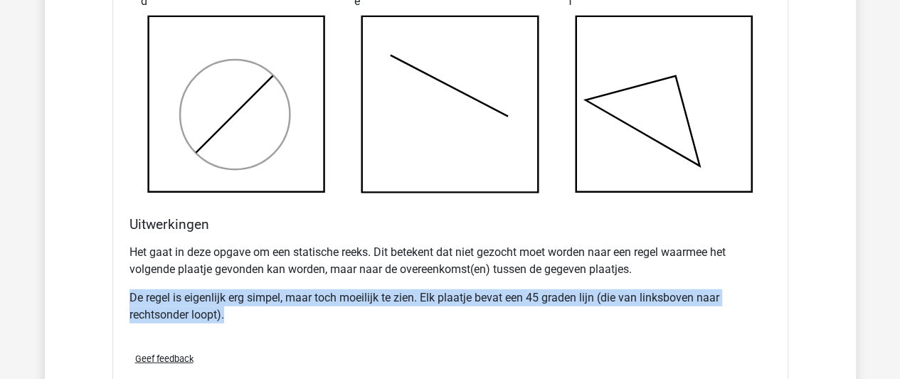
click at [353, 304] on p "De regel is eigenlijk erg simpel, maar toch moeilijk te zien. Elk plaatje bevat…" at bounding box center [450, 306] width 642 height 34
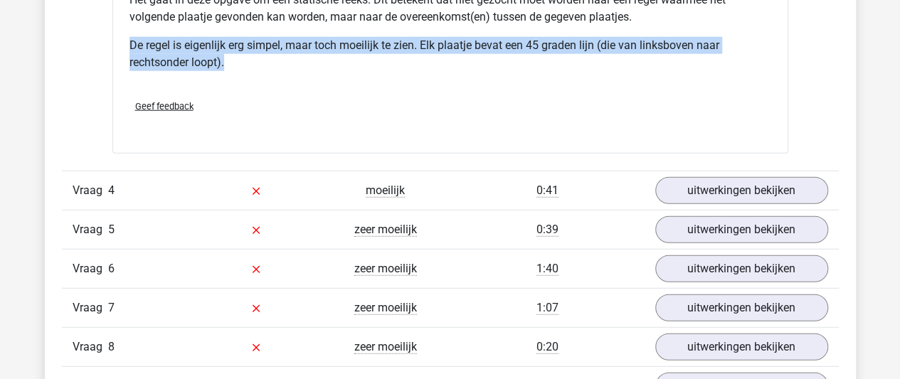
scroll to position [1782, 0]
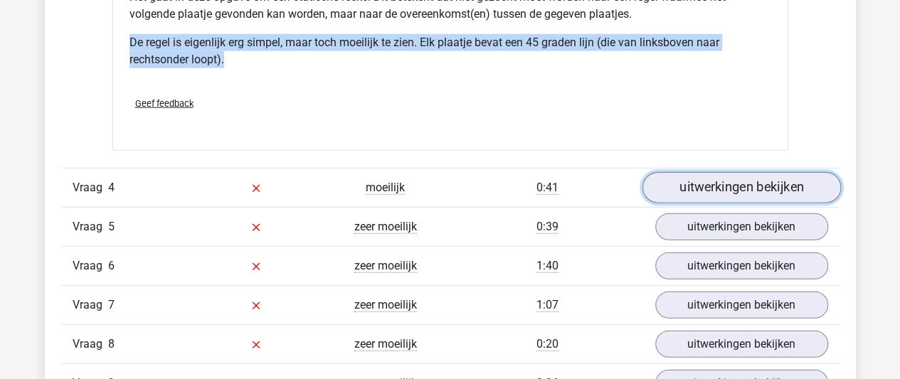
click at [708, 187] on link "uitwerkingen bekijken" at bounding box center [741, 188] width 198 height 31
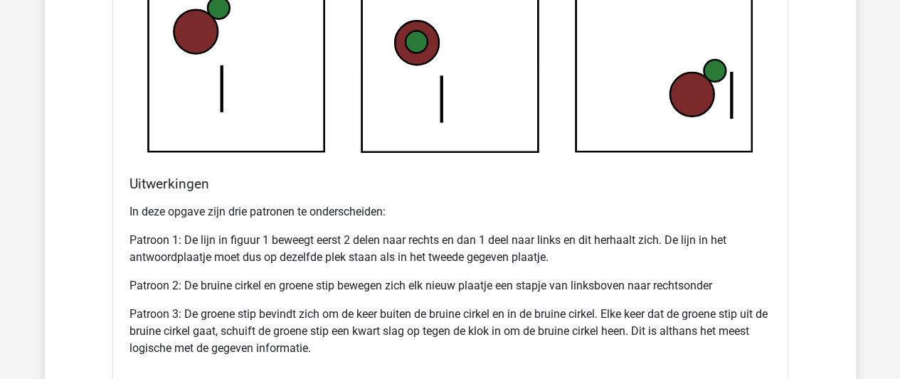
scroll to position [2463, 0]
click at [433, 278] on p "Patroon 2: De bruine cirkel en groene stip bewegen zich elk nieuw plaatje een s…" at bounding box center [450, 285] width 642 height 17
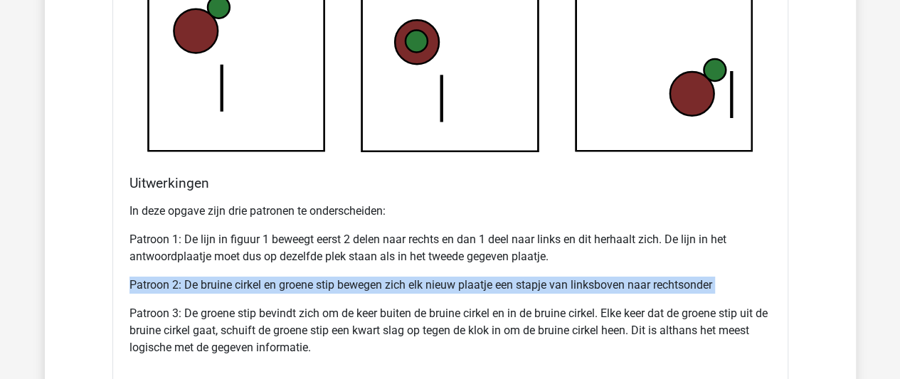
click at [433, 278] on p "Patroon 2: De bruine cirkel en groene stip bewegen zich elk nieuw plaatje een s…" at bounding box center [450, 285] width 642 height 17
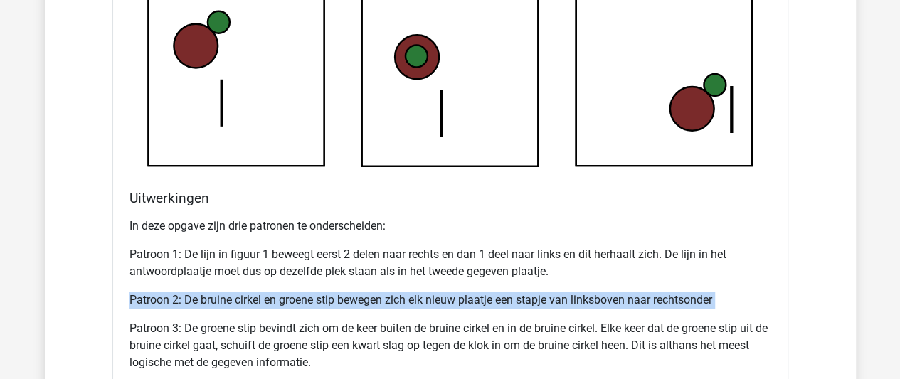
scroll to position [2459, 0]
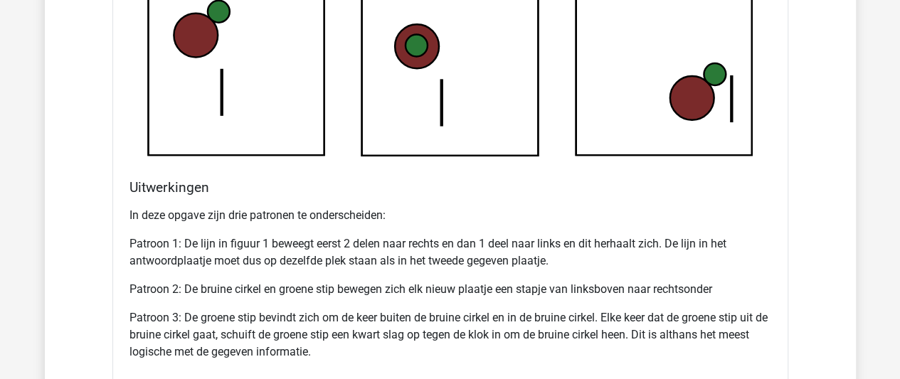
click at [346, 309] on p "Patroon 3: De groene stip bevindt zich om de keer buiten de bruine cirkel en in…" at bounding box center [450, 334] width 642 height 51
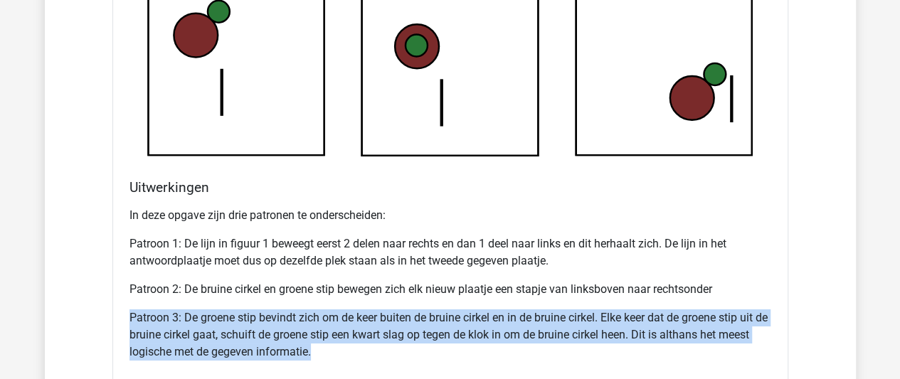
click at [346, 309] on p "Patroon 3: De groene stip bevindt zich om de keer buiten de bruine cirkel en in…" at bounding box center [450, 334] width 642 height 51
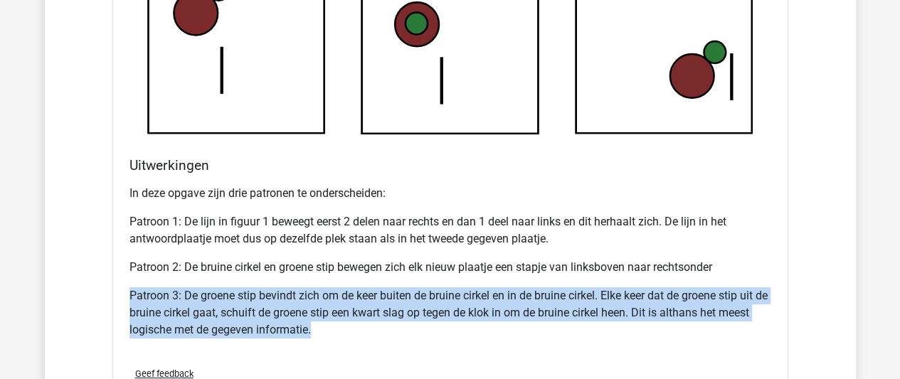
scroll to position [2482, 0]
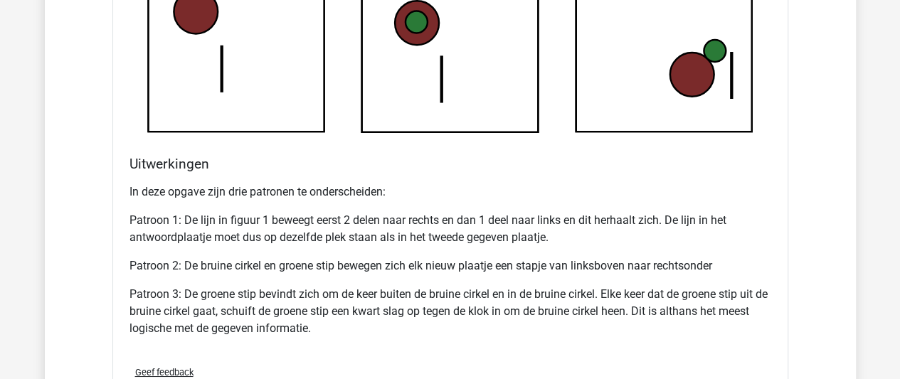
click at [440, 253] on div "In deze opgave zijn drie patronen te onderscheiden: Patroon 1: De lijn in figuu…" at bounding box center [450, 266] width 642 height 176
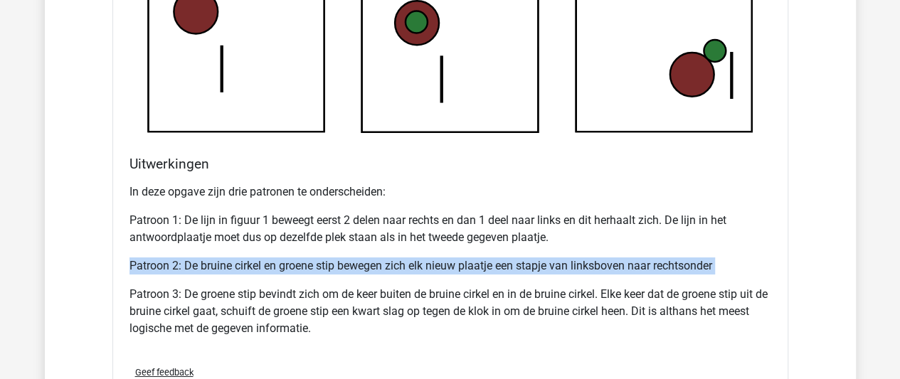
click at [440, 253] on div "In deze opgave zijn drie patronen te onderscheiden: Patroon 1: De lijn in figuu…" at bounding box center [450, 266] width 642 height 176
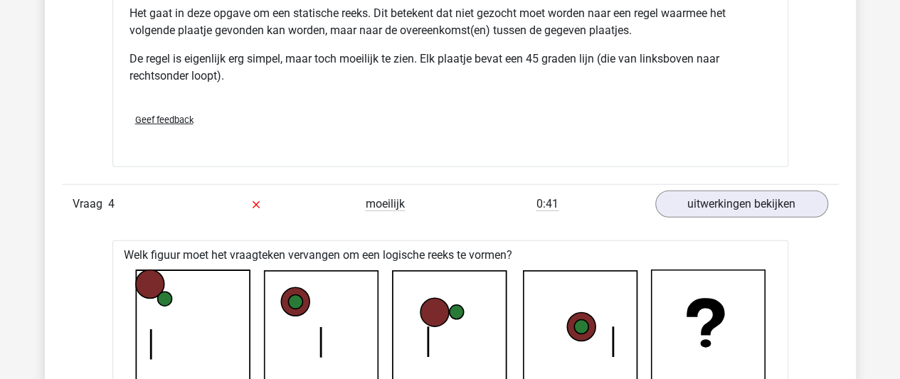
scroll to position [1772, 0]
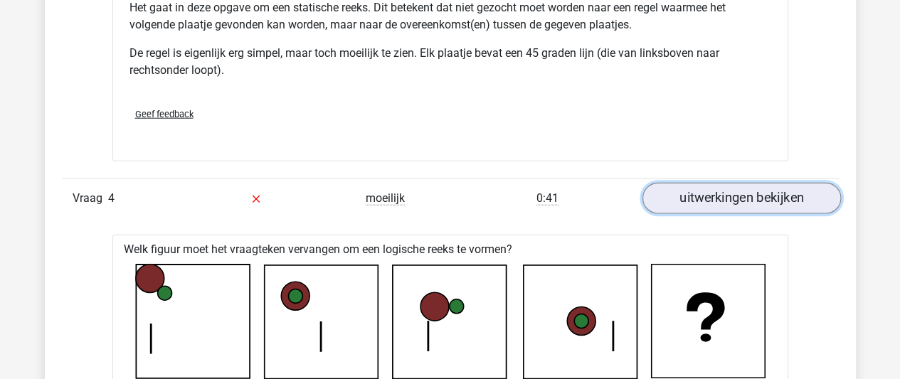
click at [681, 194] on link "uitwerkingen bekijken" at bounding box center [741, 199] width 198 height 31
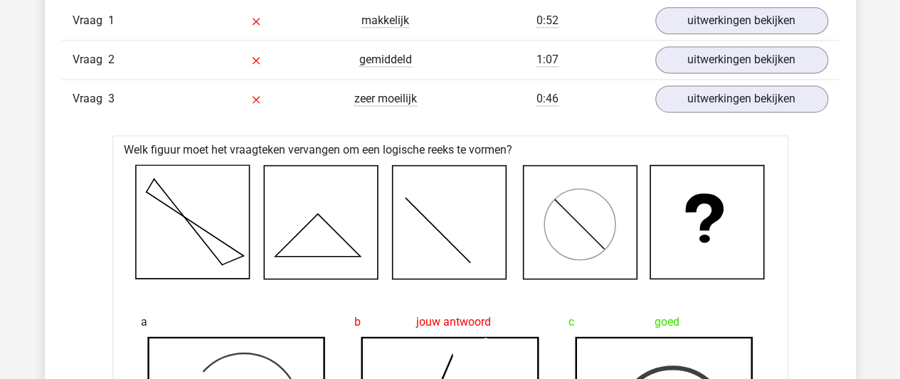
scroll to position [887, 0]
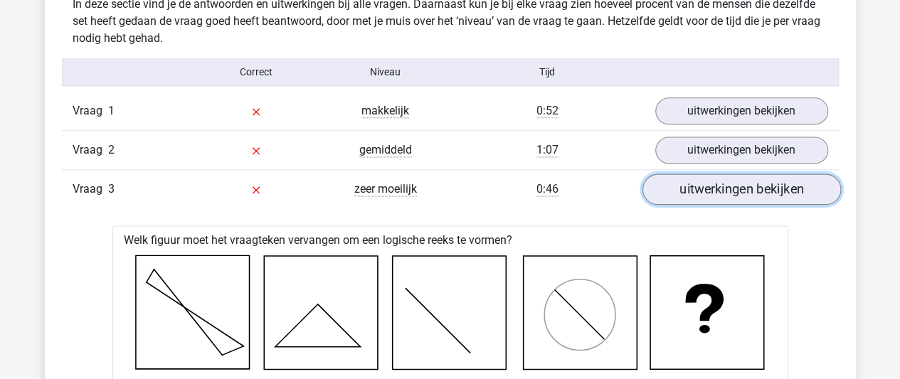
click at [657, 184] on link "uitwerkingen bekijken" at bounding box center [741, 189] width 198 height 31
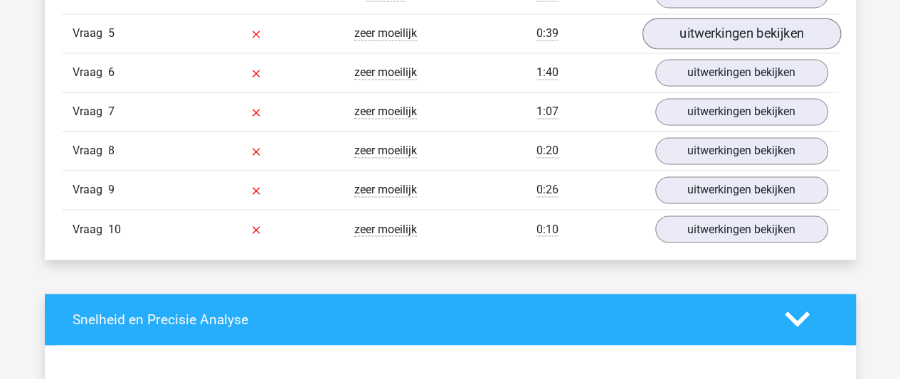
scroll to position [1122, 0]
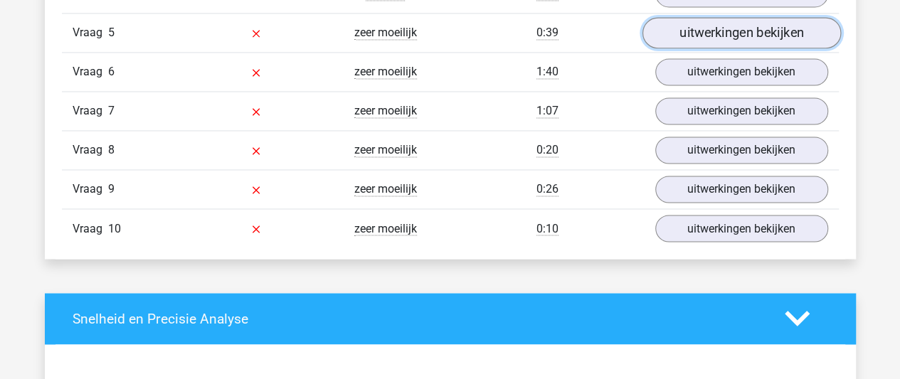
click at [679, 40] on link "uitwerkingen bekijken" at bounding box center [741, 32] width 198 height 31
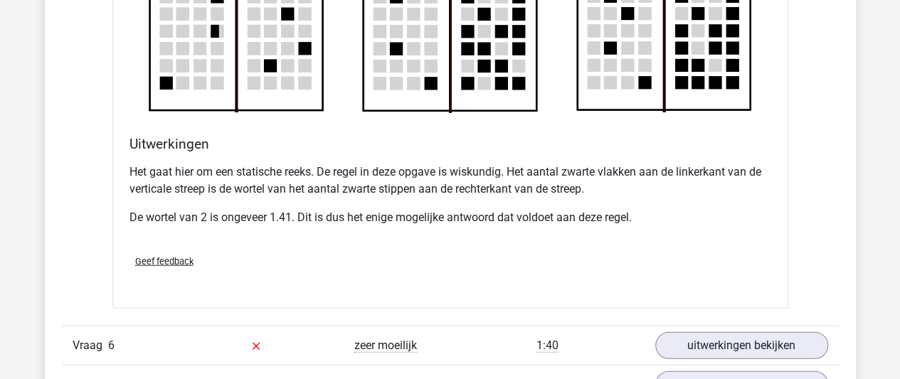
scroll to position [1692, 0]
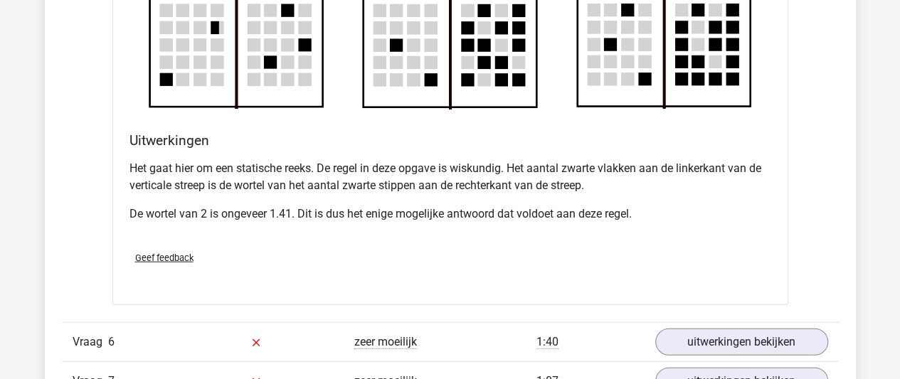
click at [467, 206] on p "De wortel van 2 is ongeveer 1.41. Dit is dus het enige mogelijke antwoord dat v…" at bounding box center [450, 214] width 642 height 17
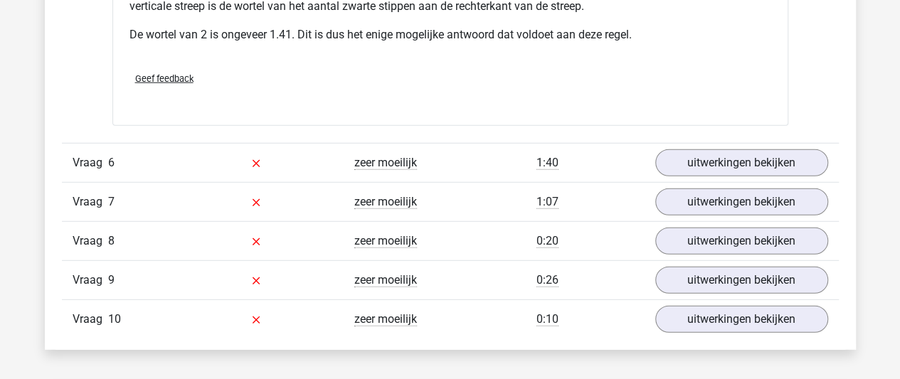
scroll to position [1871, 0]
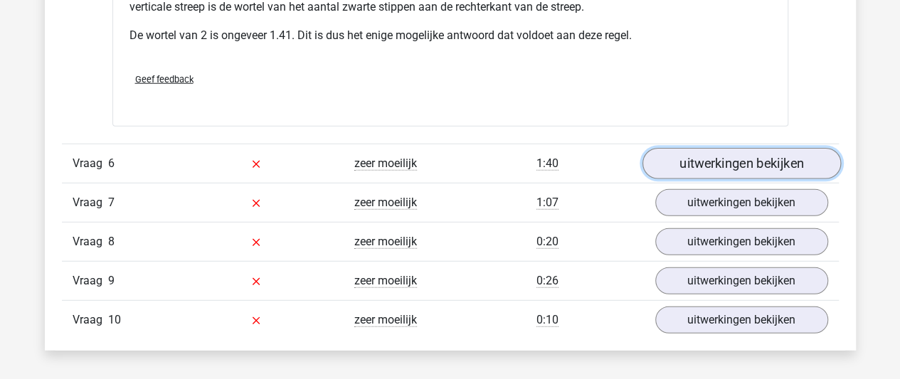
click at [718, 160] on link "uitwerkingen bekijken" at bounding box center [741, 163] width 198 height 31
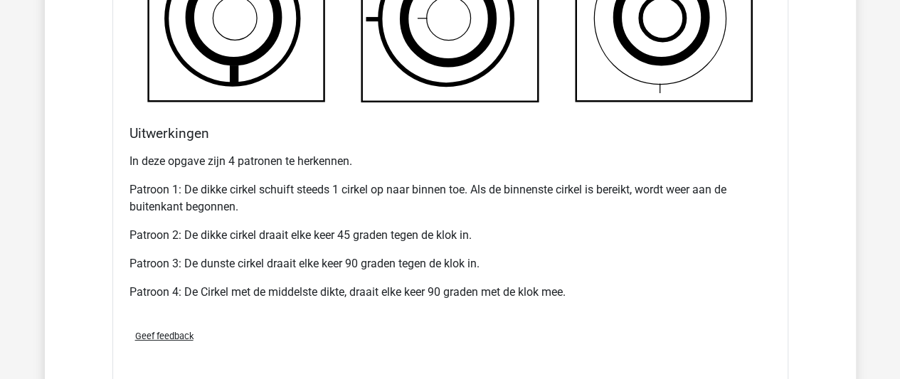
scroll to position [2581, 0]
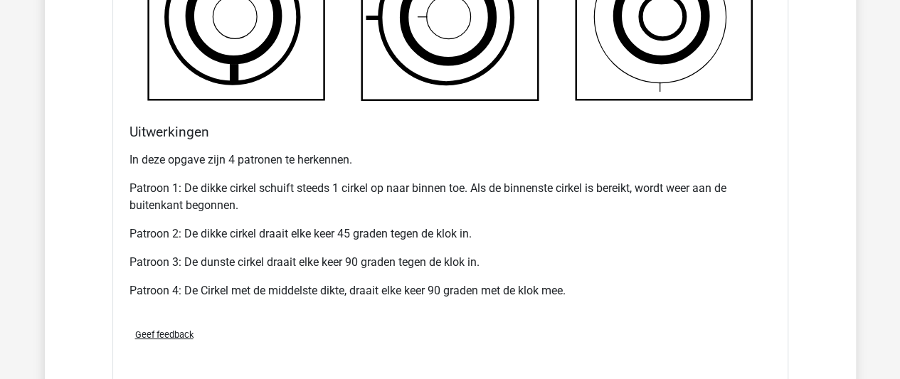
click at [240, 180] on p "Patroon 1: De dikke cirkel schuift steeds 1 cirkel op naar binnen toe. Als de b…" at bounding box center [450, 197] width 642 height 34
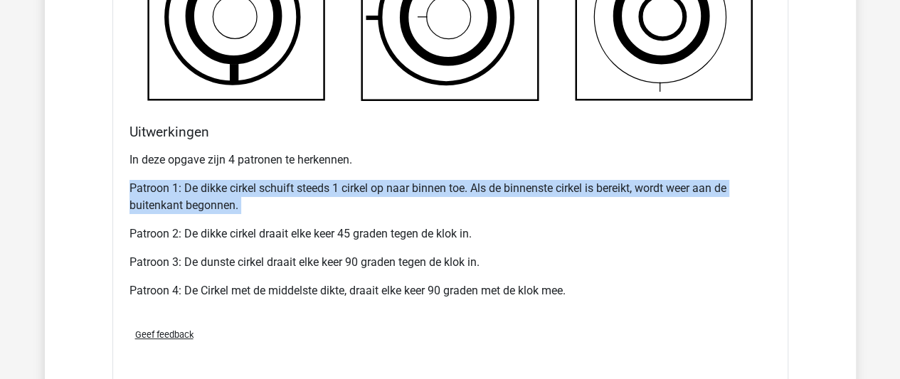
click at [240, 180] on p "Patroon 1: De dikke cirkel schuift steeds 1 cirkel op naar binnen toe. Als de b…" at bounding box center [450, 197] width 642 height 34
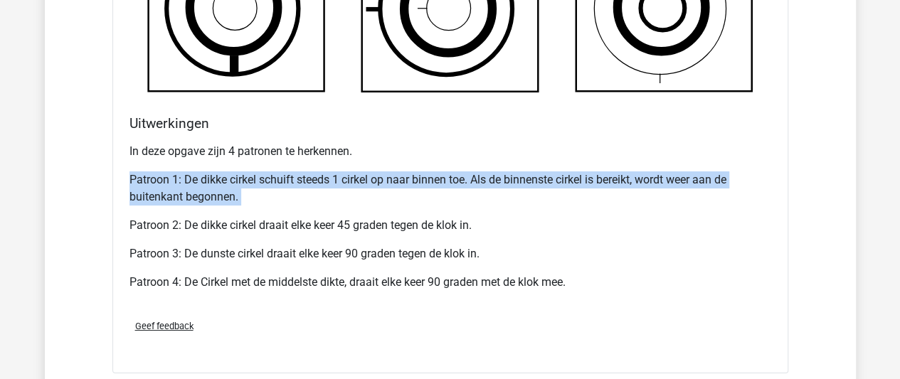
scroll to position [2547, 0]
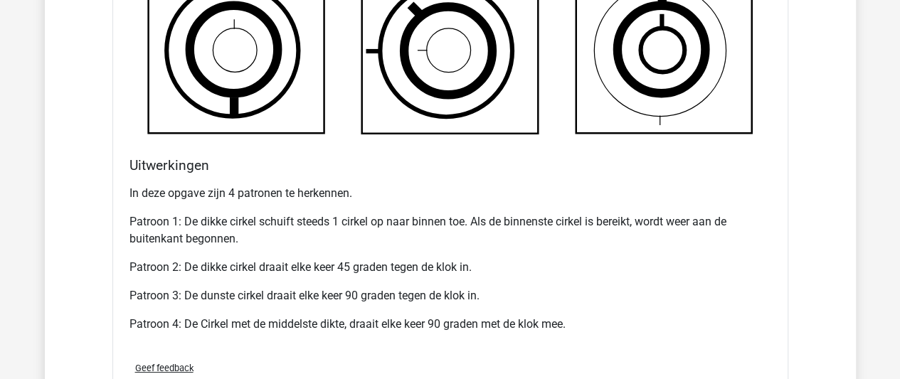
click at [182, 264] on p "Patroon 2: De dikke cirkel draait elke keer 45 graden tegen de klok in." at bounding box center [450, 267] width 642 height 17
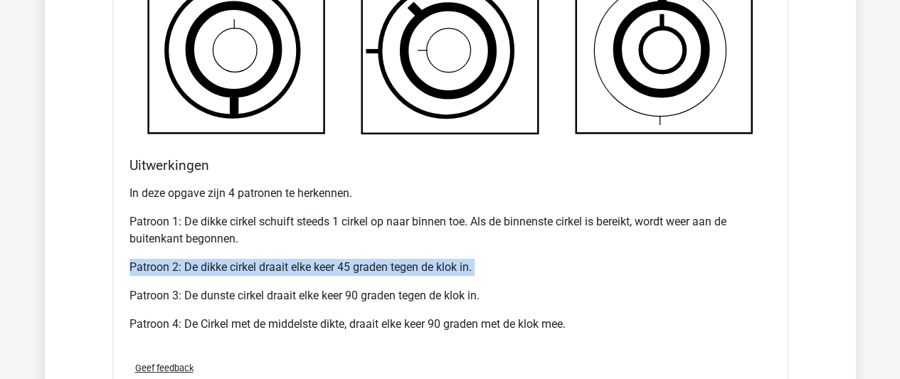
click at [182, 264] on p "Patroon 2: De dikke cirkel draait elke keer 45 graden tegen de klok in." at bounding box center [450, 267] width 642 height 17
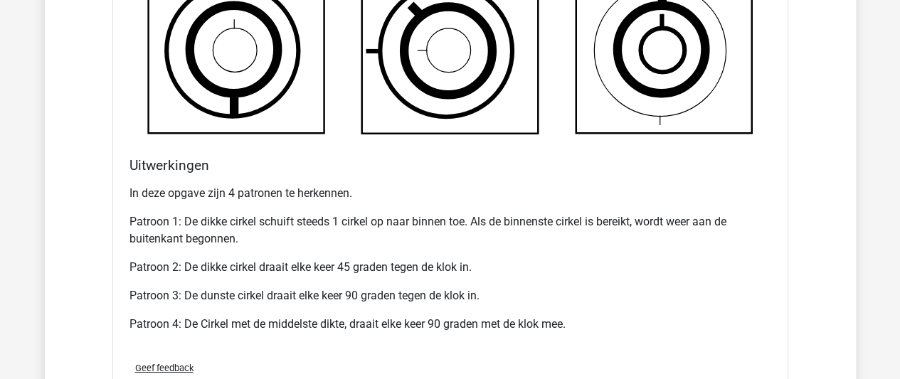
click at [171, 319] on p "Patroon 4: De Cirkel met de middelste dikte, draait elke keer 90 graden met de …" at bounding box center [450, 324] width 642 height 17
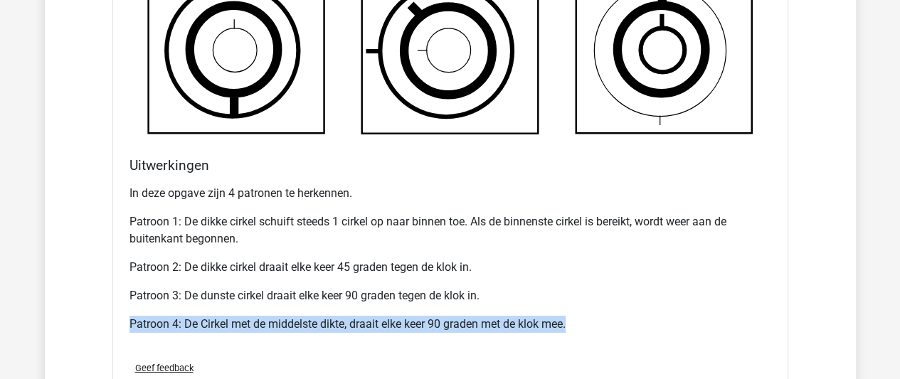
click at [171, 319] on p "Patroon 4: De Cirkel met de middelste dikte, draait elke keer 90 graden met de …" at bounding box center [450, 324] width 642 height 17
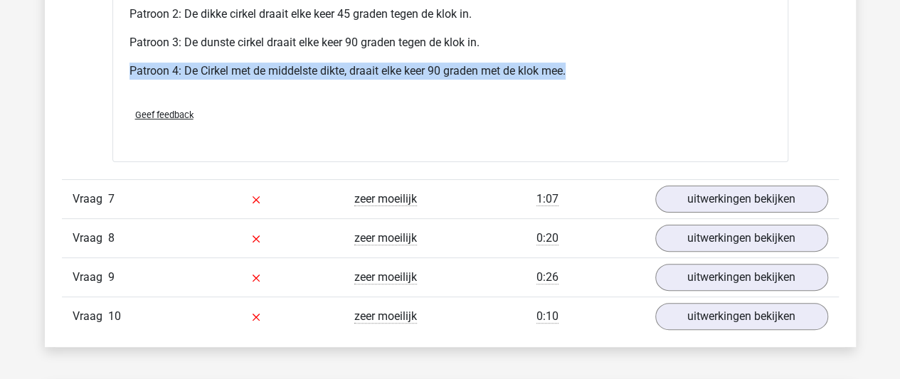
scroll to position [2862, 0]
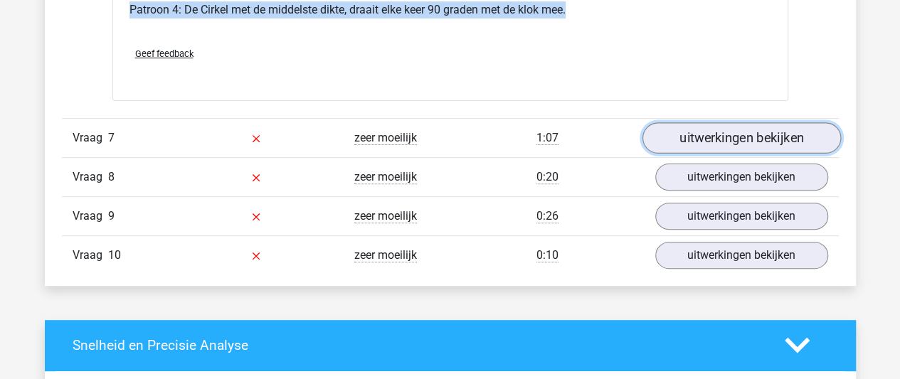
click at [686, 134] on link "uitwerkingen bekijken" at bounding box center [741, 137] width 198 height 31
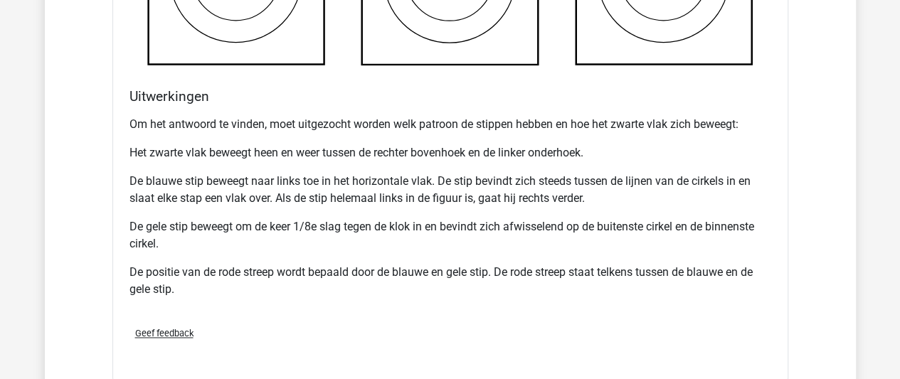
scroll to position [3576, 0]
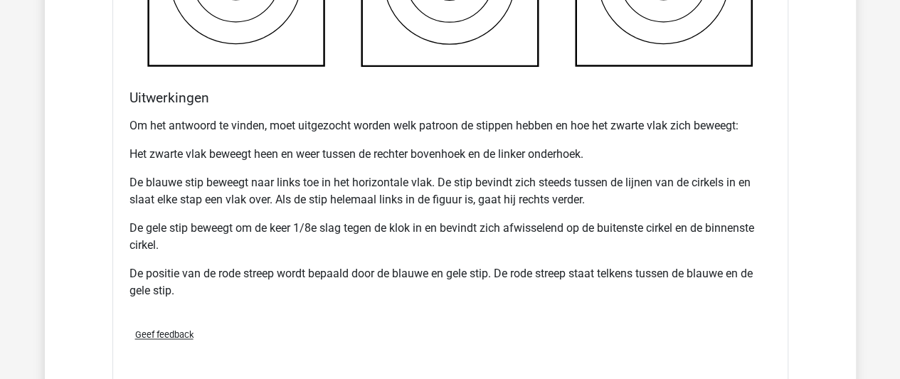
click at [445, 193] on p "De blauwe stip beweegt naar links toe in het horizontale vlak. De stip bevindt …" at bounding box center [450, 191] width 642 height 34
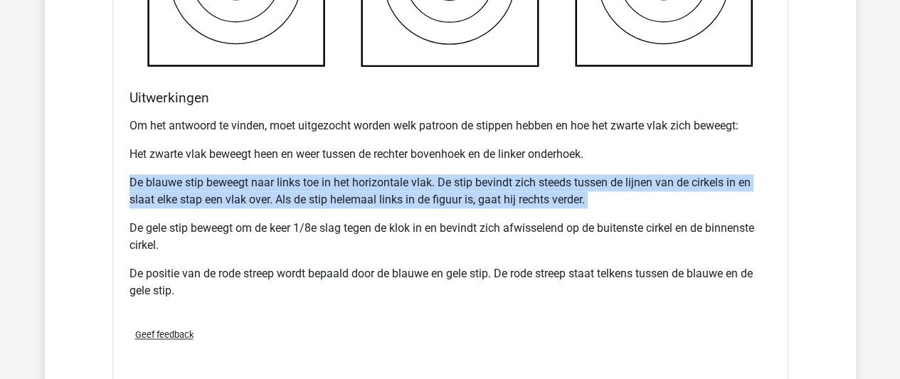
click at [445, 193] on p "De blauwe stip beweegt naar links toe in het horizontale vlak. De stip bevindt …" at bounding box center [450, 191] width 642 height 34
click at [450, 193] on p "De blauwe stip beweegt naar links toe in het horizontale vlak. De stip bevindt …" at bounding box center [450, 191] width 642 height 34
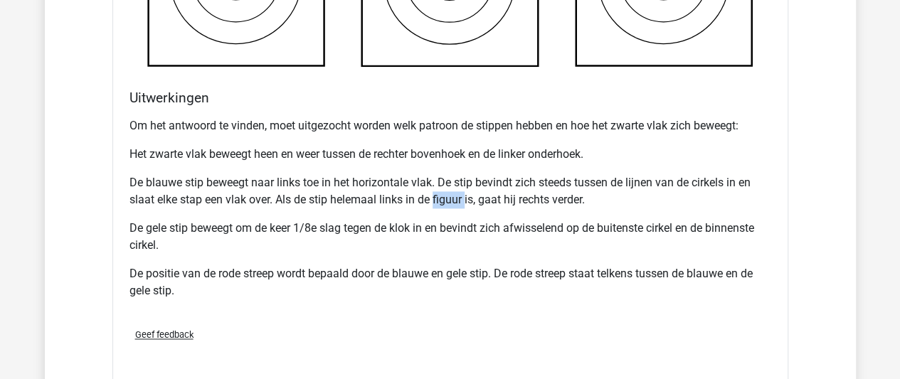
click at [450, 193] on p "De blauwe stip beweegt naar links toe in het horizontale vlak. De stip bevindt …" at bounding box center [450, 191] width 642 height 34
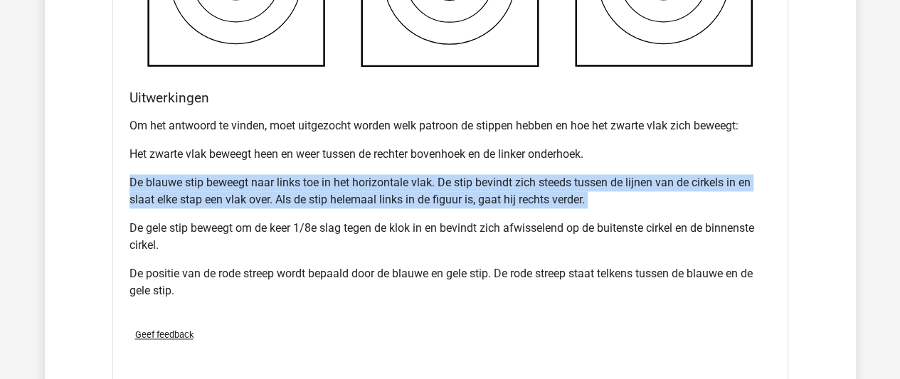
click at [450, 193] on p "De blauwe stip beweegt naar links toe in het horizontale vlak. De stip bevindt …" at bounding box center [450, 191] width 642 height 34
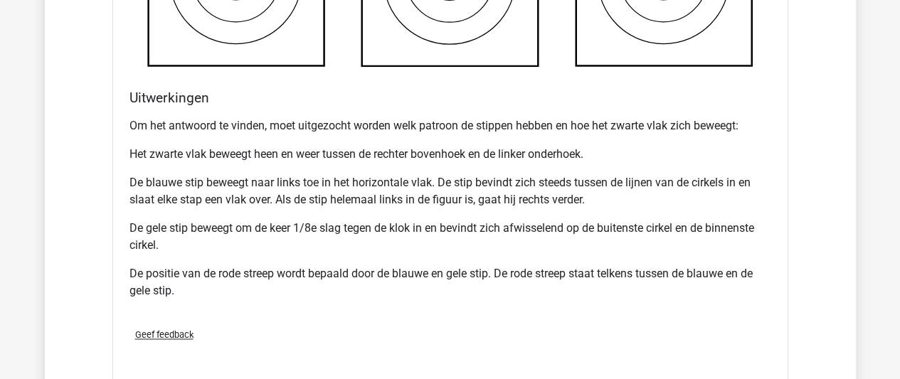
click at [448, 210] on div "Om het antwoord te vinden, moet uitgezocht worden welk patroon de stippen hebbe…" at bounding box center [450, 214] width 642 height 205
click at [444, 223] on p "De gele stip beweegt om de keer 1/8e slag tegen de klok in en bevindt zich afwi…" at bounding box center [450, 237] width 642 height 34
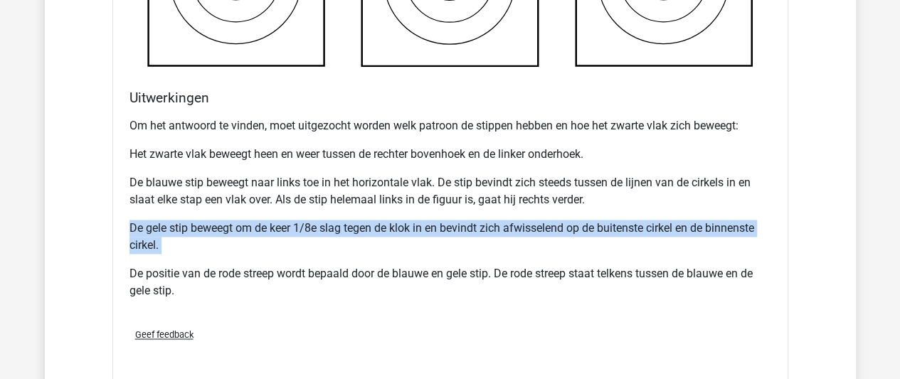
click at [444, 223] on p "De gele stip beweegt om de keer 1/8e slag tegen de klok in en bevindt zich afwi…" at bounding box center [450, 237] width 642 height 34
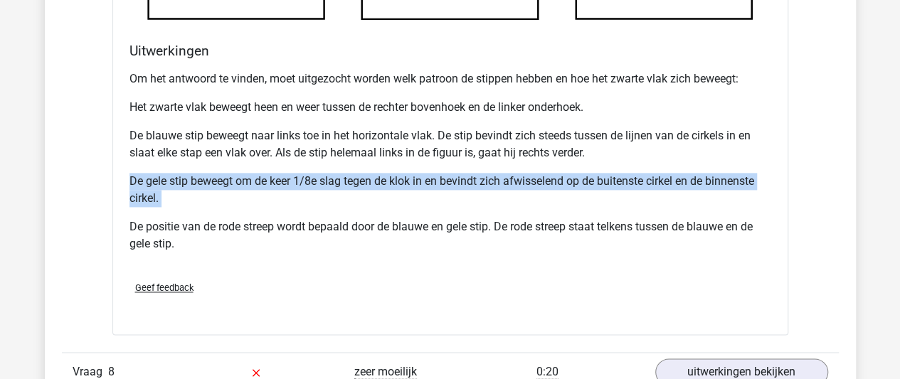
scroll to position [3613, 0]
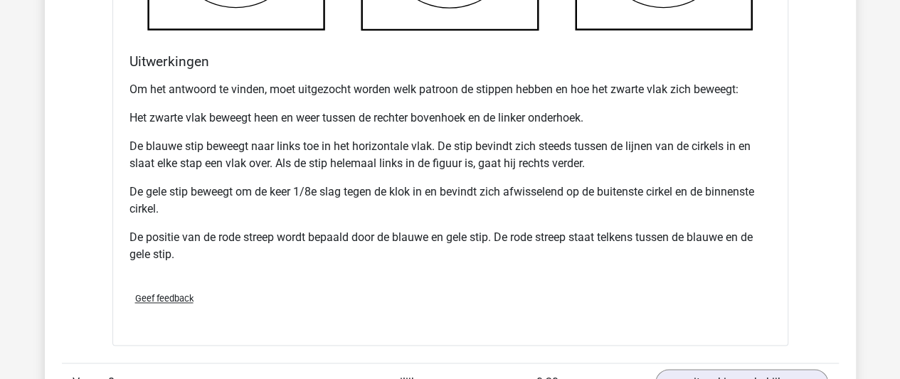
click at [450, 229] on p "De positie van de rode streep wordt bepaald door de blauwe en gele stip. De rod…" at bounding box center [450, 246] width 642 height 34
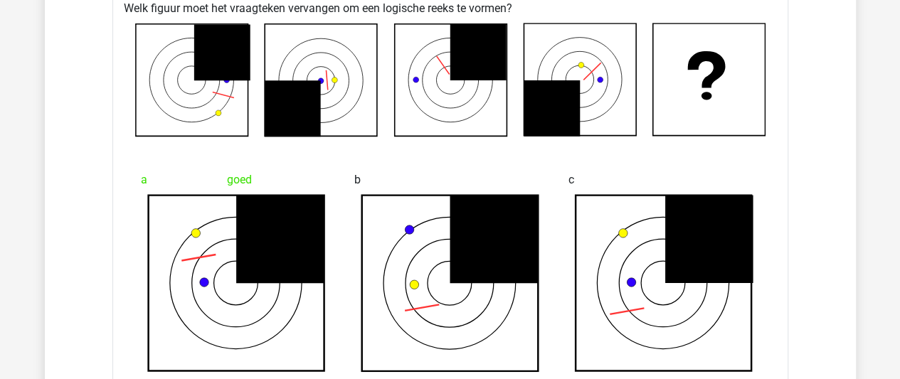
scroll to position [3043, 0]
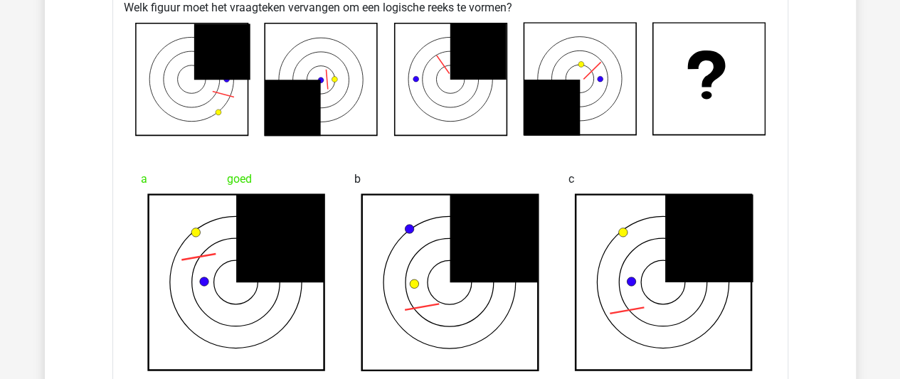
click at [605, 69] on icon at bounding box center [580, 79] width 112 height 112
click at [502, 61] on icon at bounding box center [478, 51] width 56 height 56
click at [502, 62] on icon at bounding box center [478, 51] width 56 height 56
click at [565, 70] on icon at bounding box center [580, 79] width 112 height 112
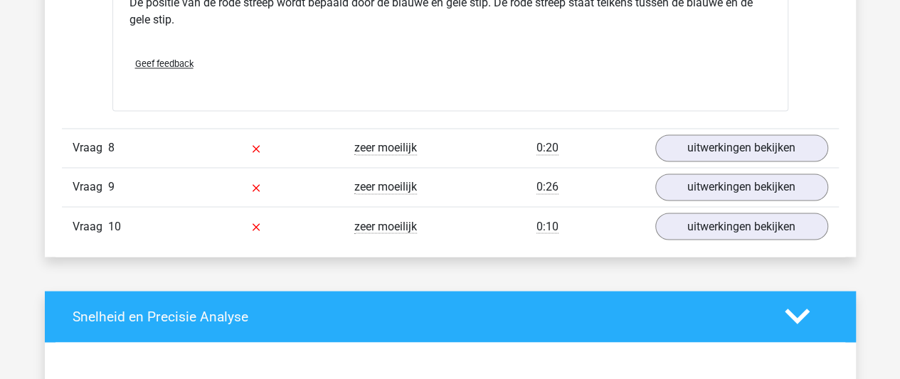
scroll to position [3849, 0]
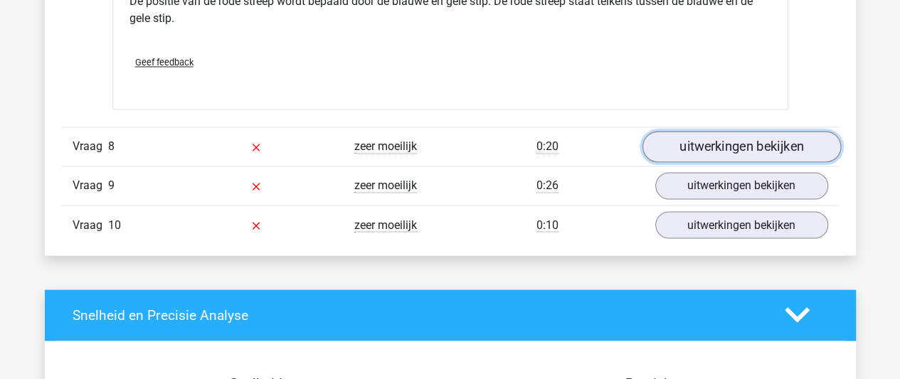
click at [683, 140] on link "uitwerkingen bekijken" at bounding box center [741, 146] width 198 height 31
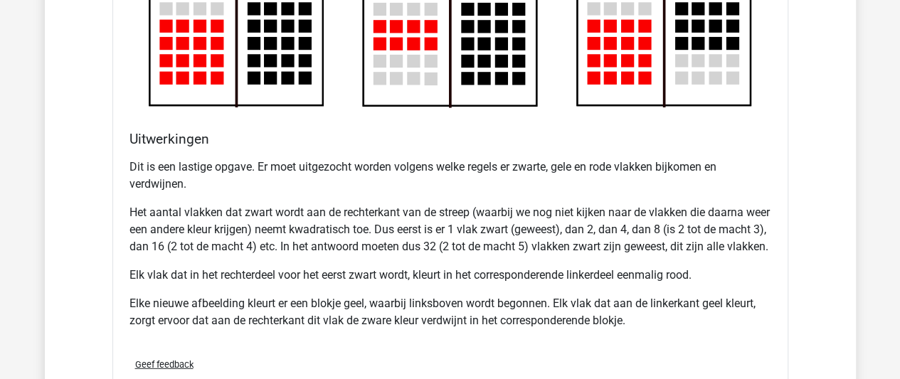
scroll to position [4515, 0]
click at [582, 158] on p "Dit is een lastige opgave. Er moet uitgezocht worden volgens welke regels er zw…" at bounding box center [450, 175] width 642 height 34
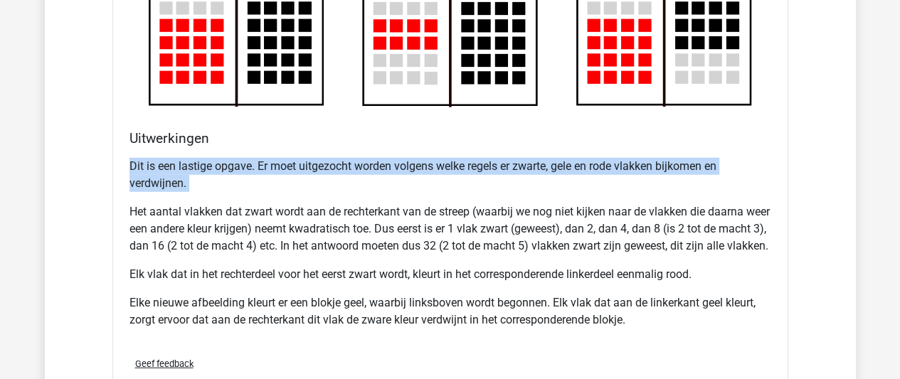
click at [582, 158] on p "Dit is een lastige opgave. Er moet uitgezocht worden volgens welke regels er zw…" at bounding box center [450, 175] width 642 height 34
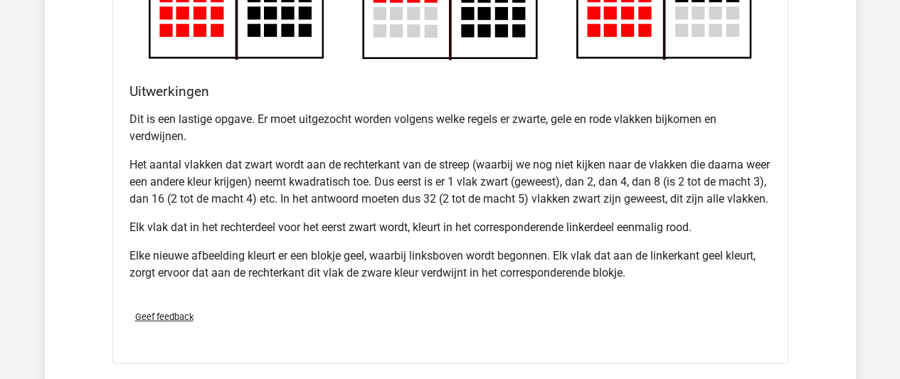
click at [570, 156] on p "Het aantal vlakken dat zwart wordt aan de rechterkant van de streep (waarbij we…" at bounding box center [450, 181] width 642 height 51
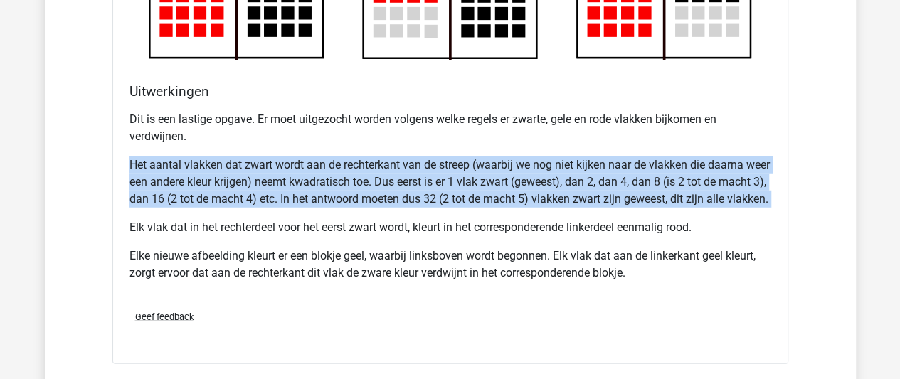
click at [570, 156] on p "Het aantal vlakken dat zwart wordt aan de rechterkant van de streep (waarbij we…" at bounding box center [450, 181] width 642 height 51
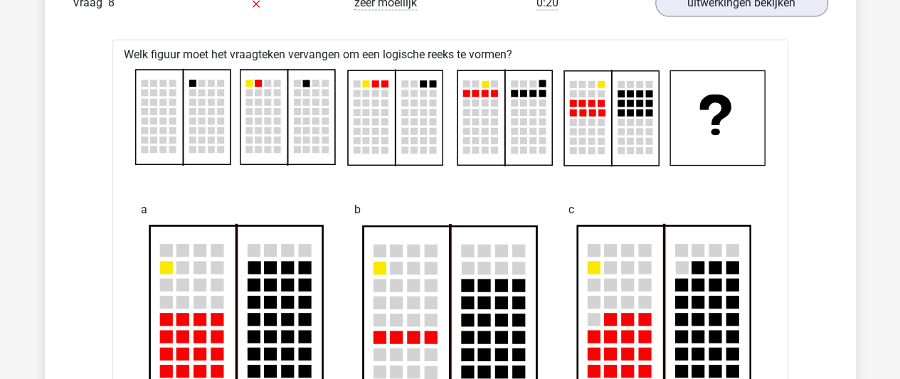
scroll to position [3993, 0]
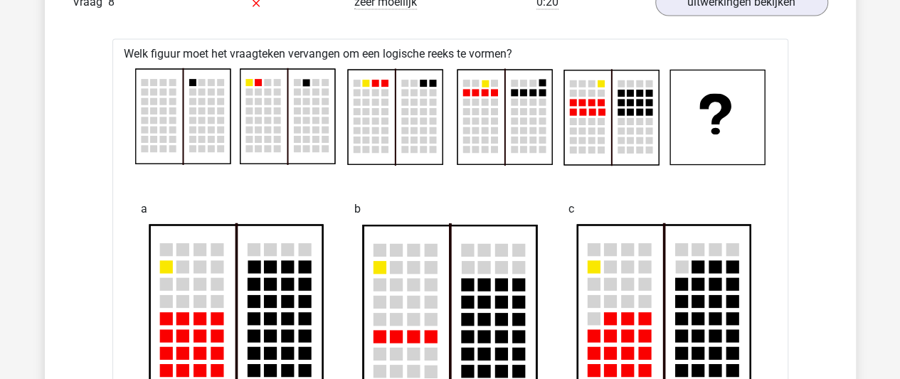
click at [623, 70] on rect at bounding box center [611, 117] width 95 height 95
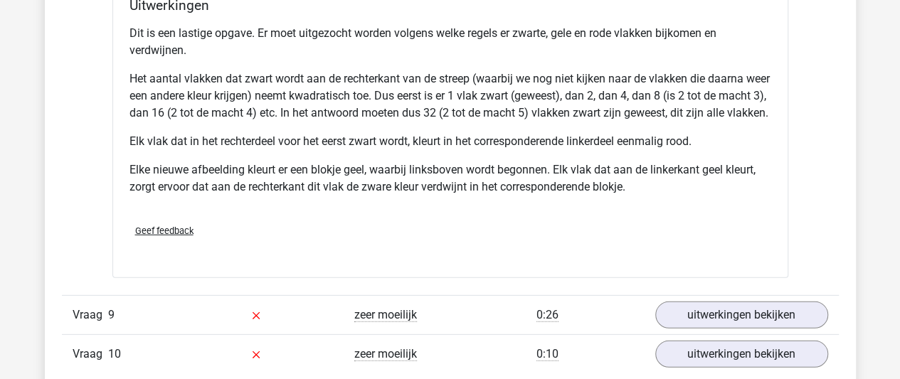
scroll to position [4649, 0]
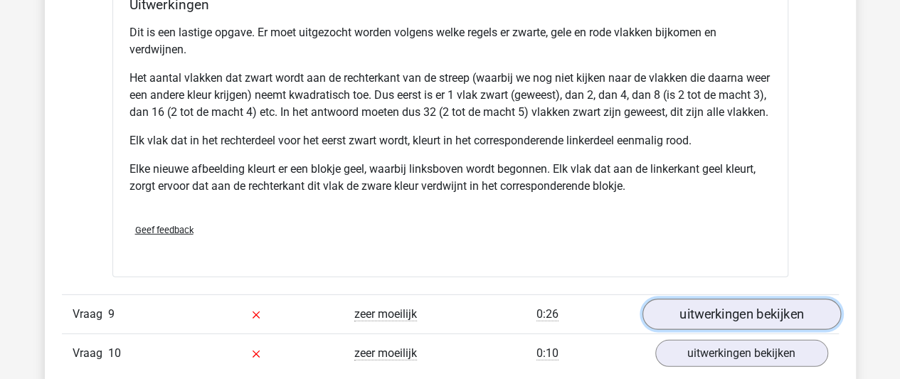
click at [702, 318] on link "uitwerkingen bekijken" at bounding box center [741, 314] width 198 height 31
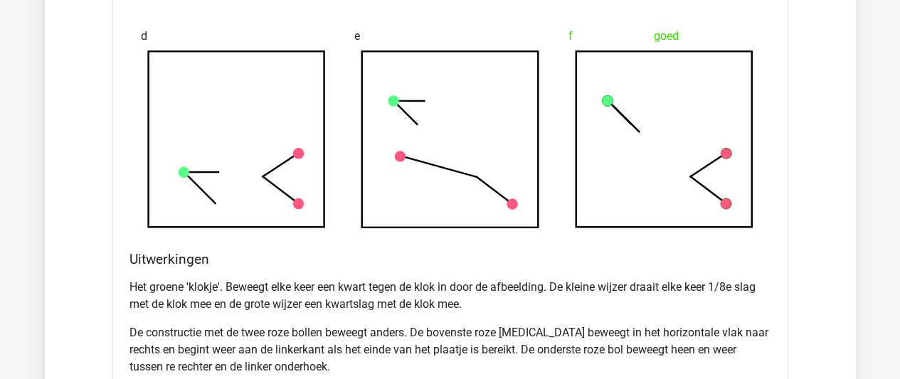
scroll to position [5419, 0]
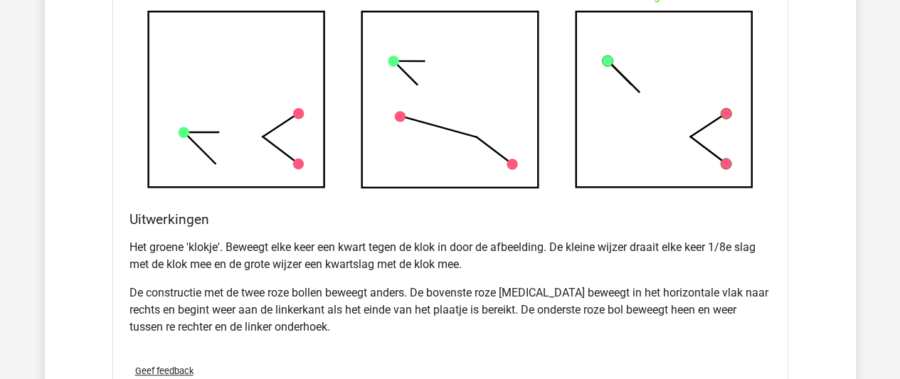
click at [240, 253] on p "Het groene 'klokje'. Beweegt elke keer een kwart tegen de klok in door de afbee…" at bounding box center [450, 256] width 642 height 34
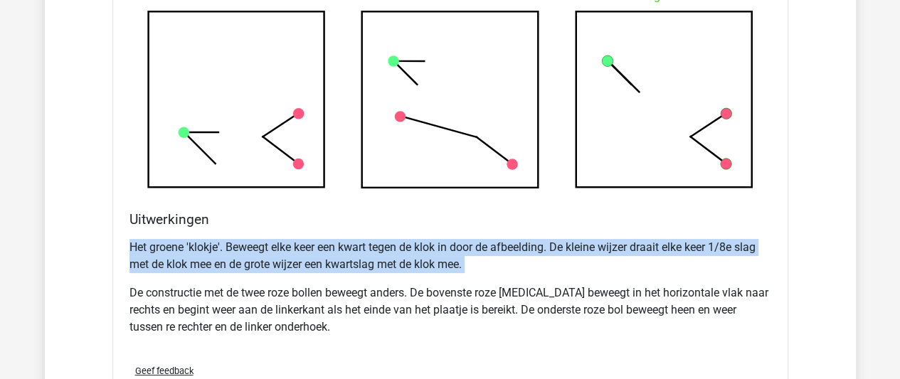
click at [240, 253] on p "Het groene 'klokje'. Beweegt elke keer een kwart tegen de klok in door de afbee…" at bounding box center [450, 256] width 642 height 34
click at [239, 262] on p "Het groene 'klokje'. Beweegt elke keer een kwart tegen de klok in door de afbee…" at bounding box center [450, 256] width 642 height 34
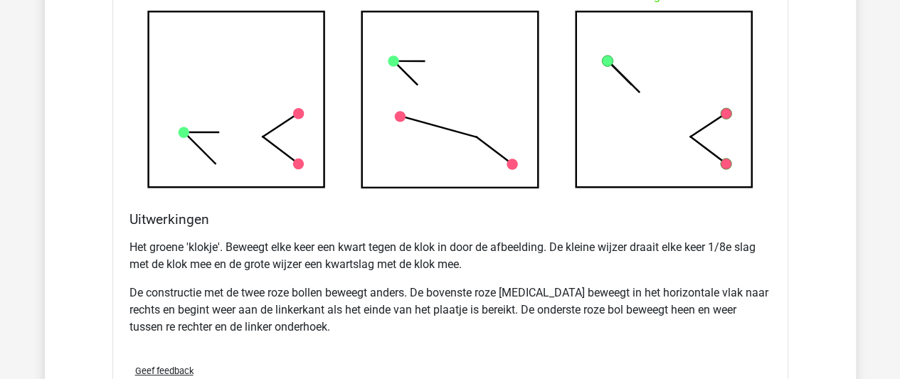
click at [239, 262] on p "Het groene 'klokje'. Beweegt elke keer een kwart tegen de klok in door de afbee…" at bounding box center [450, 256] width 642 height 34
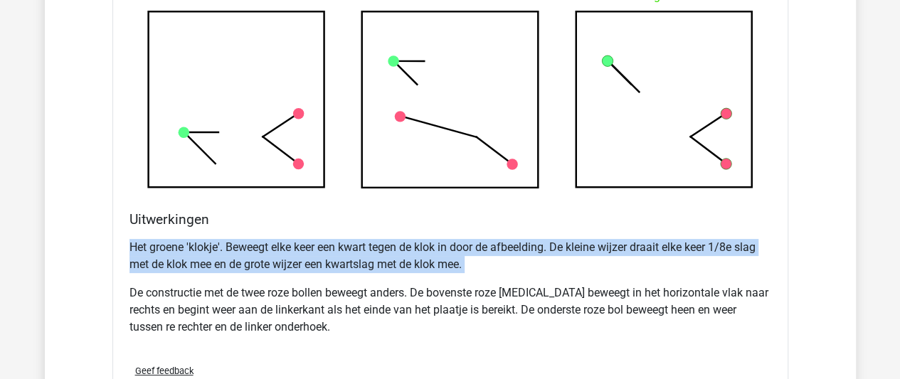
click at [239, 262] on p "Het groene 'klokje'. Beweegt elke keer een kwart tegen de klok in door de afbee…" at bounding box center [450, 256] width 642 height 34
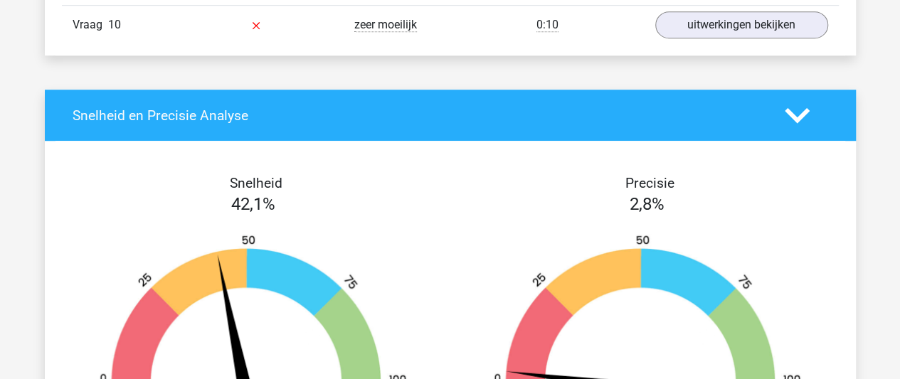
scroll to position [5852, 0]
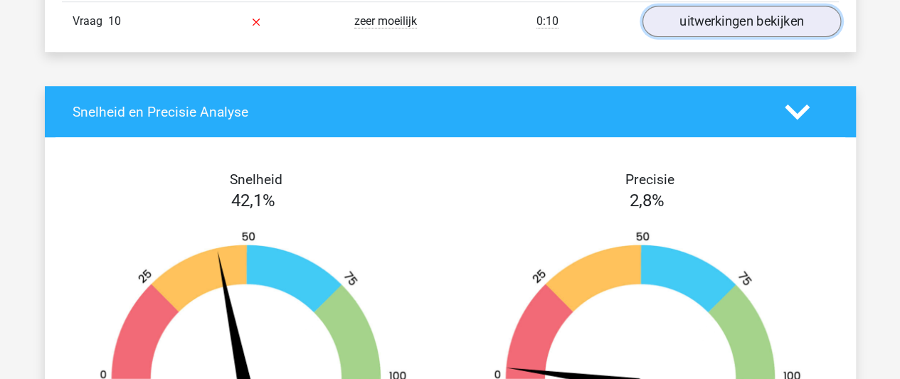
click at [714, 37] on link "uitwerkingen bekijken" at bounding box center [741, 21] width 198 height 31
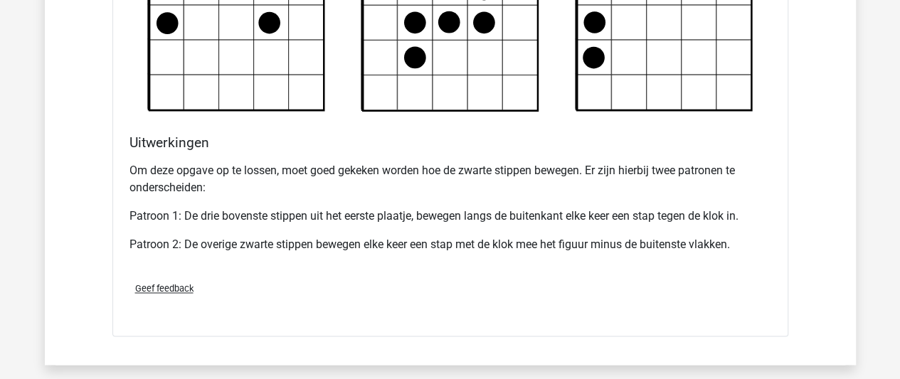
scroll to position [6409, 0]
click at [492, 179] on p "Om deze opgave op te lossen, moet goed gekeken worden hoe de zwarte stippen bew…" at bounding box center [450, 178] width 642 height 34
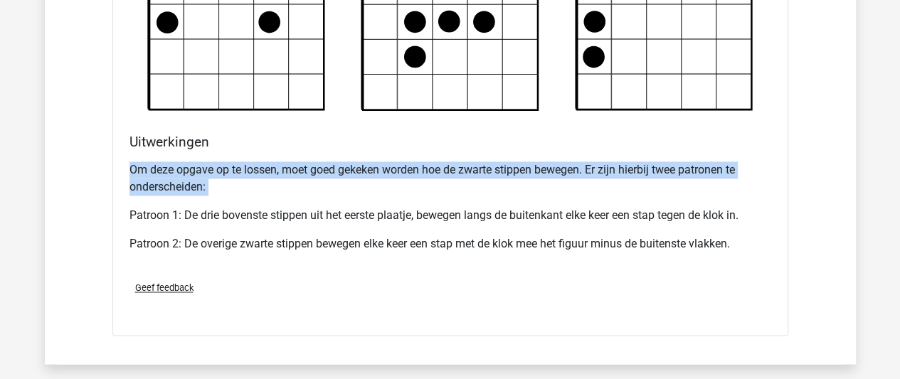
click at [492, 179] on p "Om deze opgave op te lossen, moet goed gekeken worden hoe de zwarte stippen bew…" at bounding box center [450, 178] width 642 height 34
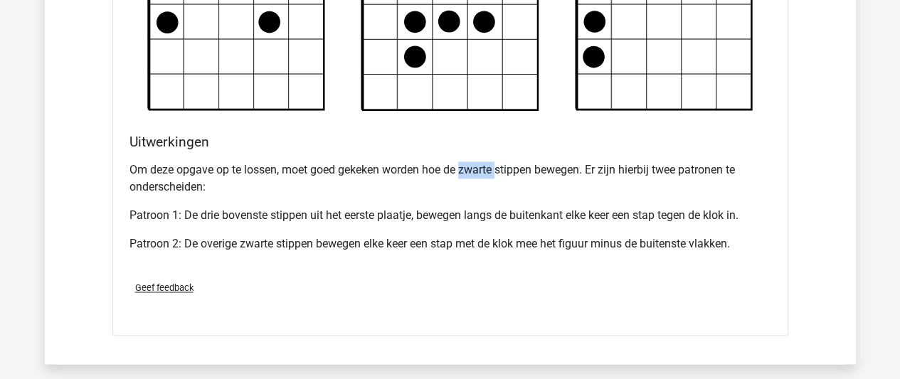
click at [492, 179] on p "Om deze opgave op te lossen, moet goed gekeken worden hoe de zwarte stippen bew…" at bounding box center [450, 178] width 642 height 34
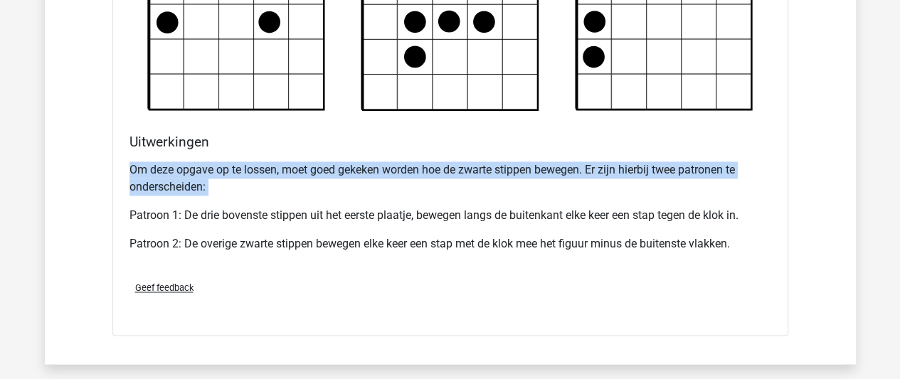
click at [492, 179] on p "Om deze opgave op te lossen, moet goed gekeken worden hoe de zwarte stippen bew…" at bounding box center [450, 178] width 642 height 34
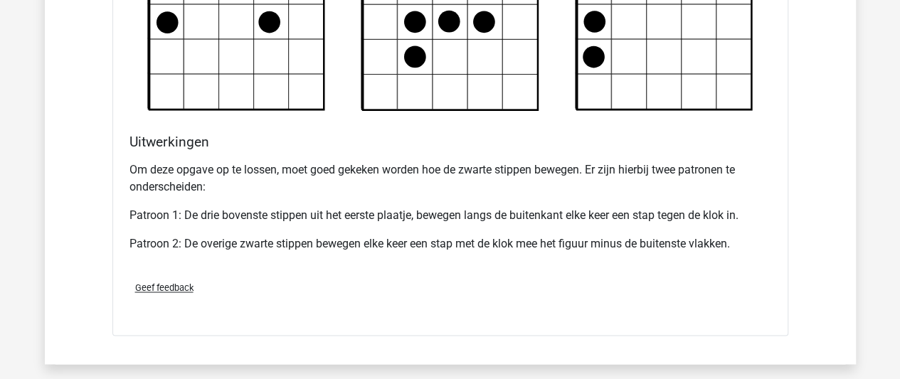
click at [492, 216] on p "Patroon 1: De drie bovenste stippen uit het eerste plaatje, bewegen langs de bu…" at bounding box center [450, 215] width 642 height 17
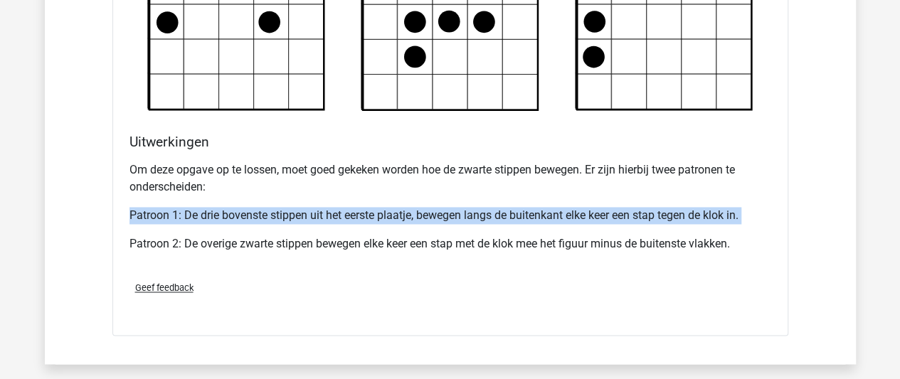
click at [492, 216] on p "Patroon 1: De drie bovenste stippen uit het eerste plaatje, bewegen langs de bu…" at bounding box center [450, 215] width 642 height 17
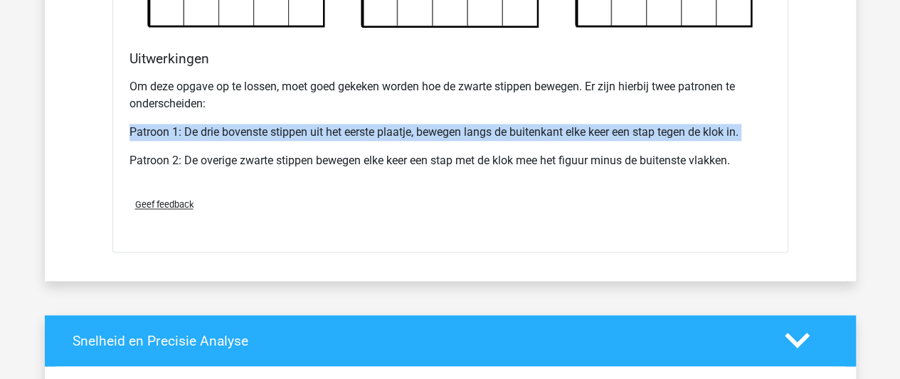
scroll to position [6493, 0]
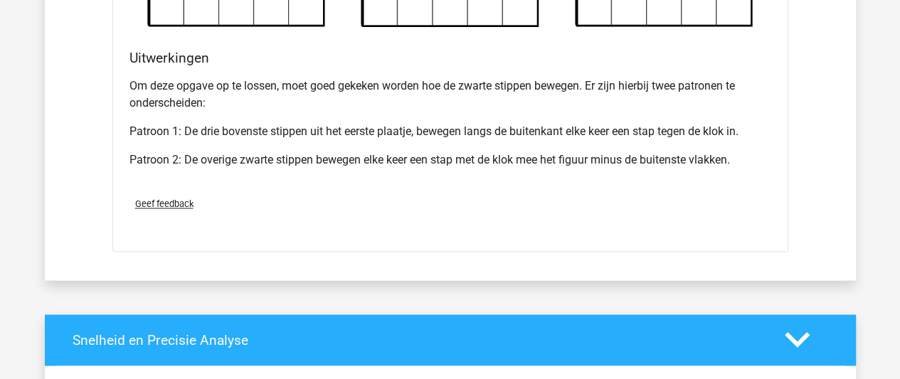
click at [206, 184] on div "Om deze opgave op te lossen, moet goed gekeken worden hoe de zwarte stippen bew…" at bounding box center [450, 129] width 642 height 114
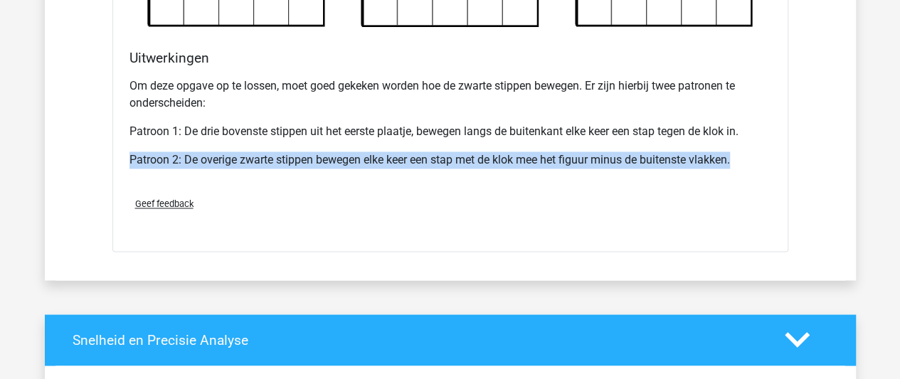
click at [206, 184] on div "Om deze opgave op te lossen, moet goed gekeken worden hoe de zwarte stippen bew…" at bounding box center [450, 129] width 642 height 114
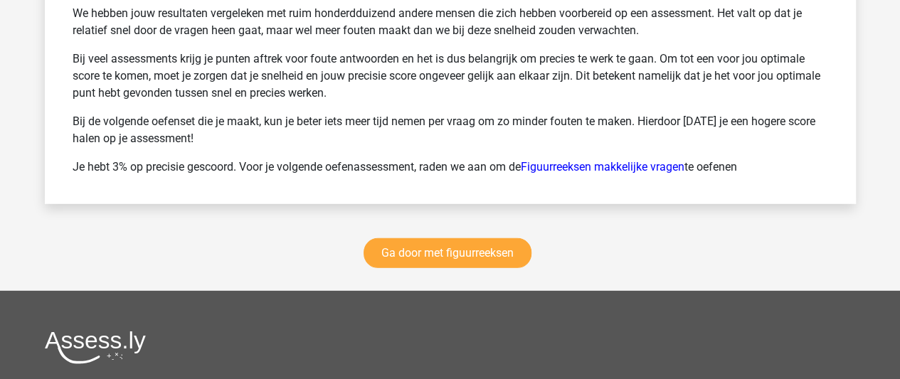
scroll to position [7360, 0]
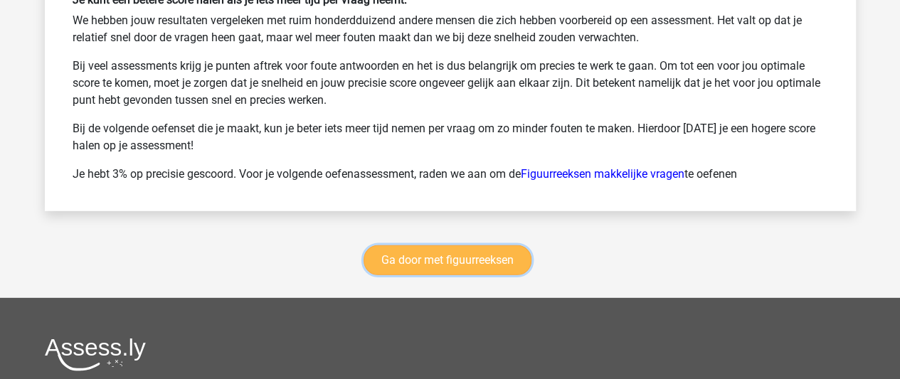
click at [434, 275] on link "Ga door met figuurreeksen" at bounding box center [447, 260] width 168 height 30
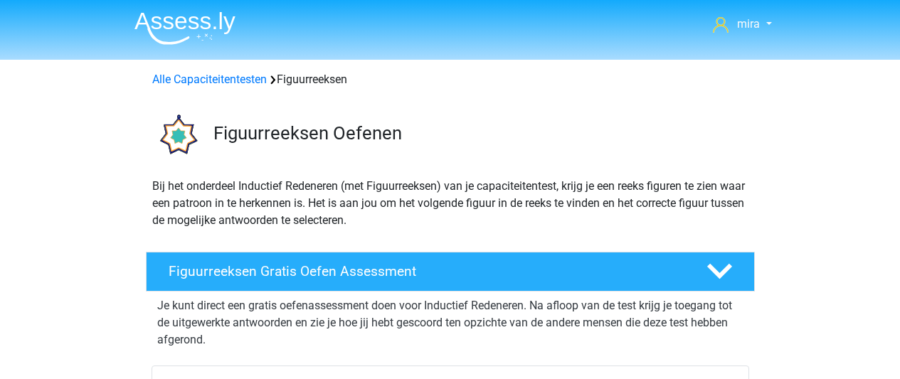
scroll to position [617, 0]
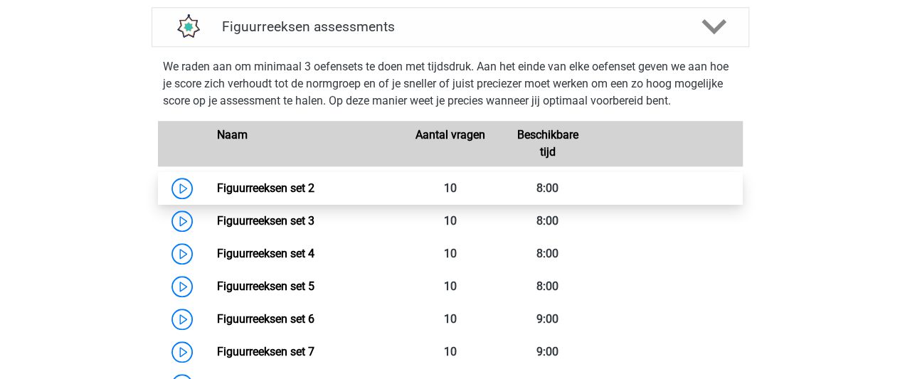
click at [314, 191] on link "Figuurreeksen set 2" at bounding box center [265, 188] width 97 height 14
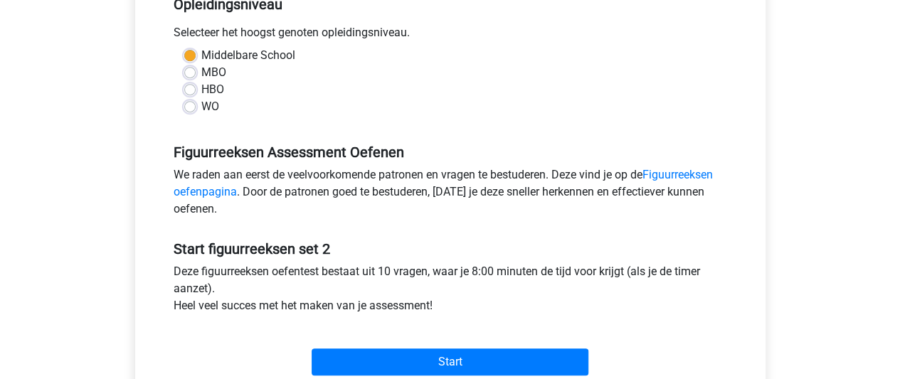
scroll to position [358, 0]
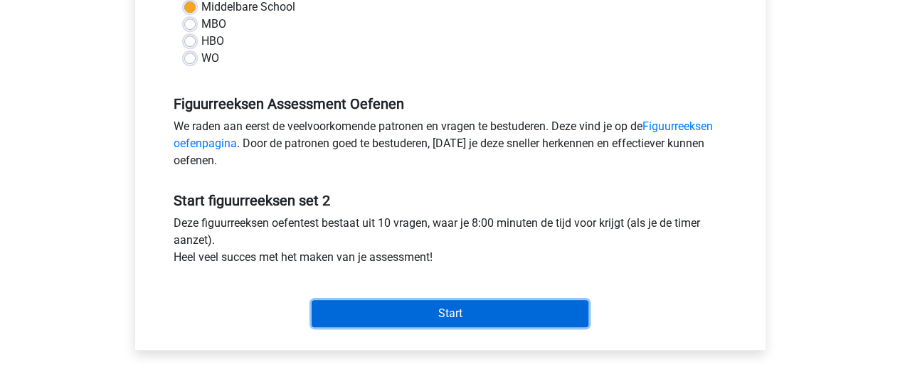
click at [410, 305] on input "Start" at bounding box center [450, 313] width 277 height 27
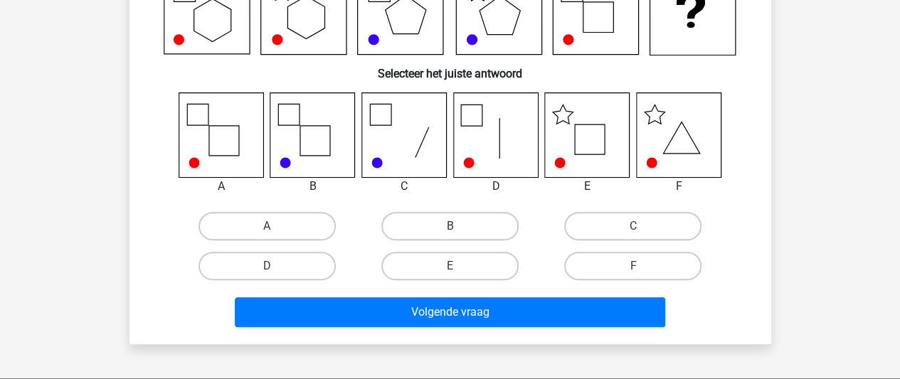
scroll to position [167, 0]
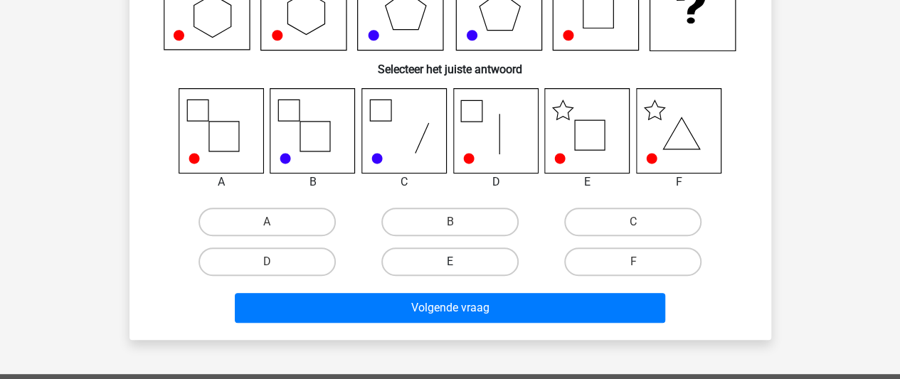
click at [493, 258] on label "E" at bounding box center [449, 262] width 137 height 28
click at [459, 262] on input "E" at bounding box center [454, 266] width 9 height 9
radio input "true"
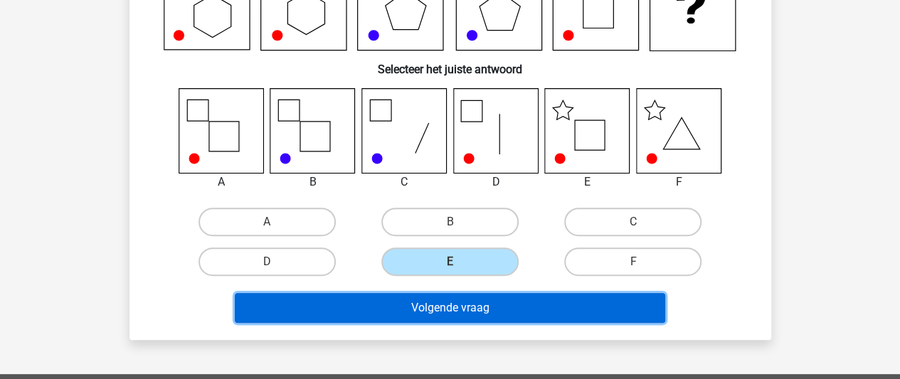
click at [499, 305] on button "Volgende vraag" at bounding box center [450, 308] width 430 height 30
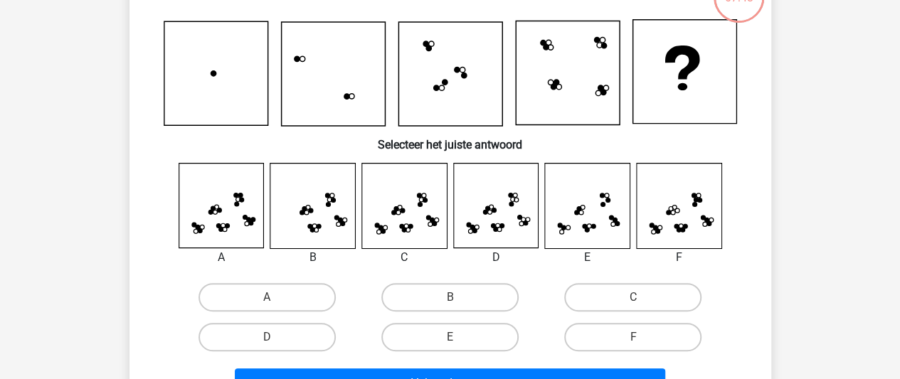
scroll to position [114, 0]
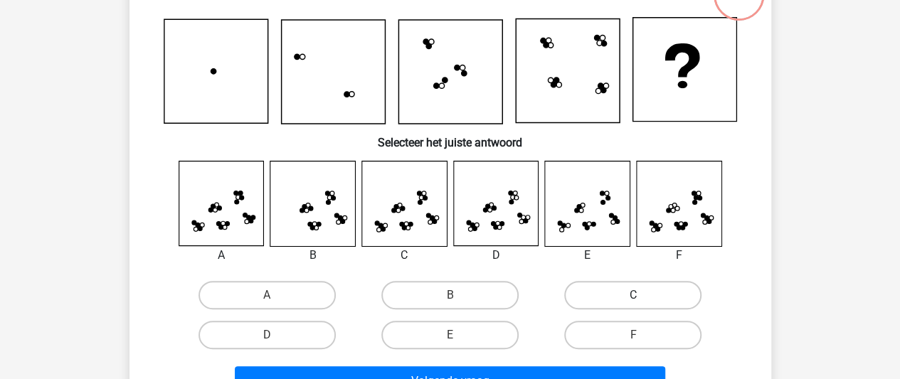
click at [632, 292] on label "C" at bounding box center [632, 295] width 137 height 28
click at [633, 295] on input "C" at bounding box center [637, 299] width 9 height 9
radio input "true"
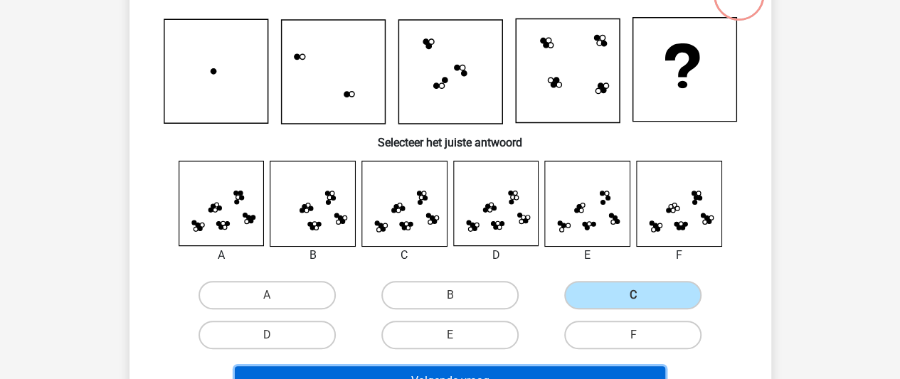
click at [607, 366] on button "Volgende vraag" at bounding box center [450, 381] width 430 height 30
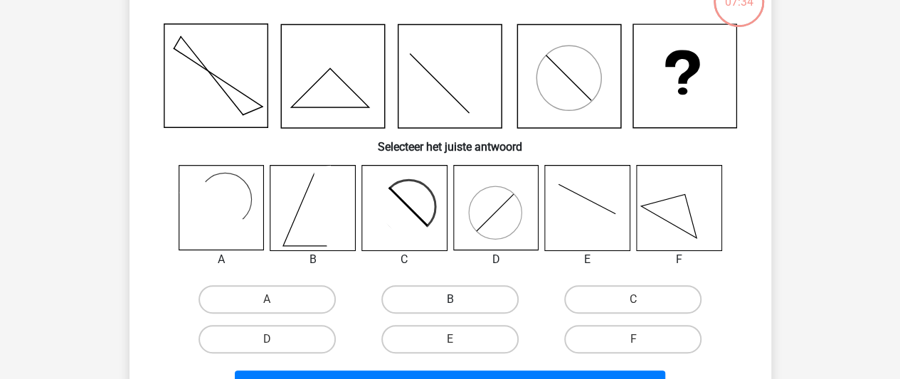
scroll to position [124, 0]
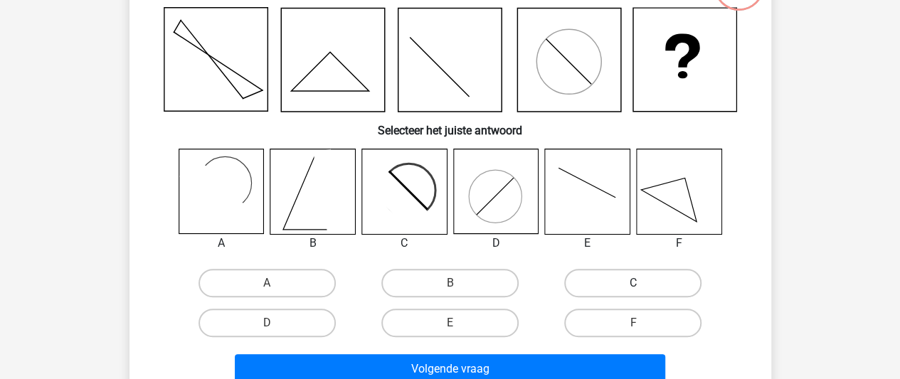
click at [589, 284] on label "C" at bounding box center [632, 283] width 137 height 28
click at [633, 284] on input "C" at bounding box center [637, 287] width 9 height 9
radio input "true"
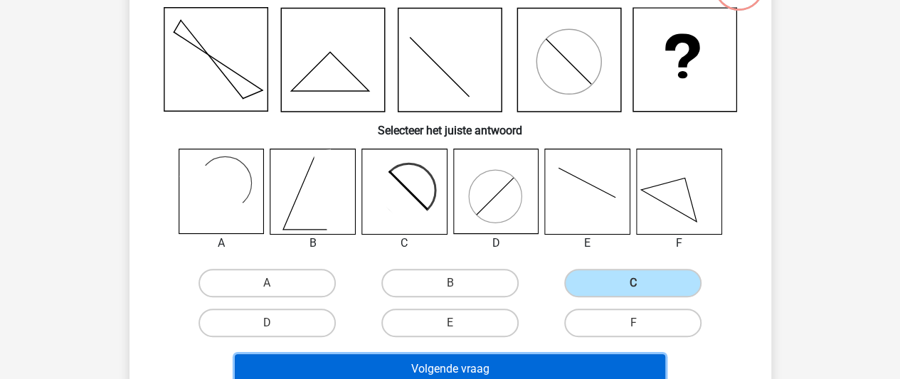
click at [551, 362] on button "Volgende vraag" at bounding box center [450, 369] width 430 height 30
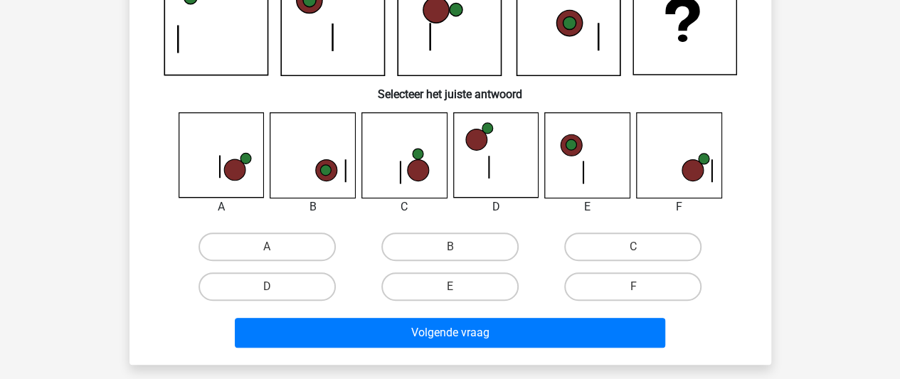
scroll to position [164, 0]
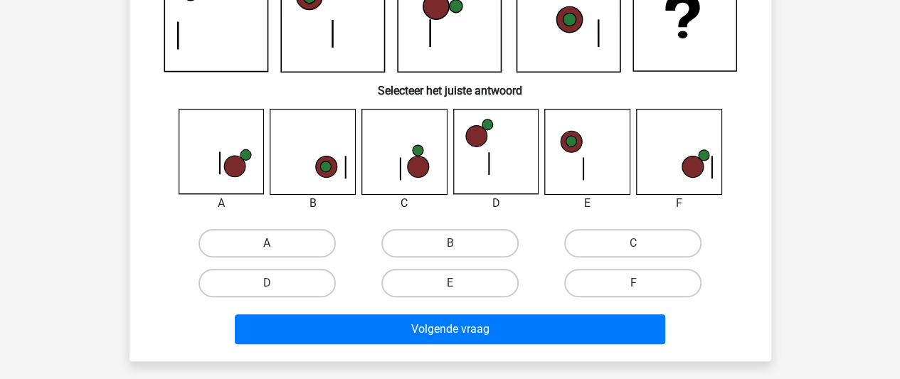
click at [319, 234] on label "A" at bounding box center [266, 243] width 137 height 28
click at [276, 243] on input "A" at bounding box center [271, 247] width 9 height 9
radio input "true"
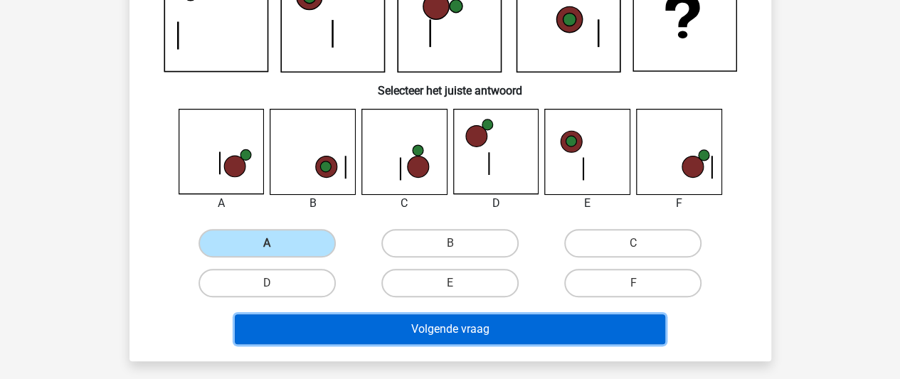
click at [397, 333] on button "Volgende vraag" at bounding box center [450, 329] width 430 height 30
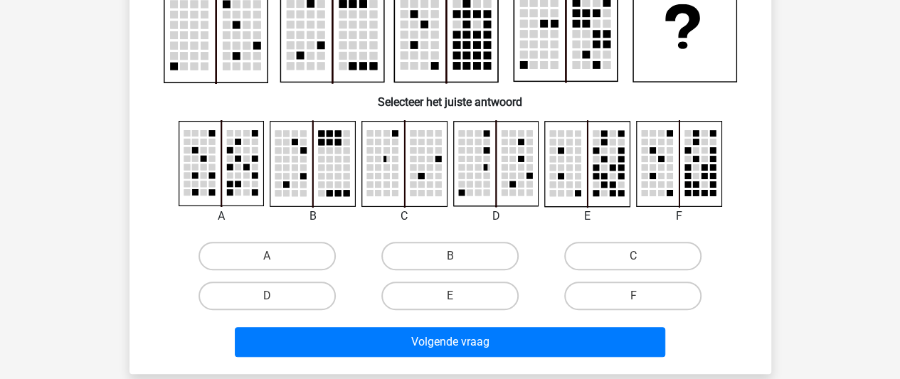
scroll to position [162, 0]
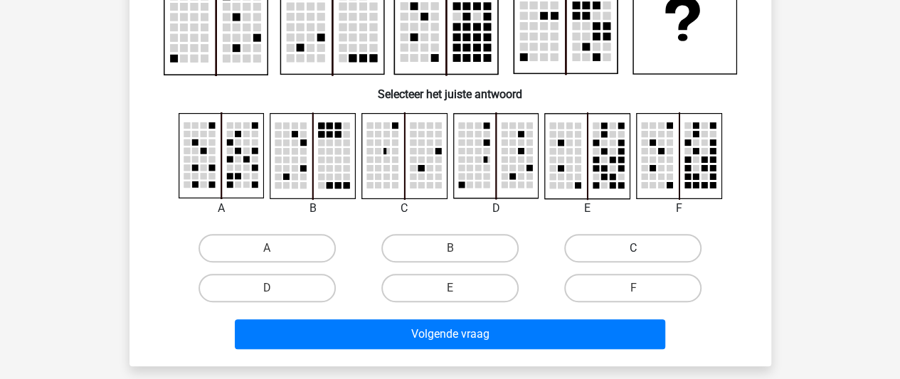
click at [570, 257] on label "C" at bounding box center [632, 248] width 137 height 28
click at [633, 257] on input "C" at bounding box center [637, 252] width 9 height 9
radio input "true"
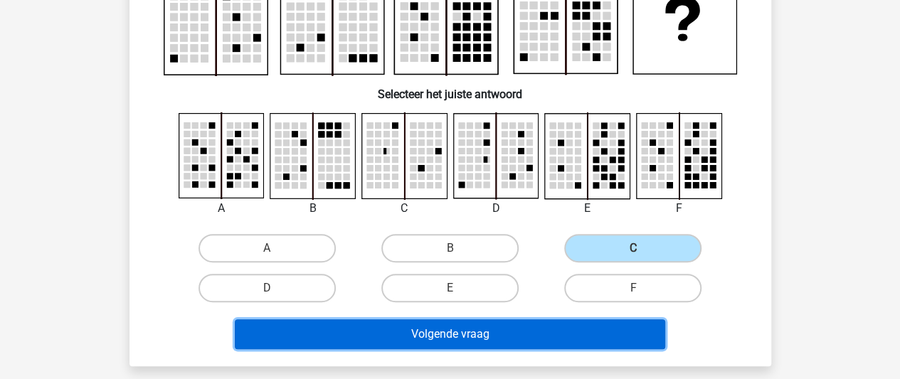
click at [541, 328] on button "Volgende vraag" at bounding box center [450, 334] width 430 height 30
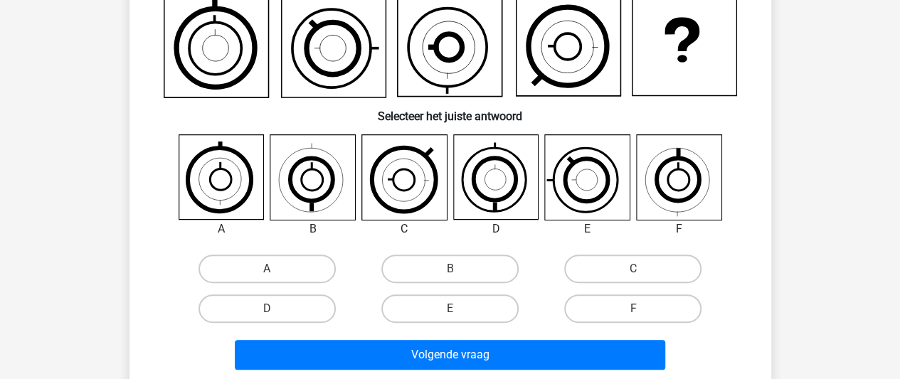
scroll to position [144, 0]
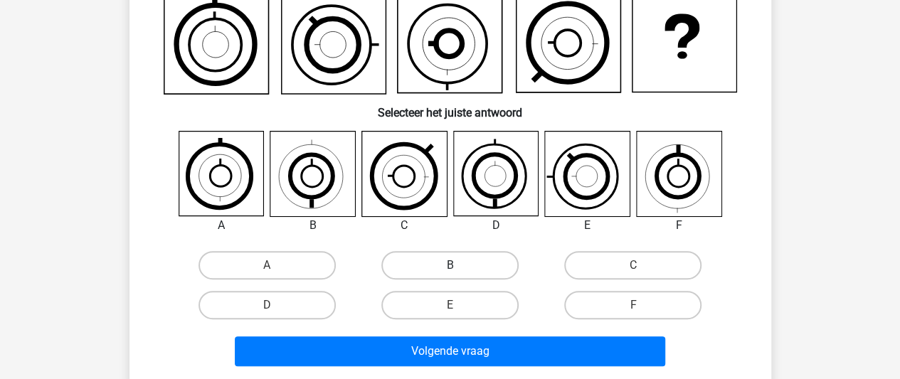
click at [495, 274] on label "B" at bounding box center [449, 265] width 137 height 28
click at [459, 274] on input "B" at bounding box center [454, 269] width 9 height 9
radio input "true"
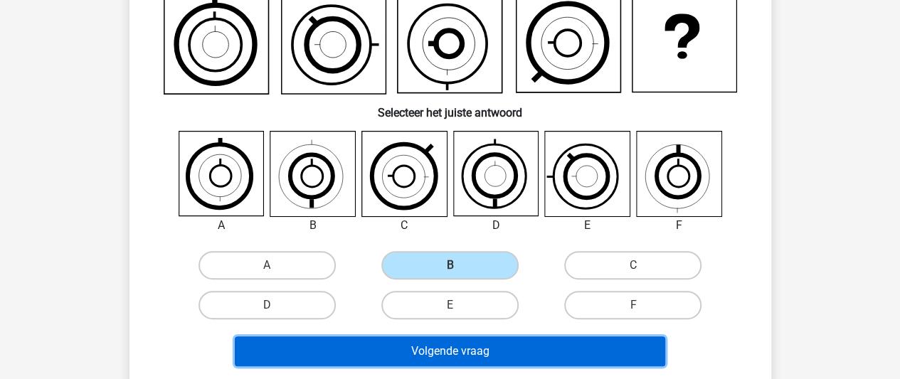
drag, startPoint x: 494, startPoint y: 349, endPoint x: 537, endPoint y: 317, distance: 54.3
click at [537, 317] on div "Welk figuur moet het vraagteken vervangen om een logische reeks te vormen? Sele…" at bounding box center [450, 152] width 630 height 439
click at [527, 350] on button "Volgende vraag" at bounding box center [450, 351] width 430 height 30
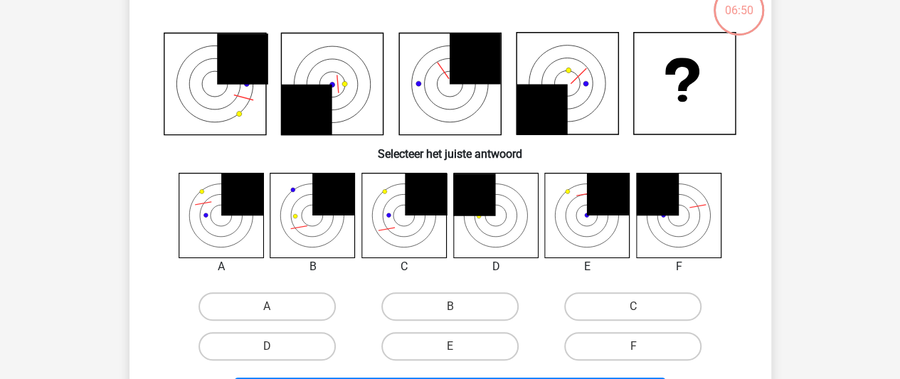
scroll to position [101, 0]
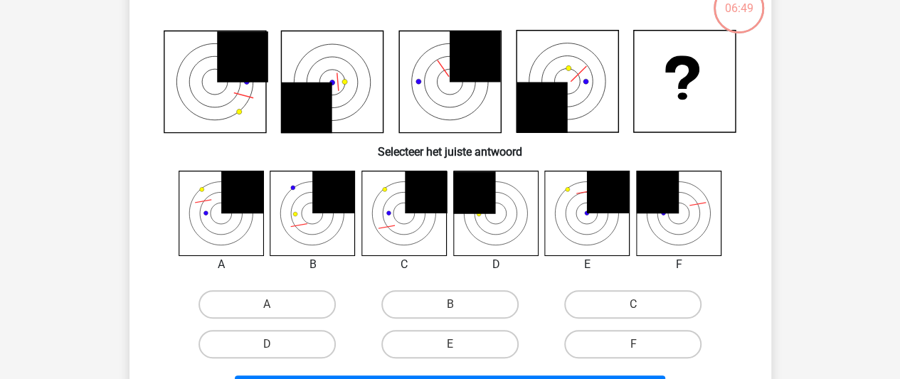
click at [292, 287] on div "A" at bounding box center [267, 305] width 183 height 40
click at [301, 300] on label "A" at bounding box center [266, 304] width 137 height 28
click at [276, 304] on input "A" at bounding box center [271, 308] width 9 height 9
radio input "true"
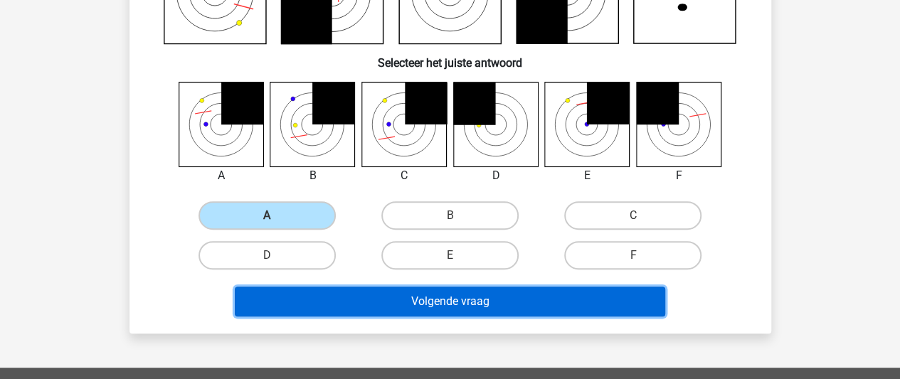
click at [323, 301] on button "Volgende vraag" at bounding box center [450, 302] width 430 height 30
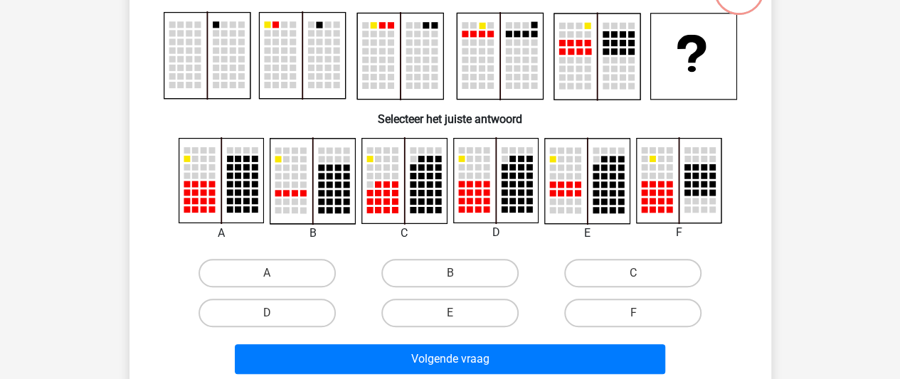
scroll to position [121, 0]
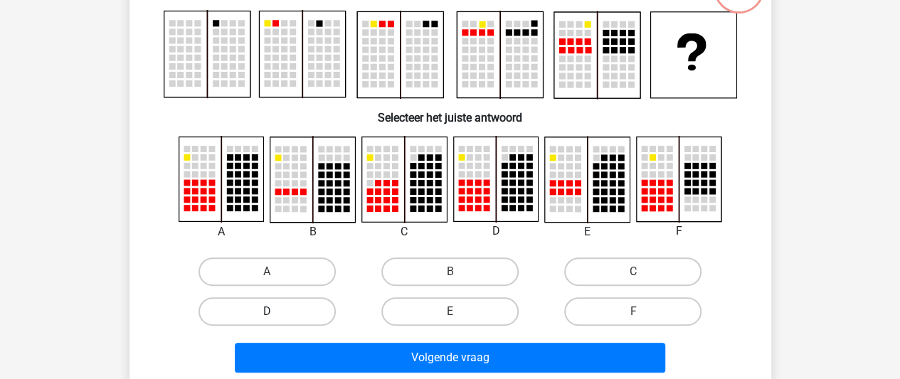
click at [326, 322] on label "D" at bounding box center [266, 311] width 137 height 28
click at [276, 321] on input "D" at bounding box center [271, 316] width 9 height 9
radio input "true"
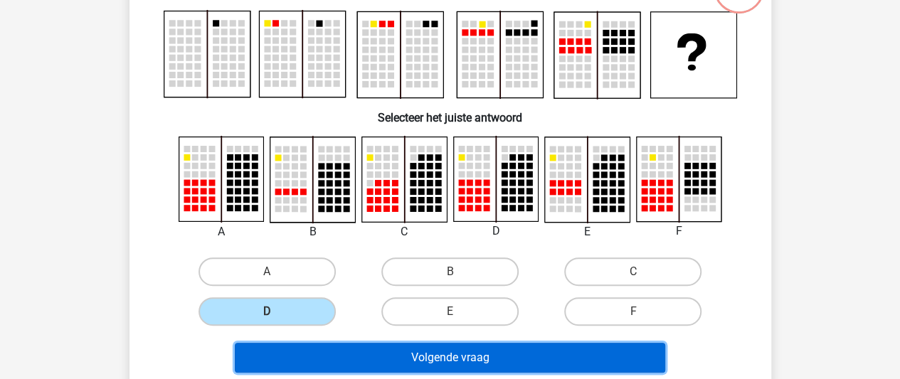
click at [339, 353] on button "Volgende vraag" at bounding box center [450, 358] width 430 height 30
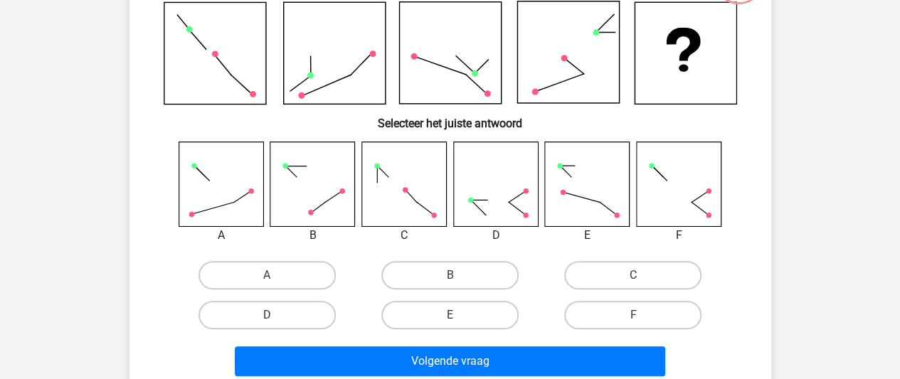
scroll to position [132, 0]
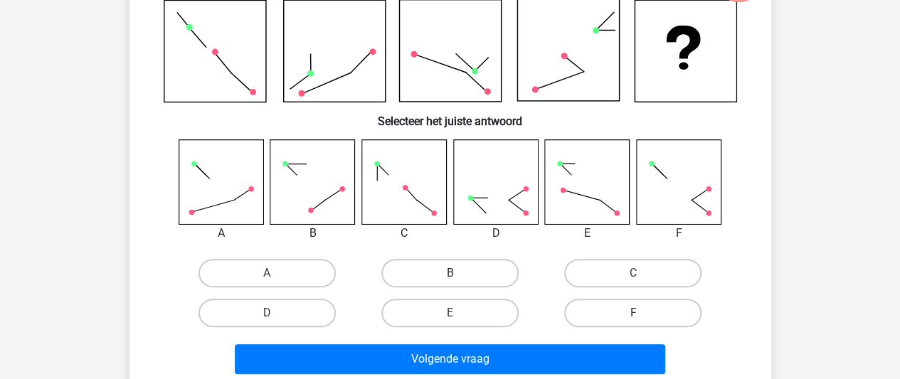
click at [469, 270] on label "B" at bounding box center [449, 273] width 137 height 28
click at [459, 273] on input "B" at bounding box center [454, 277] width 9 height 9
radio input "true"
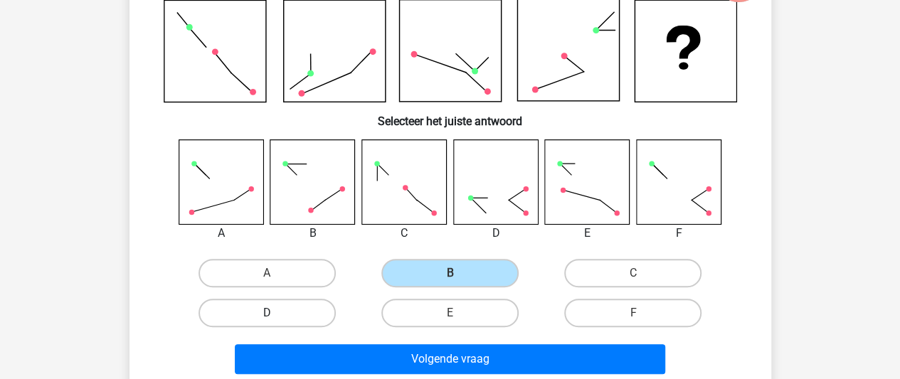
click at [327, 317] on label "D" at bounding box center [266, 313] width 137 height 28
click at [276, 317] on input "D" at bounding box center [271, 317] width 9 height 9
radio input "true"
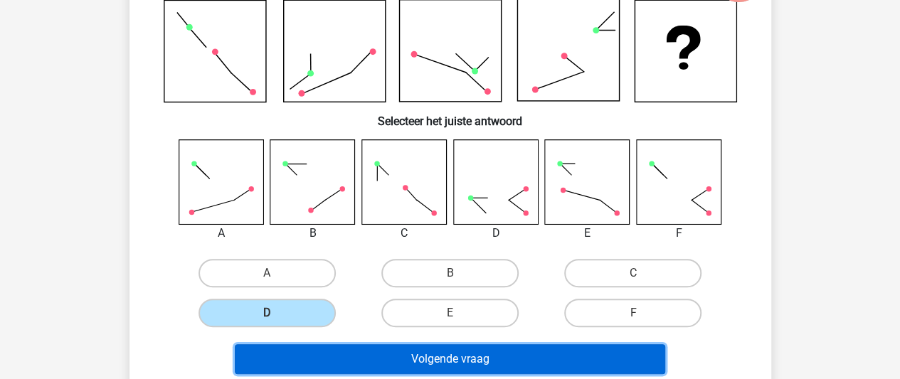
click at [351, 368] on button "Volgende vraag" at bounding box center [450, 359] width 430 height 30
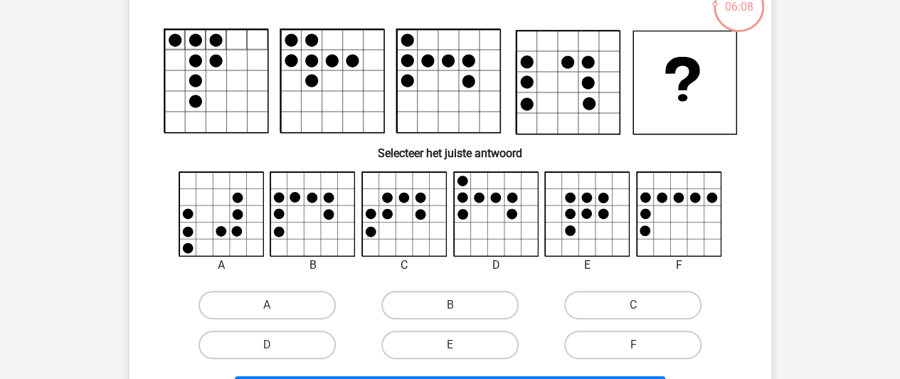
scroll to position [168, 0]
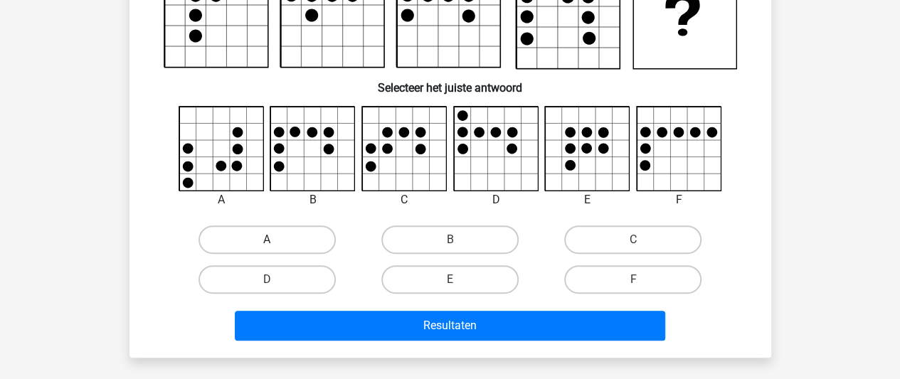
click at [286, 244] on label "A" at bounding box center [266, 239] width 137 height 28
click at [276, 244] on input "A" at bounding box center [271, 244] width 9 height 9
radio input "true"
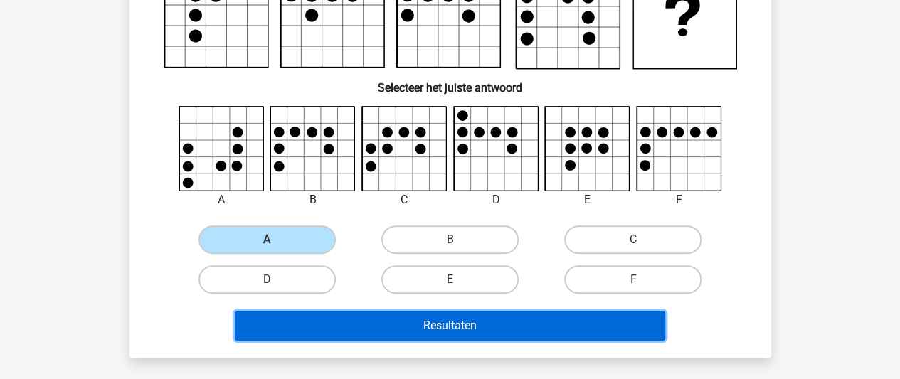
click at [376, 319] on button "Resultaten" at bounding box center [450, 326] width 430 height 30
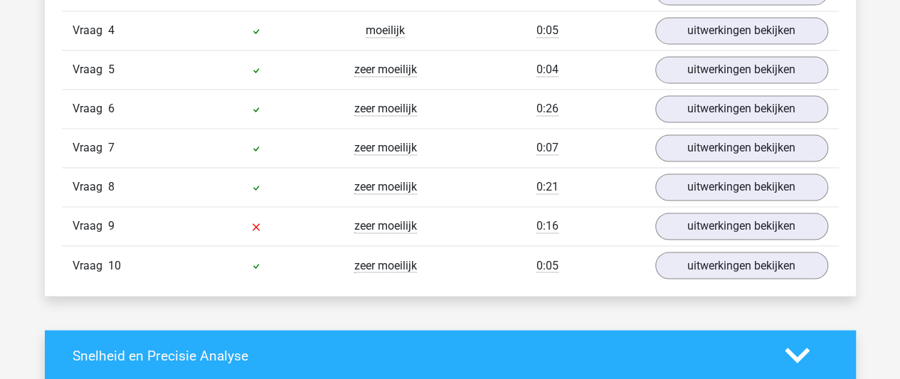
scroll to position [1091, 0]
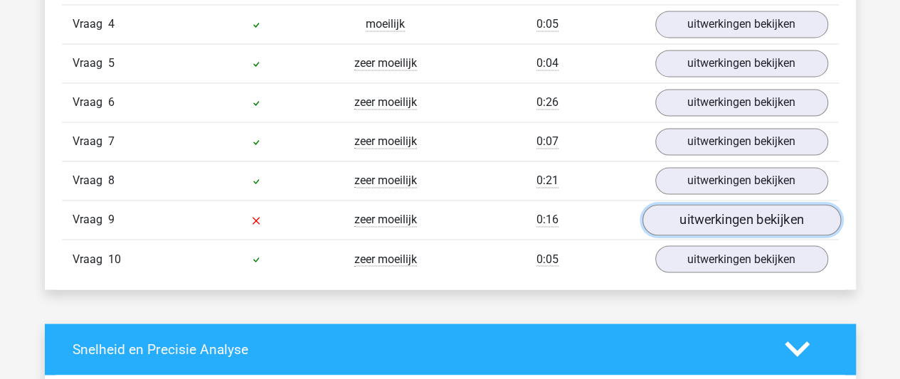
click at [674, 215] on link "uitwerkingen bekijken" at bounding box center [741, 219] width 198 height 31
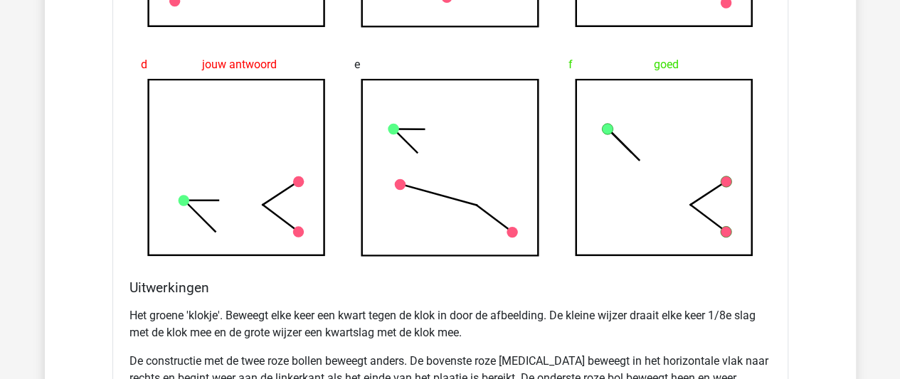
scroll to position [1699, 0]
